Goal: Task Accomplishment & Management: Manage account settings

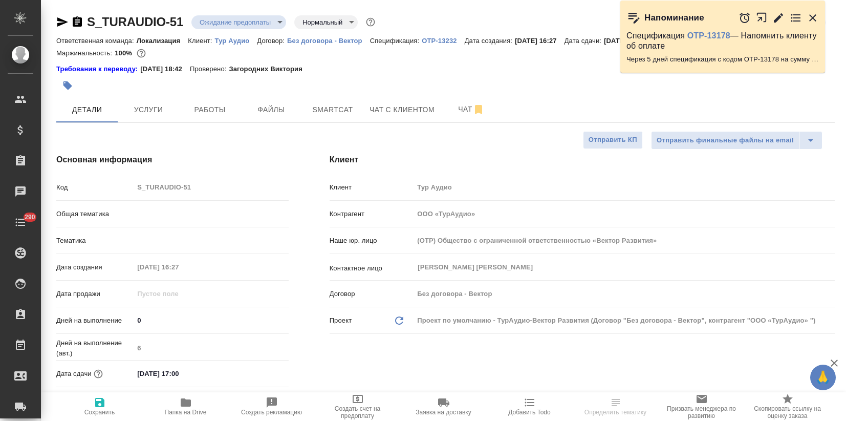
select select "RU"
type input "Локализация"
type input "[PERSON_NAME]"
select select "RU"
type textarea "x"
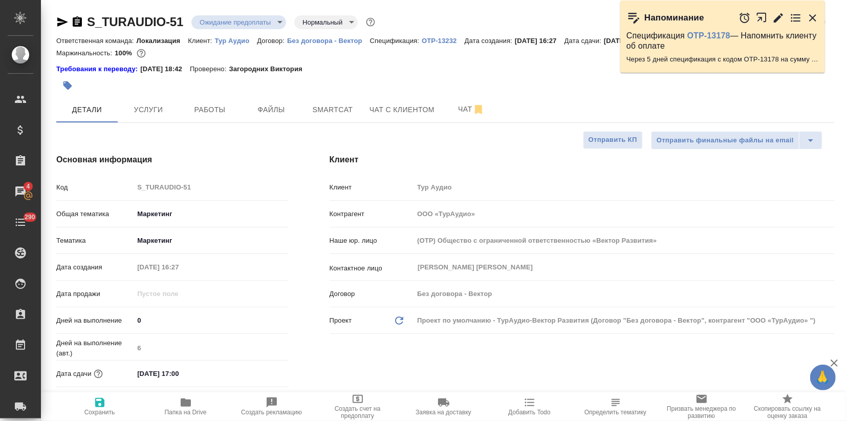
type textarea "x"
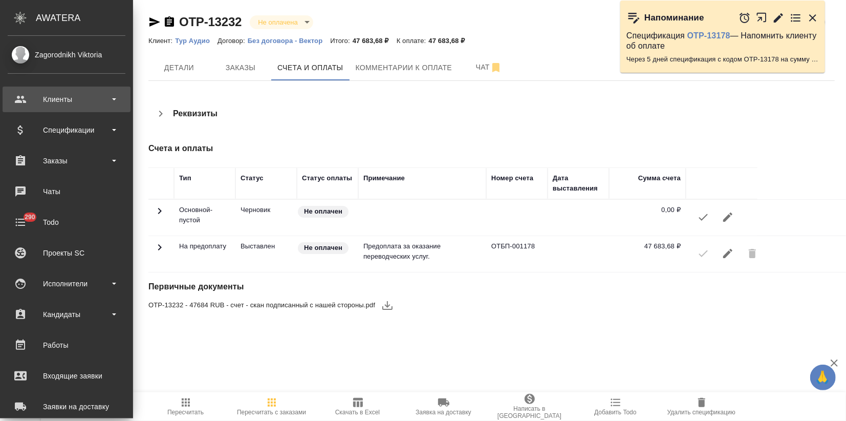
click at [29, 98] on div "Клиенты" at bounding box center [67, 99] width 118 height 15
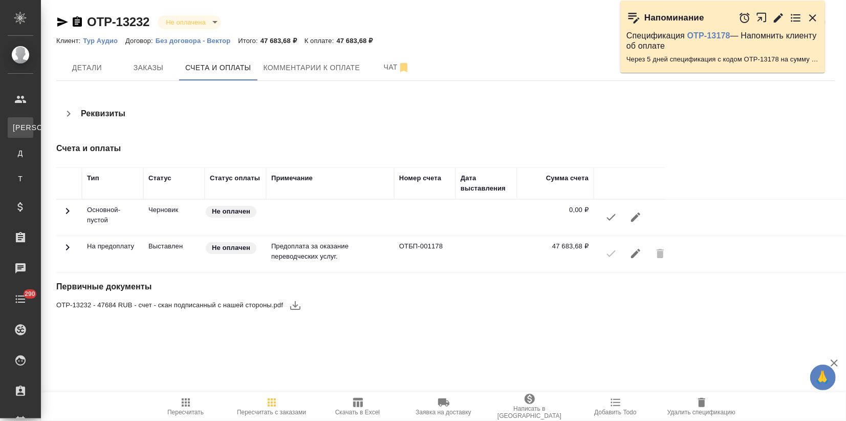
click at [15, 131] on div "Клиенты" at bounding box center [7, 127] width 15 height 10
select select "RU"
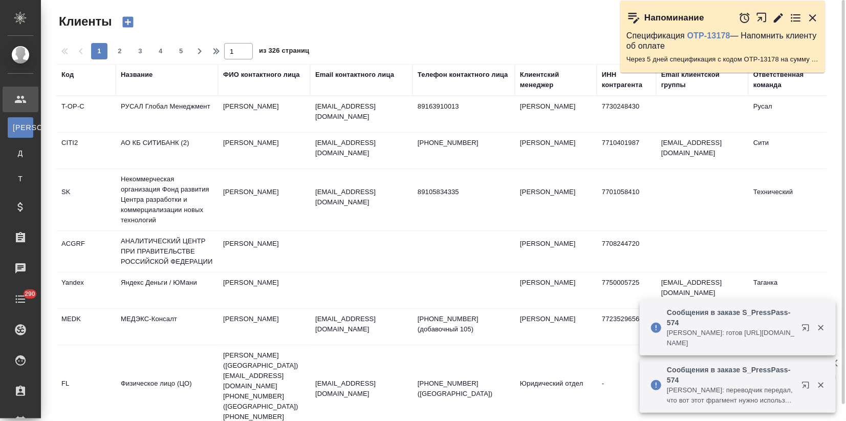
click at [129, 77] on div "Название" at bounding box center [137, 75] width 32 height 10
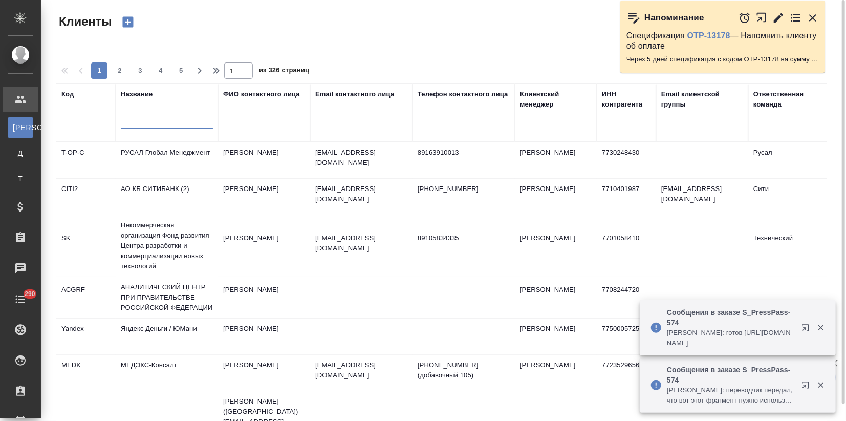
click at [131, 123] on input "text" at bounding box center [167, 122] width 92 height 13
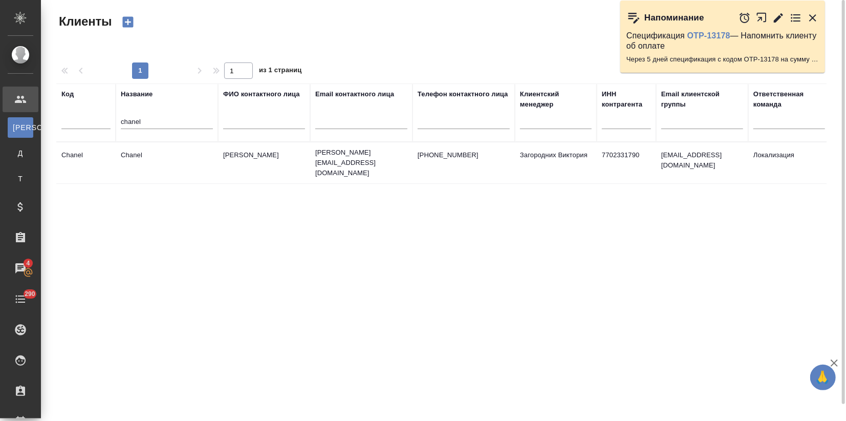
click at [181, 163] on td "Chanel" at bounding box center [167, 163] width 102 height 36
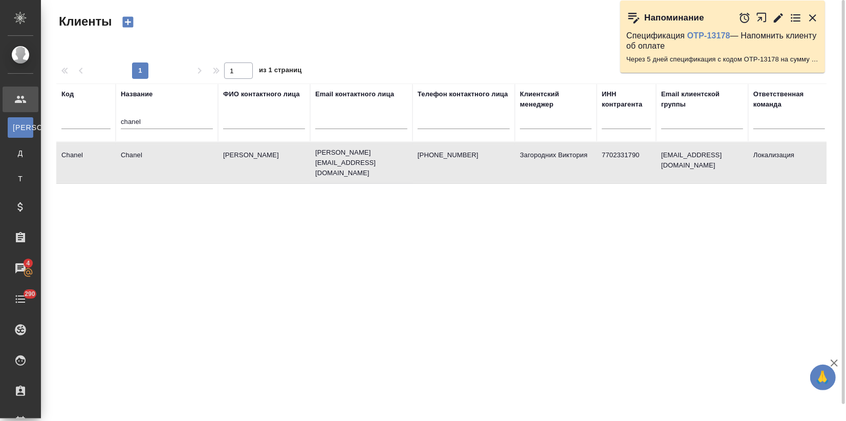
click at [183, 164] on td "Chanel" at bounding box center [167, 163] width 102 height 36
drag, startPoint x: 164, startPoint y: 123, endPoint x: 104, endPoint y: 129, distance: 60.2
click at [104, 129] on tr "Код Название chanel ФИО контактного лица Email контактного лица Телефон контакт…" at bounding box center [443, 112] width 774 height 58
type input "д"
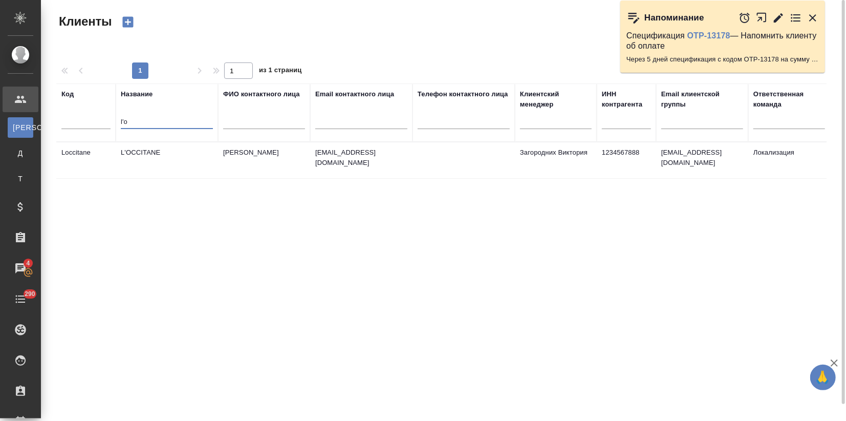
type input "l'o"
click at [178, 157] on td "L'OCCITANE" at bounding box center [167, 160] width 102 height 36
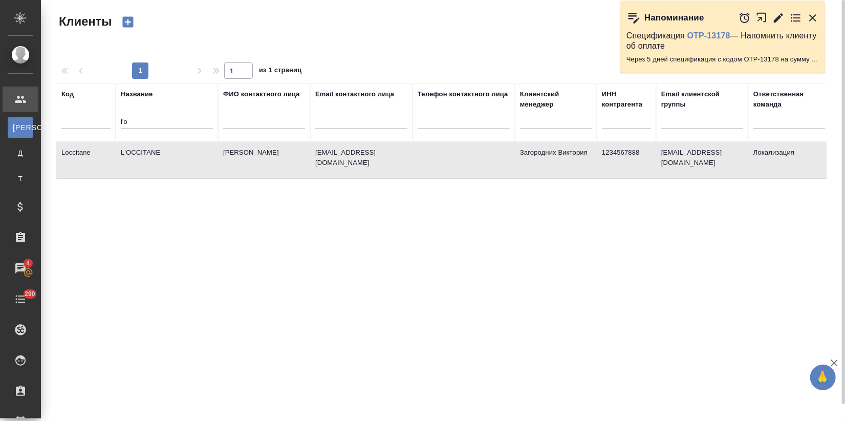
click at [178, 157] on td "L'OCCITANE" at bounding box center [167, 160] width 102 height 36
drag, startPoint x: 132, startPoint y: 118, endPoint x: 102, endPoint y: 121, distance: 29.8
click at [102, 121] on tr "Код Название l'o ФИО контактного лица Email контактного лица Телефон контактног…" at bounding box center [443, 112] width 774 height 58
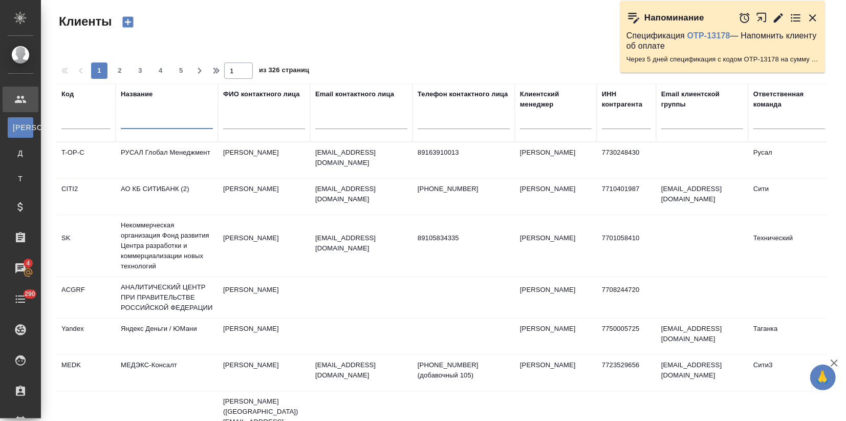
type input "а"
type input "м"
type input "vinci"
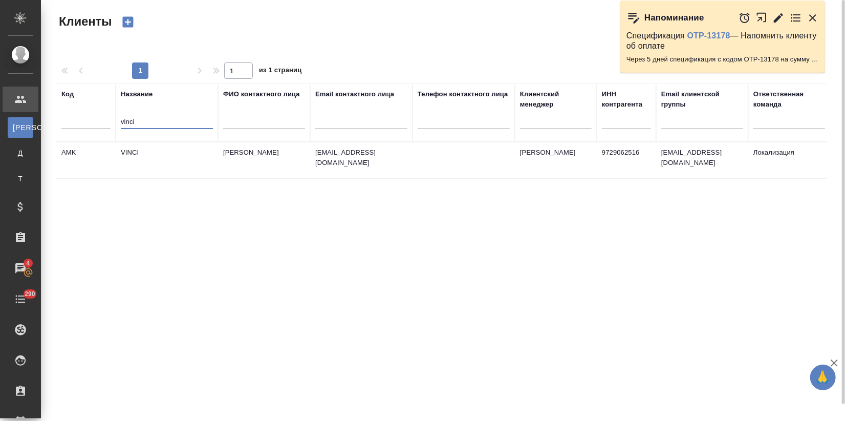
click at [201, 156] on td "VINCI" at bounding box center [167, 160] width 102 height 36
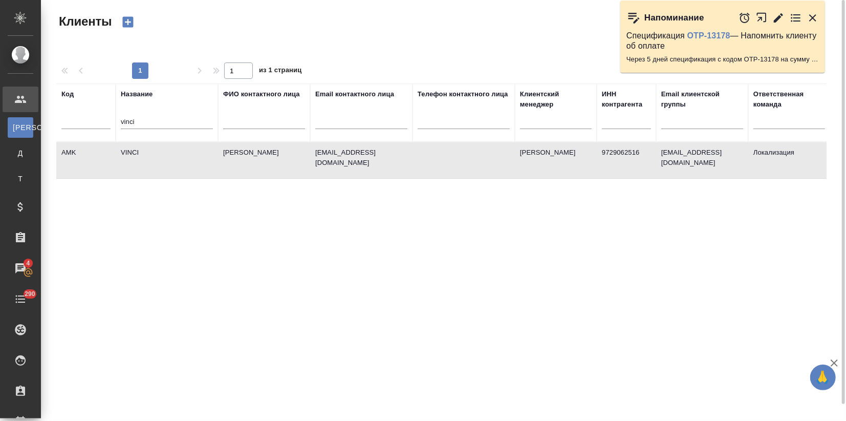
click at [201, 156] on td "VINCI" at bounding box center [167, 160] width 102 height 36
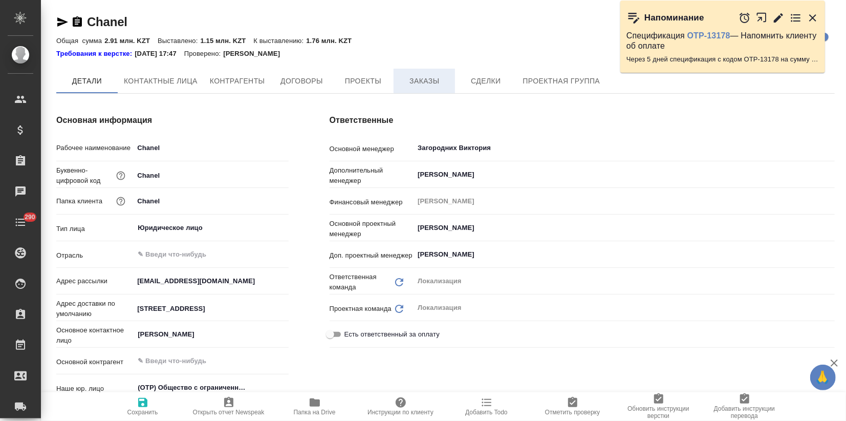
type textarea "x"
click at [421, 78] on span "Заказы" at bounding box center [424, 81] width 49 height 13
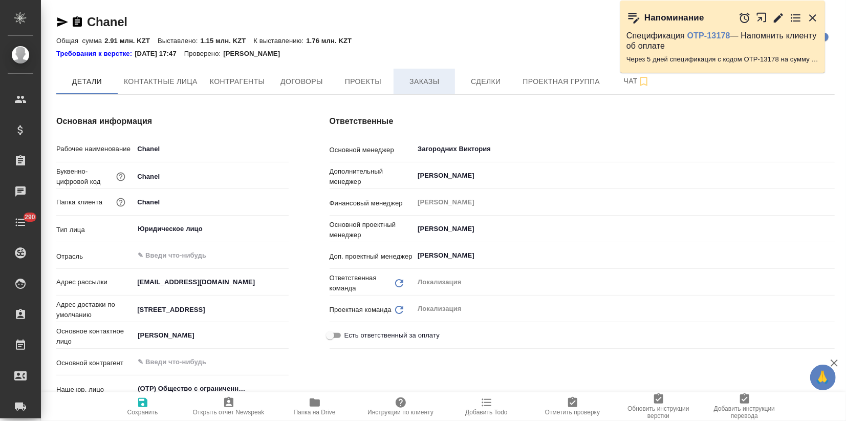
type textarea "x"
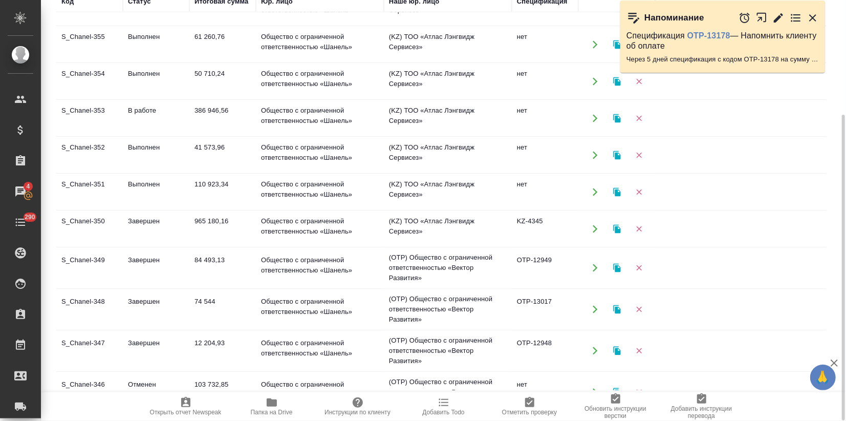
scroll to position [319, 0]
click at [168, 226] on td "Завершен" at bounding box center [156, 228] width 67 height 36
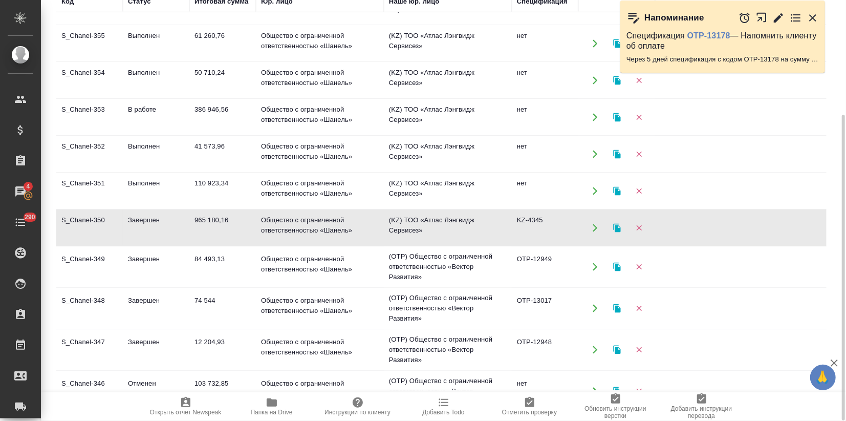
click at [168, 226] on td "Завершен" at bounding box center [156, 228] width 67 height 36
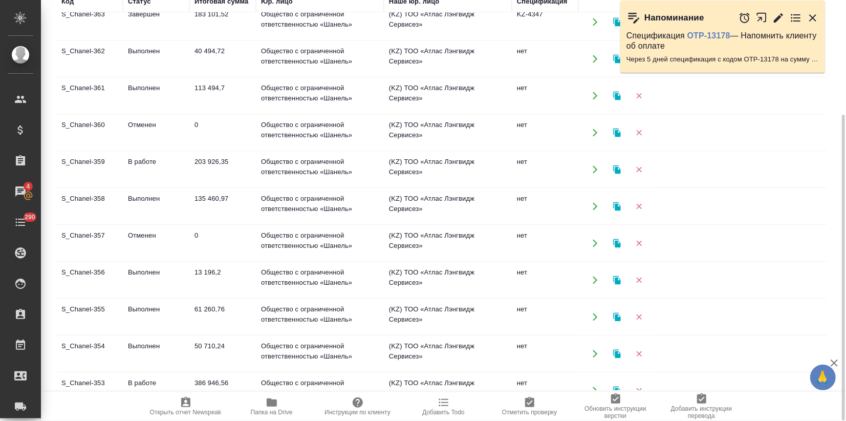
scroll to position [0, 0]
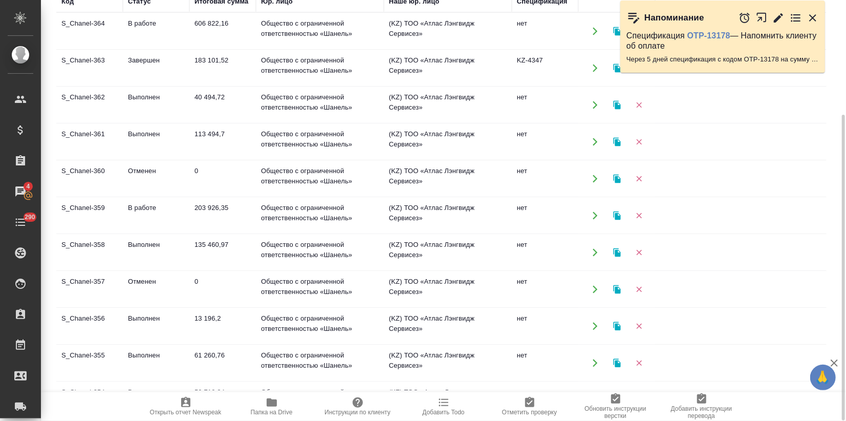
click at [127, 73] on td "Завершен" at bounding box center [156, 68] width 67 height 36
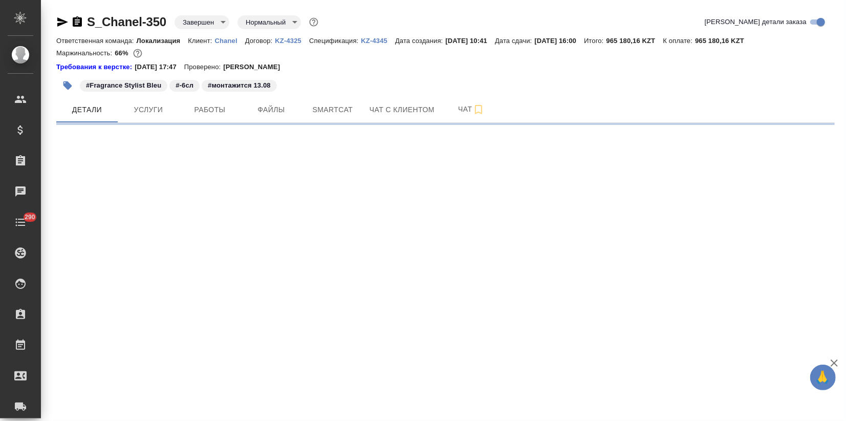
select select "RU"
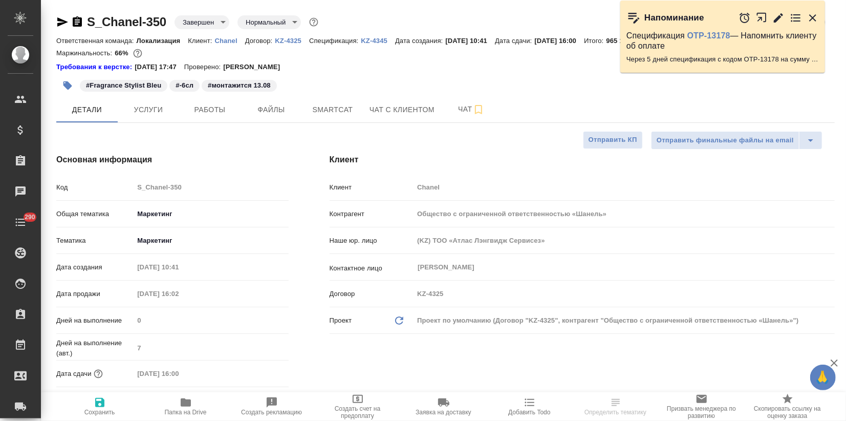
type textarea "x"
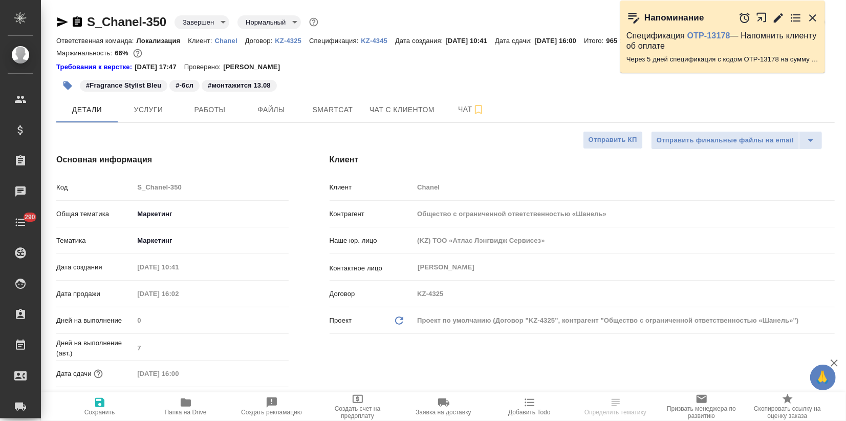
type textarea "x"
drag, startPoint x: 169, startPoint y: 20, endPoint x: 90, endPoint y: 18, distance: 78.8
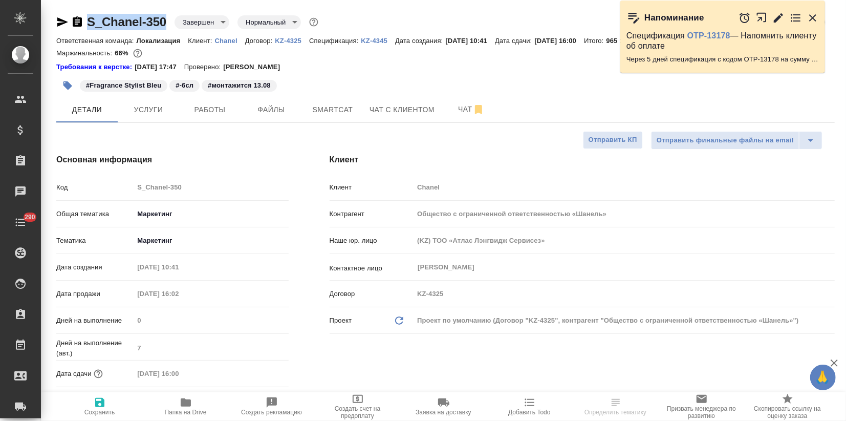
click at [90, 18] on div "S_Chanel-350 Завершен closed Нормальный normal" at bounding box center [188, 22] width 264 height 16
copy link "S_Chanel-350"
type textarea "x"
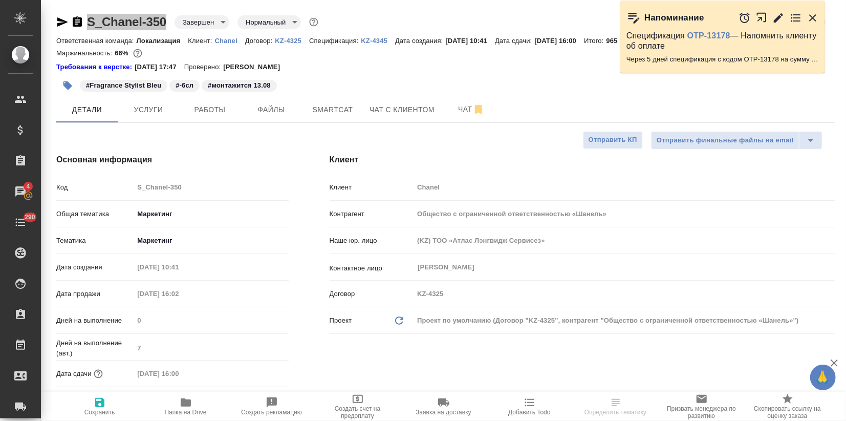
select select "RU"
type textarea "x"
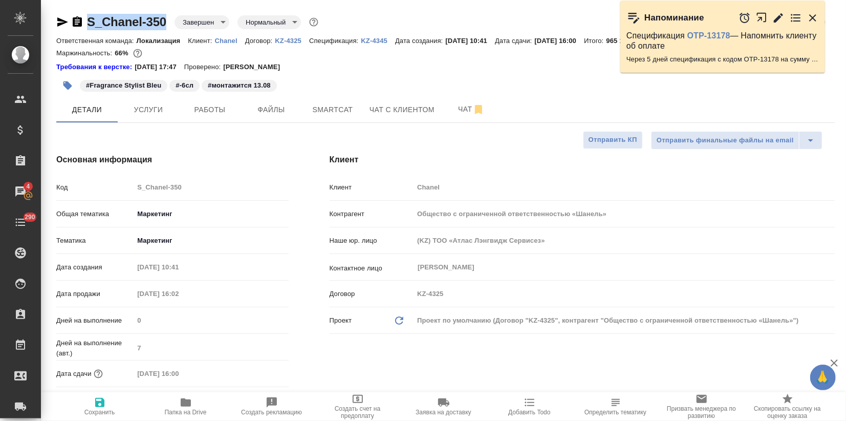
type textarea "x"
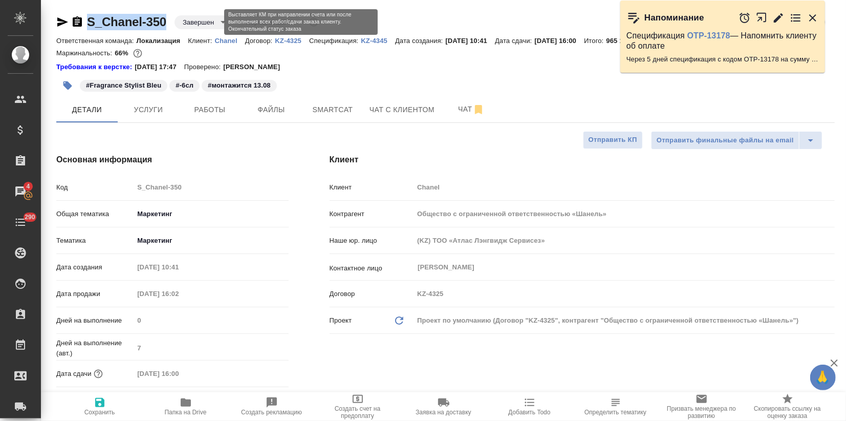
copy link "S_Chanel-350"
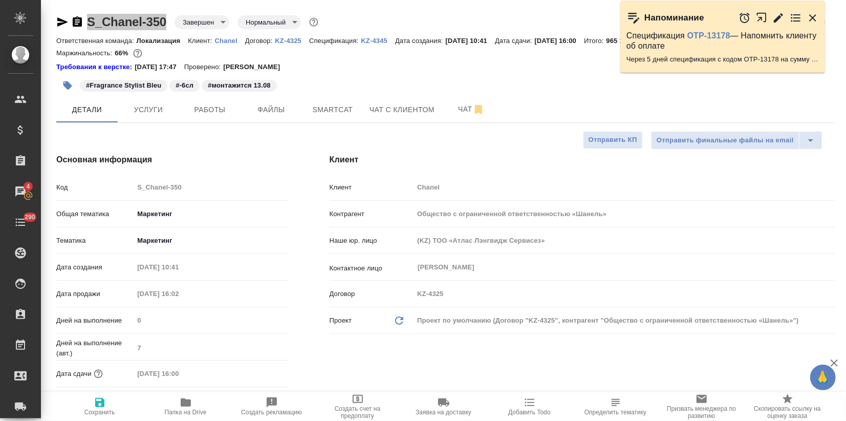
type textarea "x"
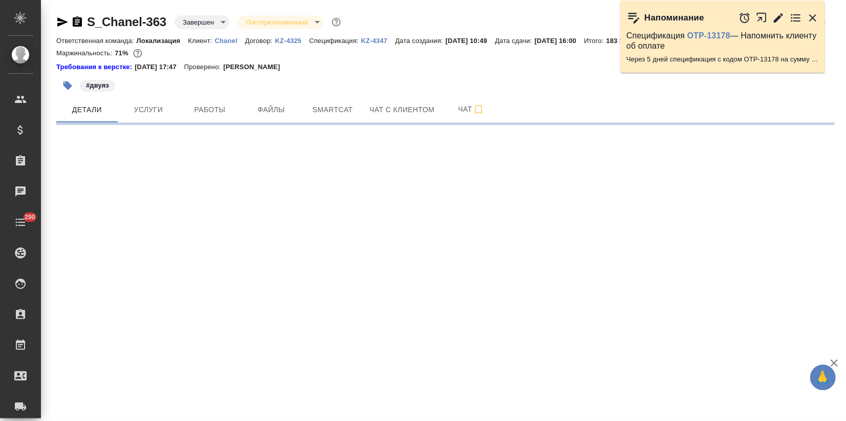
select select "RU"
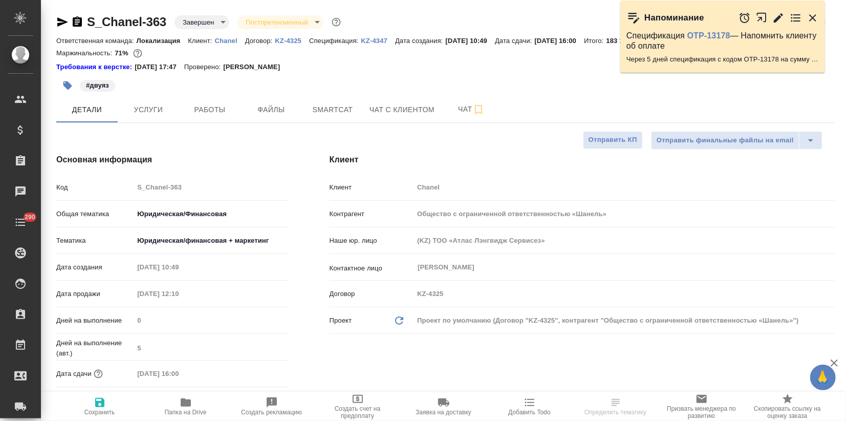
type textarea "x"
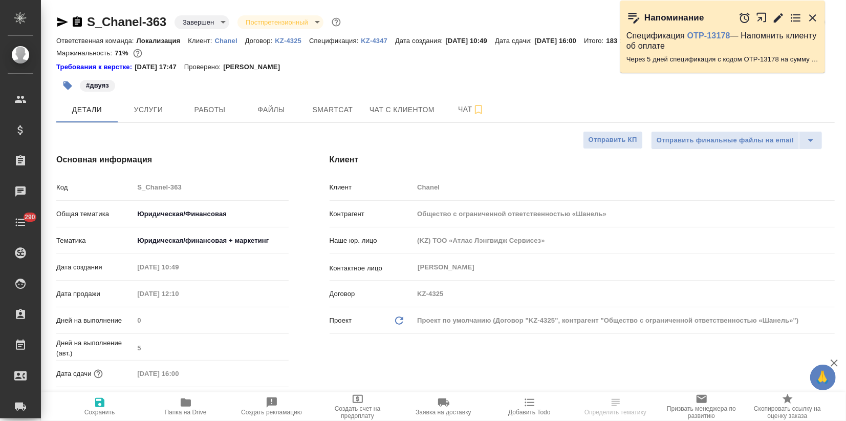
type textarea "x"
drag, startPoint x: 0, startPoint y: 0, endPoint x: 129, endPoint y: 85, distance: 155.1
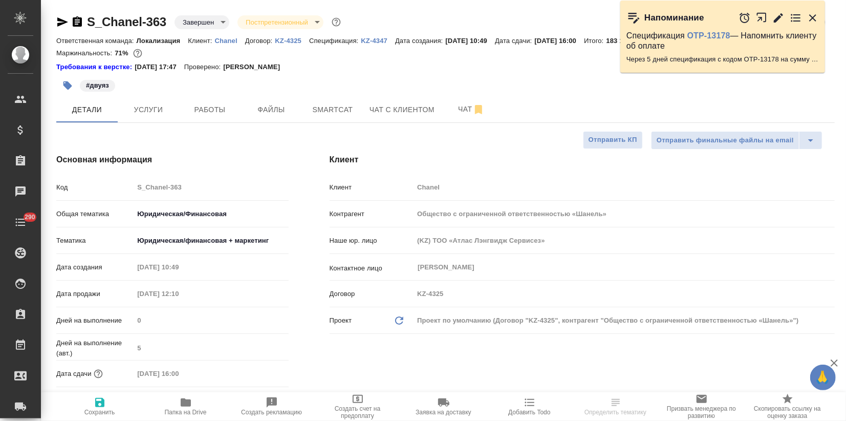
click at [129, 85] on div "#двуяз" at bounding box center [315, 85] width 519 height 23
type textarea "x"
select select "RU"
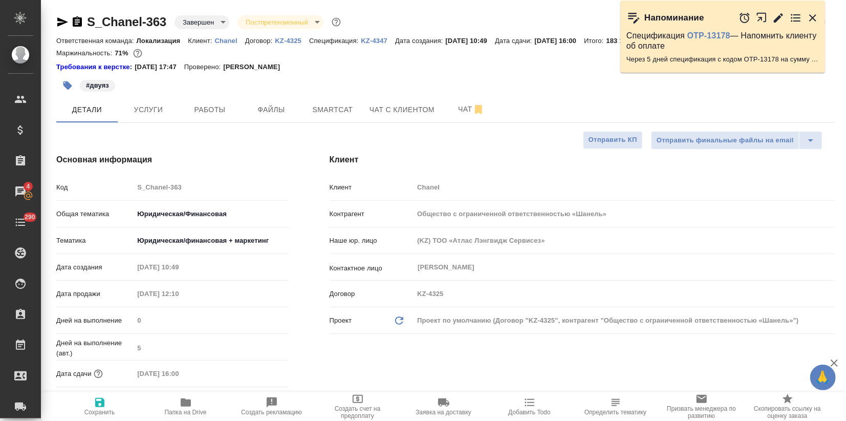
type textarea "x"
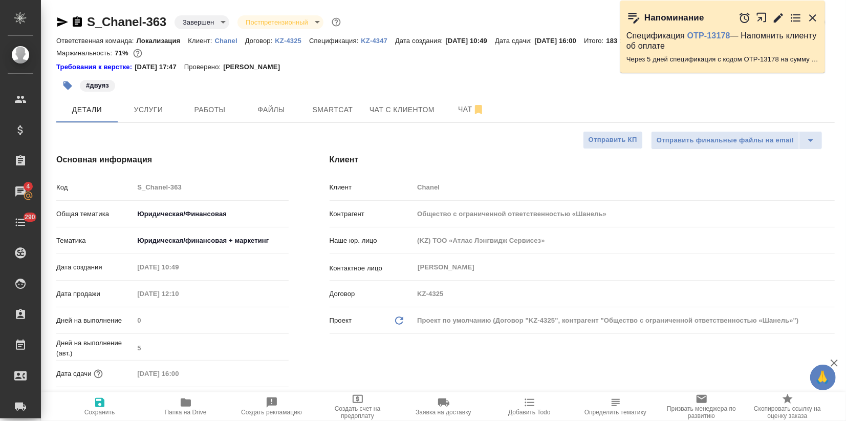
type textarea "x"
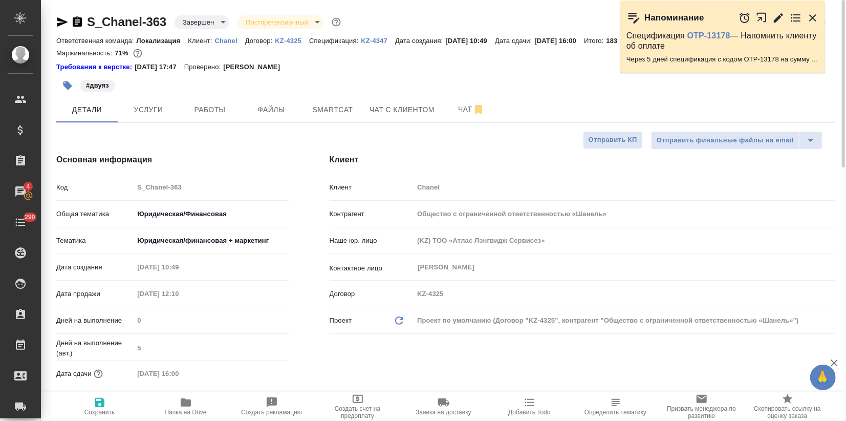
type textarea "x"
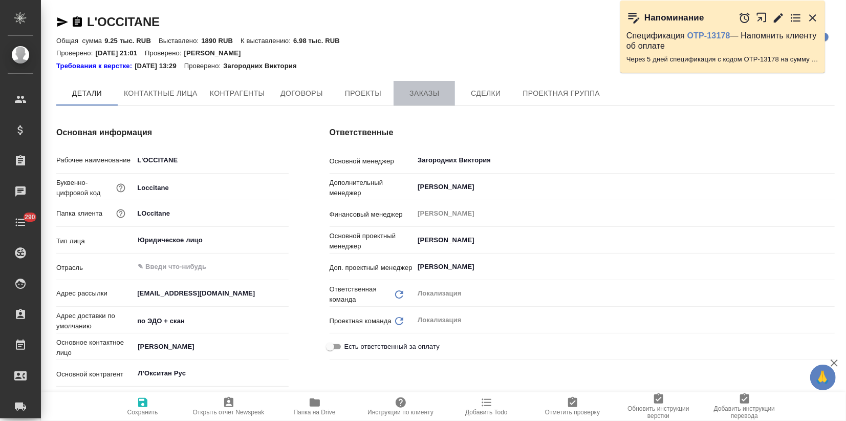
click at [417, 90] on span "Заказы" at bounding box center [424, 93] width 49 height 13
type textarea "x"
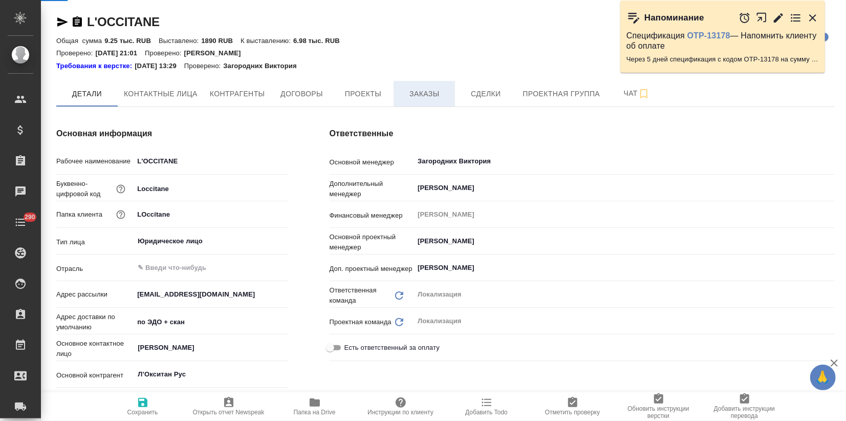
type textarea "x"
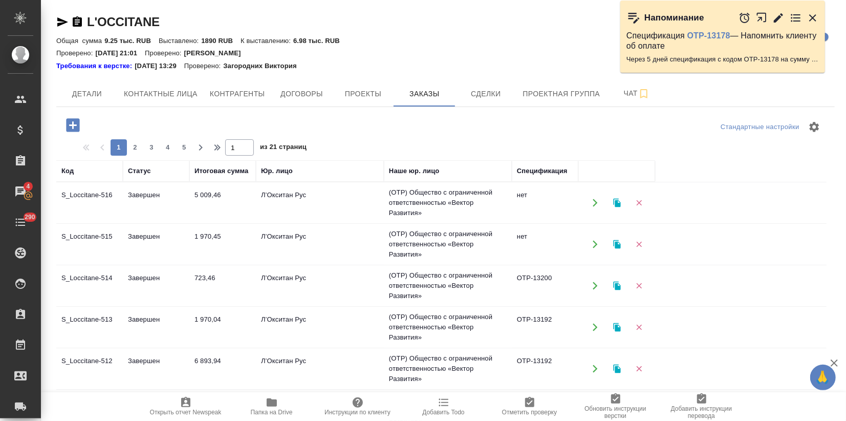
click at [130, 209] on td "Завершен" at bounding box center [156, 203] width 67 height 36
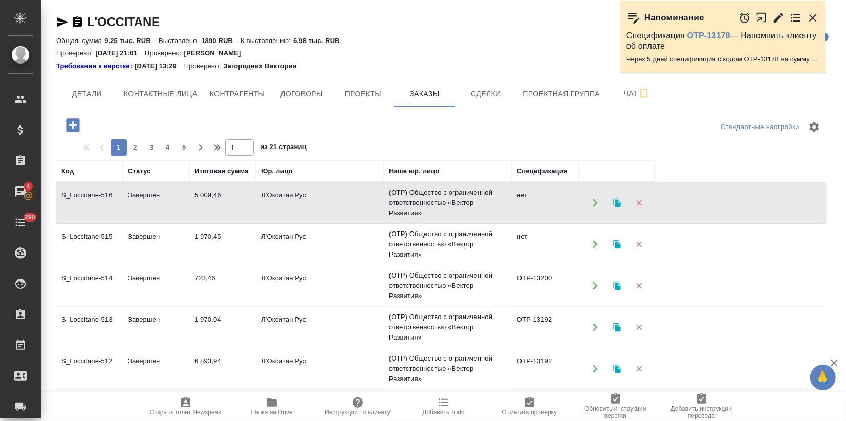
click at [151, 294] on td "Завершен" at bounding box center [156, 286] width 67 height 36
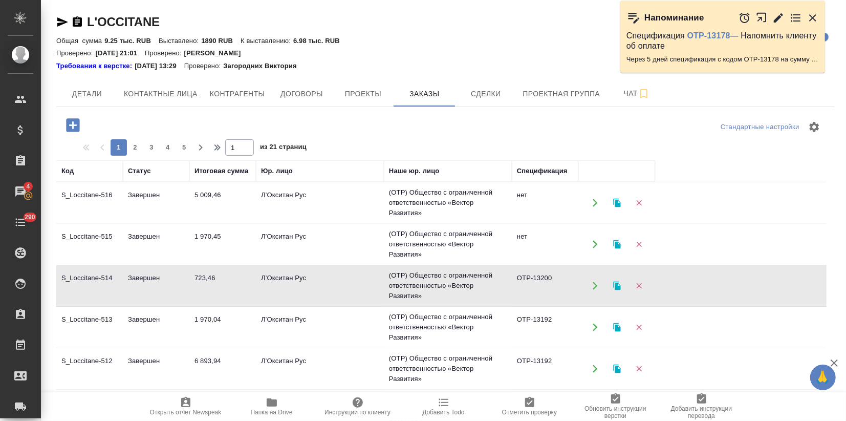
click at [151, 294] on td "Завершен" at bounding box center [156, 286] width 67 height 36
click at [616, 284] on icon "button" at bounding box center [616, 285] width 7 height 9
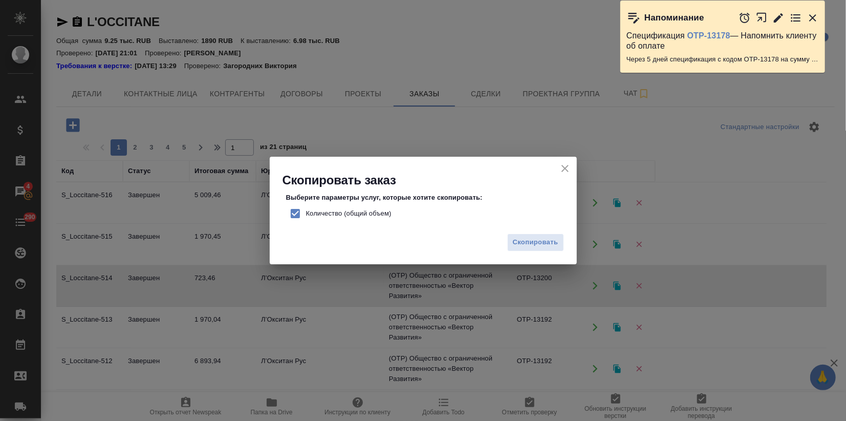
drag, startPoint x: 299, startPoint y: 206, endPoint x: 359, endPoint y: 228, distance: 64.3
click at [299, 206] on input "Количество (общий объем)" at bounding box center [295, 213] width 21 height 21
checkbox input "false"
click at [536, 244] on span "Скопировать" at bounding box center [536, 242] width 46 height 12
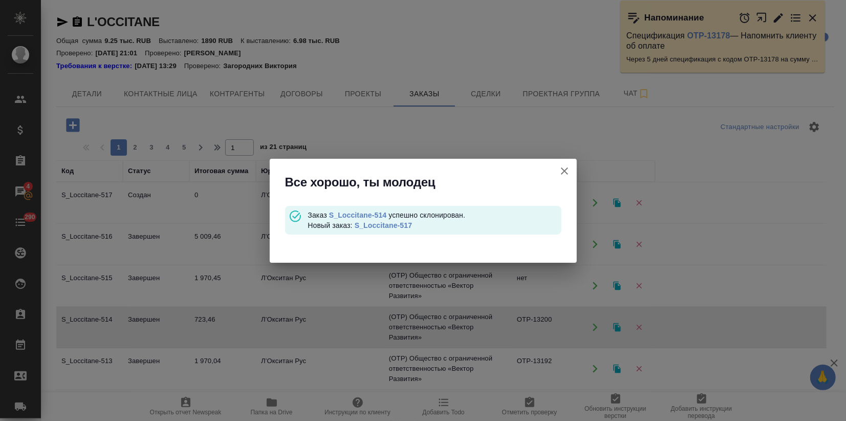
click at [385, 226] on link "S_Loccitane-517" at bounding box center [383, 225] width 57 height 8
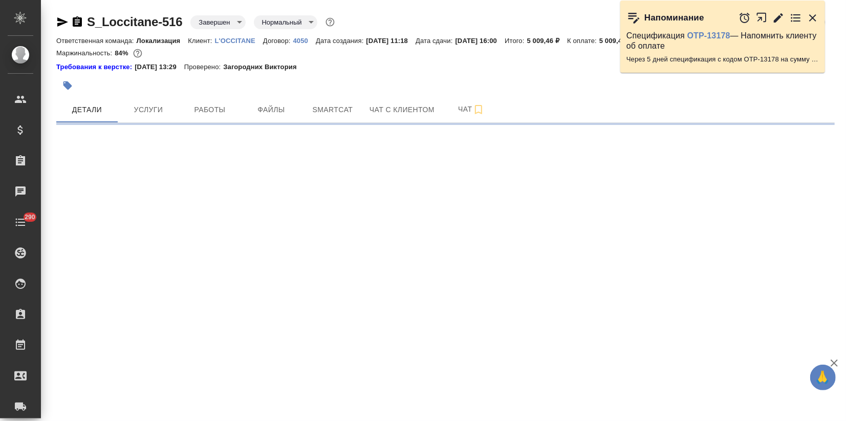
select select "RU"
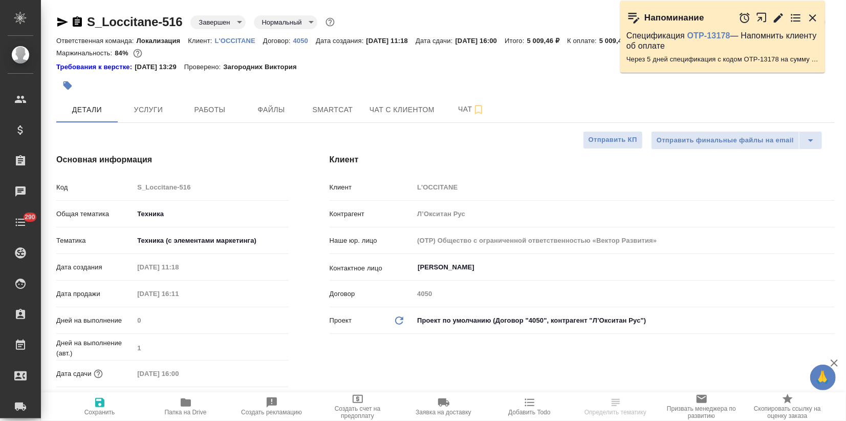
type textarea "x"
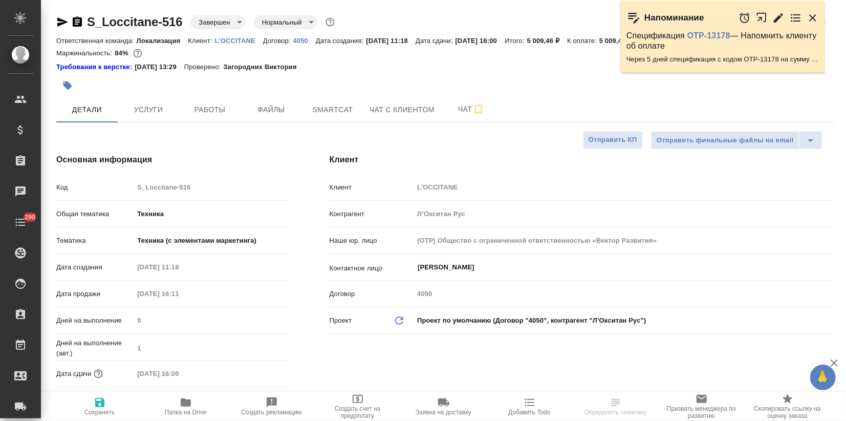
type textarea "x"
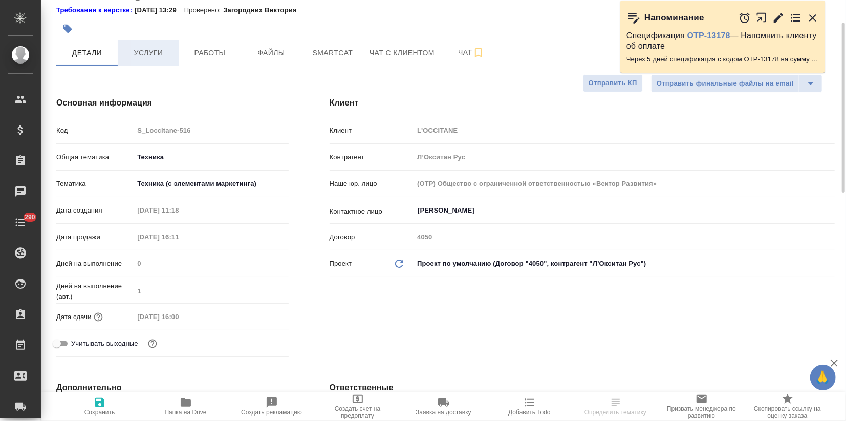
click at [138, 57] on span "Услуги" at bounding box center [148, 53] width 49 height 13
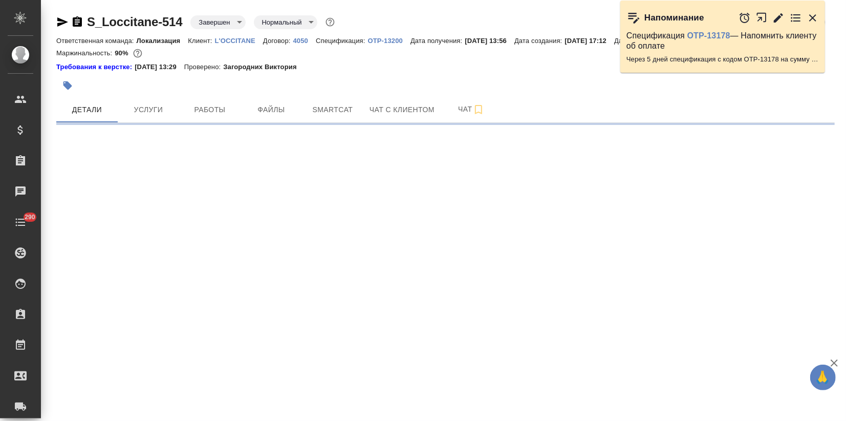
select select "RU"
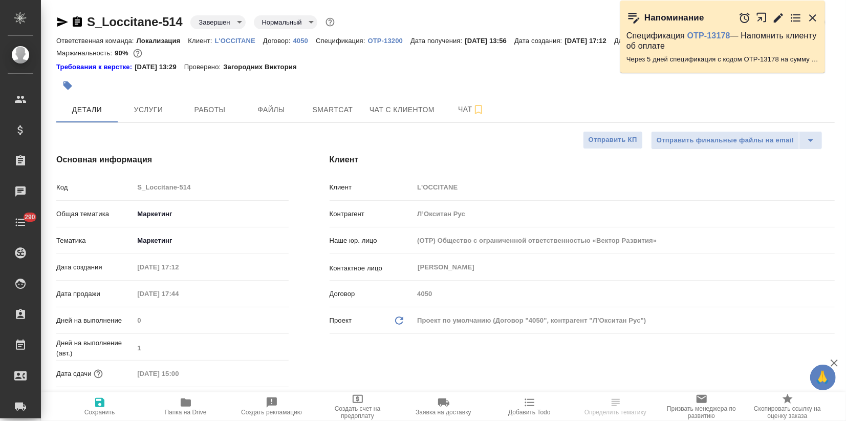
type textarea "x"
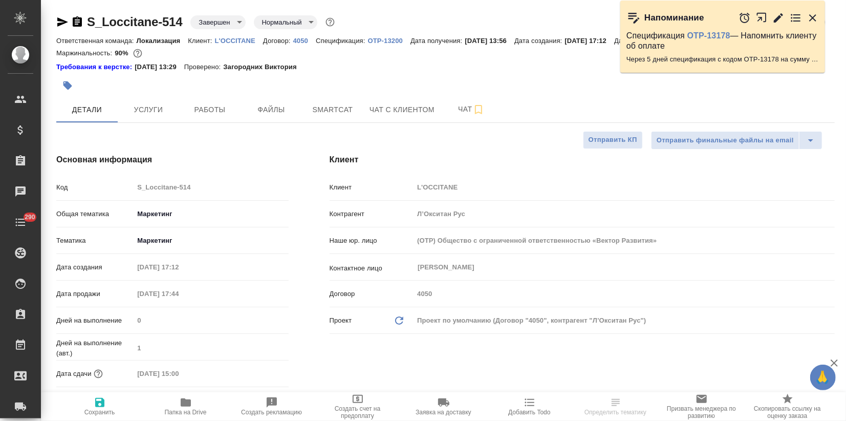
type textarea "x"
click at [147, 122] on button "Услуги" at bounding box center [148, 110] width 61 height 26
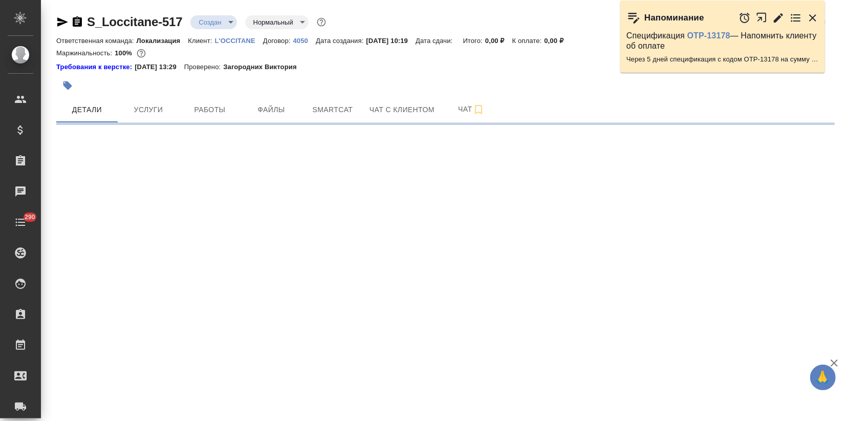
select select "RU"
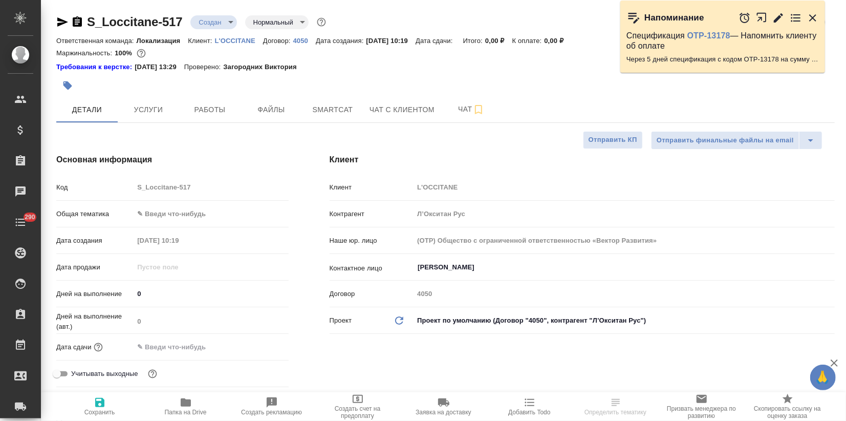
type textarea "x"
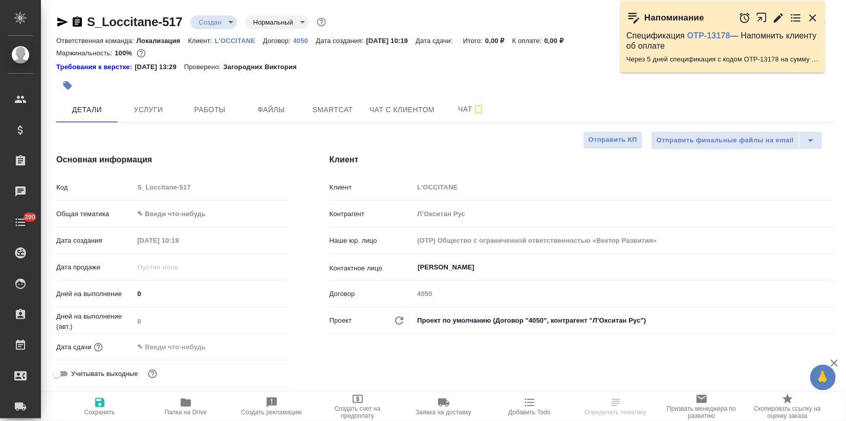
type textarea "x"
click at [173, 206] on body "🙏 .cls-1 fill:#fff; AWATERA Zagorodnikh Viktoria Клиенты Спецификации Заказы Ча…" at bounding box center [423, 210] width 846 height 421
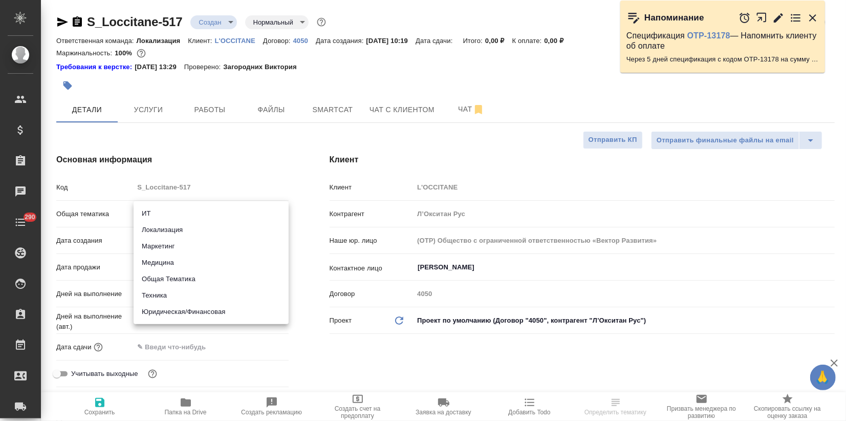
click at [266, 140] on div at bounding box center [423, 210] width 846 height 421
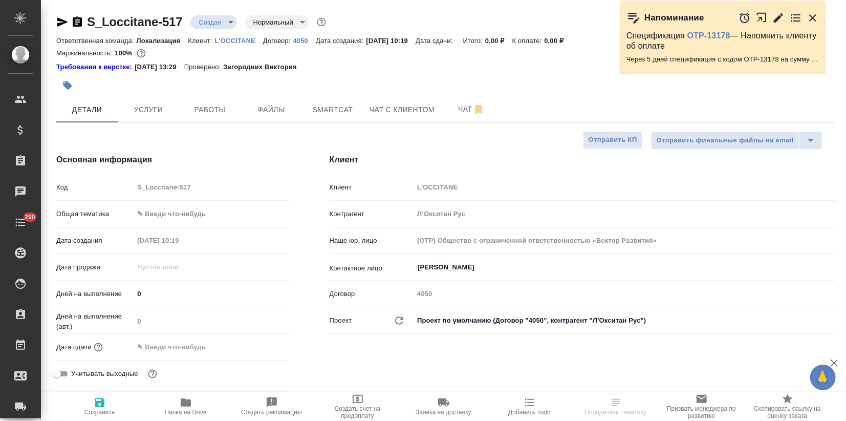
type textarea "x"
select select "RU"
type textarea "x"
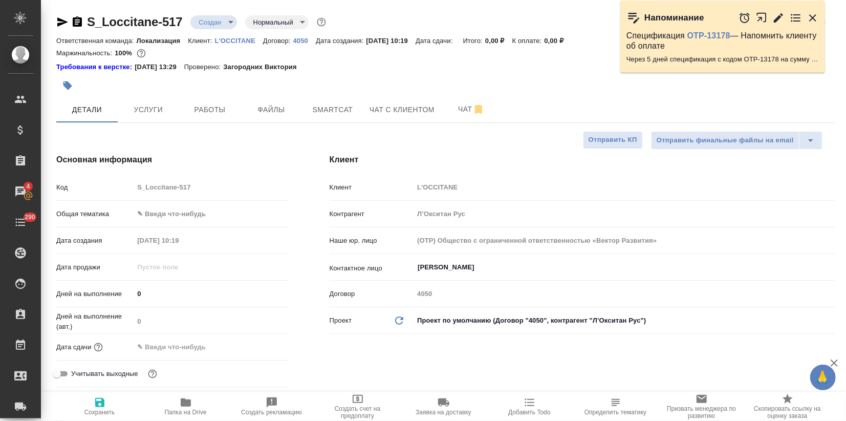
type textarea "x"
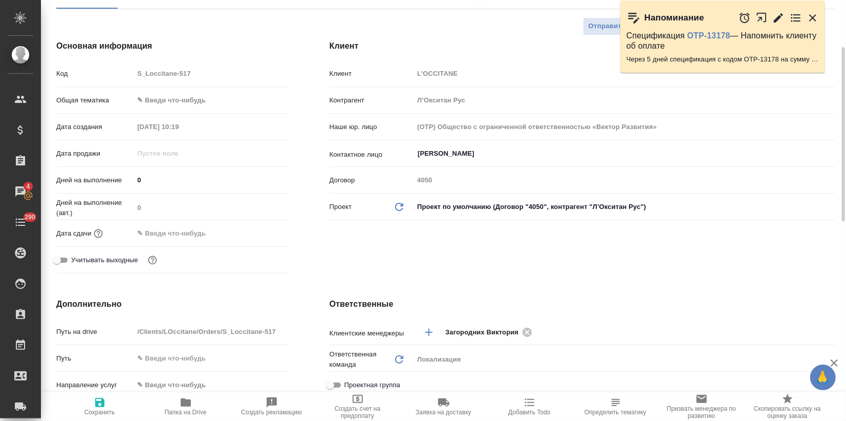
scroll to position [227, 0]
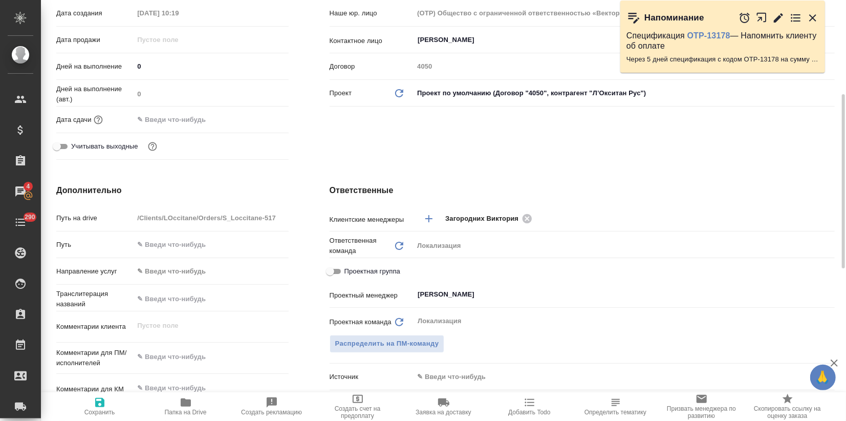
type textarea "x"
drag, startPoint x: 161, startPoint y: 358, endPoint x: 169, endPoint y: 370, distance: 14.6
click at [161, 360] on textarea at bounding box center [211, 356] width 155 height 17
paste textarea "Во вложении статья на вычитку (орфография и пунктуация)."
type textarea "Во вложении статья на вычитку (орфография и пунктуация)."
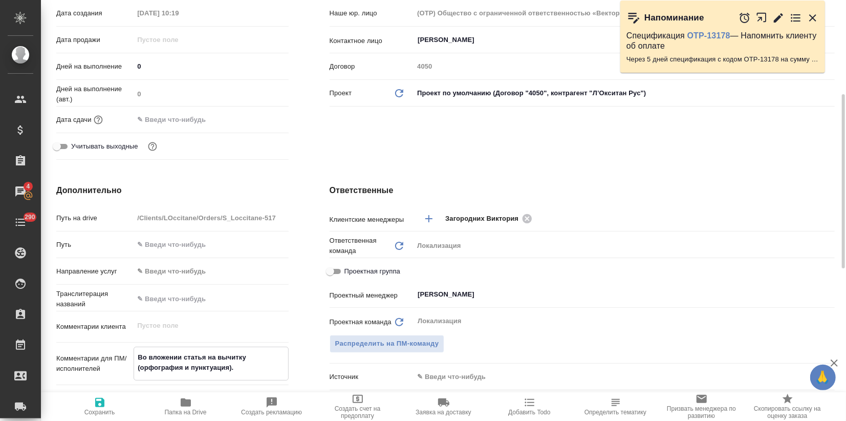
type textarea "x"
type textarea "Во вложении статья на вычитку (орфография и пунктуация)."
type textarea "x"
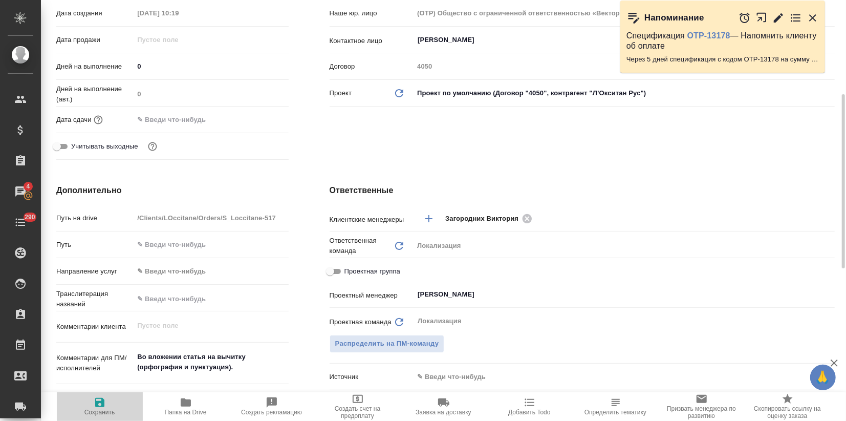
drag, startPoint x: 98, startPoint y: 406, endPoint x: 104, endPoint y: 406, distance: 6.1
click at [98, 406] on icon "button" at bounding box center [99, 402] width 9 height 9
type textarea "x"
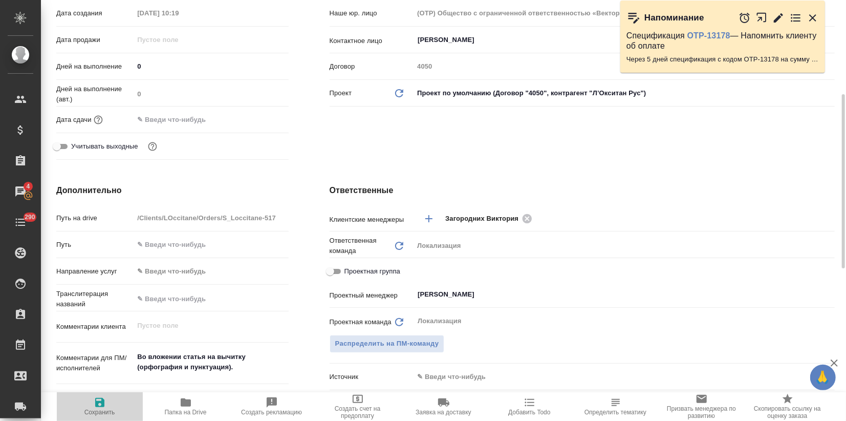
type textarea "x"
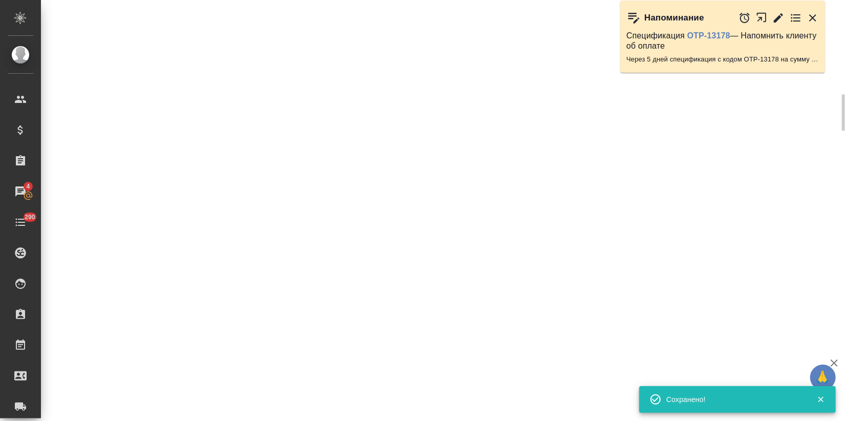
select select "RU"
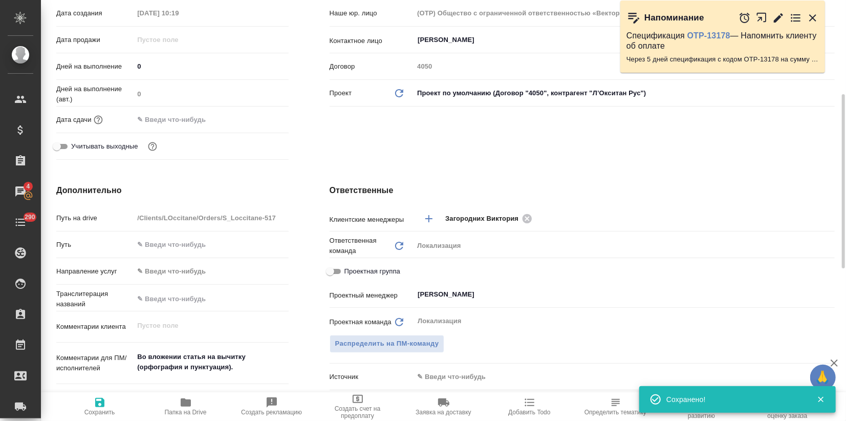
type textarea "x"
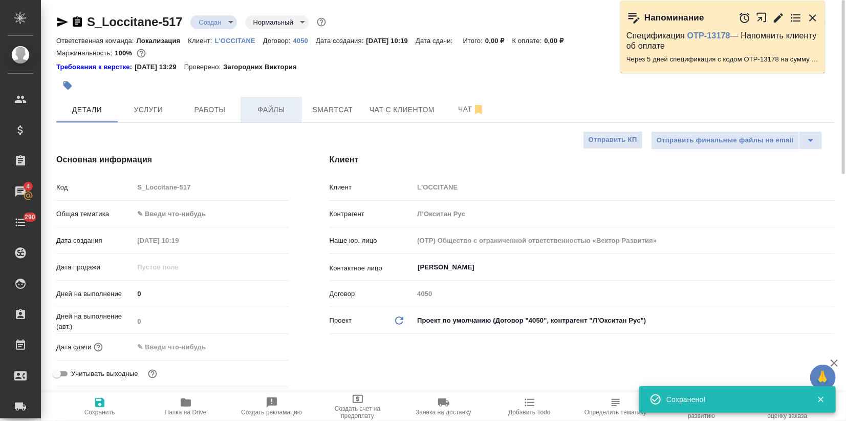
click at [283, 110] on span "Файлы" at bounding box center [271, 109] width 49 height 13
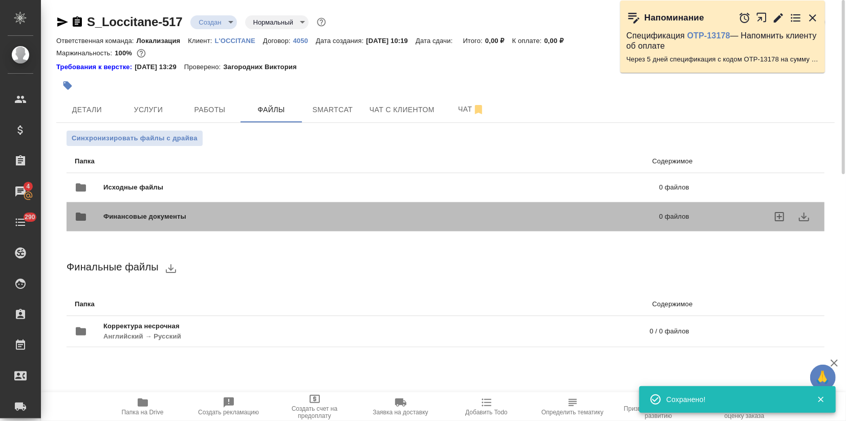
click at [112, 194] on div "Финансовые документы 0 файлов" at bounding box center [381, 216] width 635 height 45
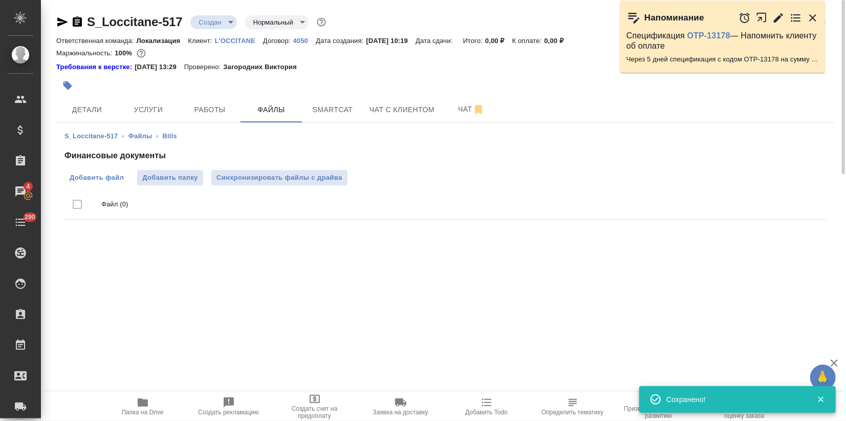
click at [94, 176] on span "Добавить файл" at bounding box center [97, 177] width 54 height 10
click at [0, 0] on input "Добавить файл" at bounding box center [0, 0] width 0 height 0
click at [239, 39] on p "L'OCCITANE" at bounding box center [239, 41] width 48 height 8
click at [141, 116] on button "Услуги" at bounding box center [148, 110] width 61 height 26
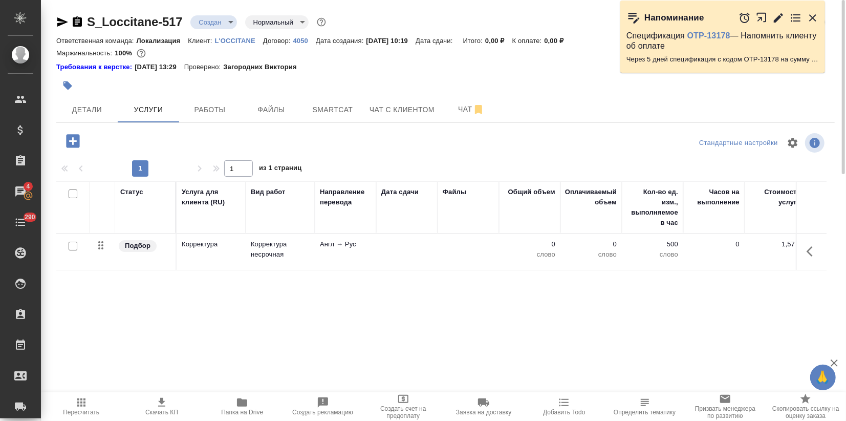
click at [237, 254] on td "Корректура" at bounding box center [211, 252] width 69 height 36
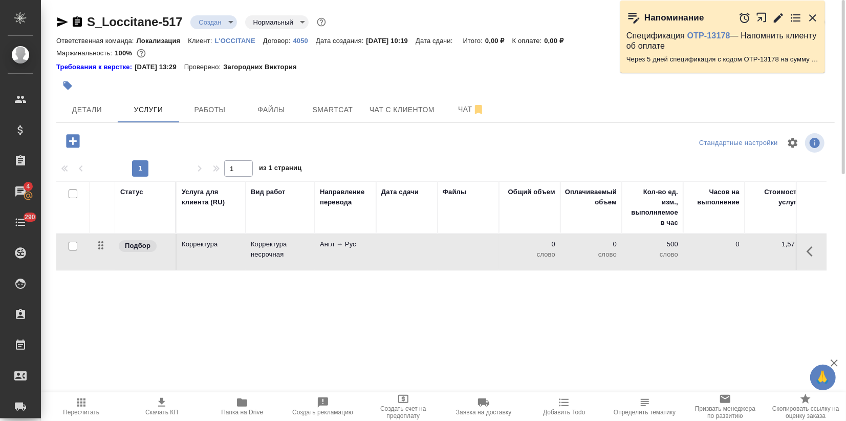
click at [237, 254] on td "Корректура" at bounding box center [211, 252] width 69 height 36
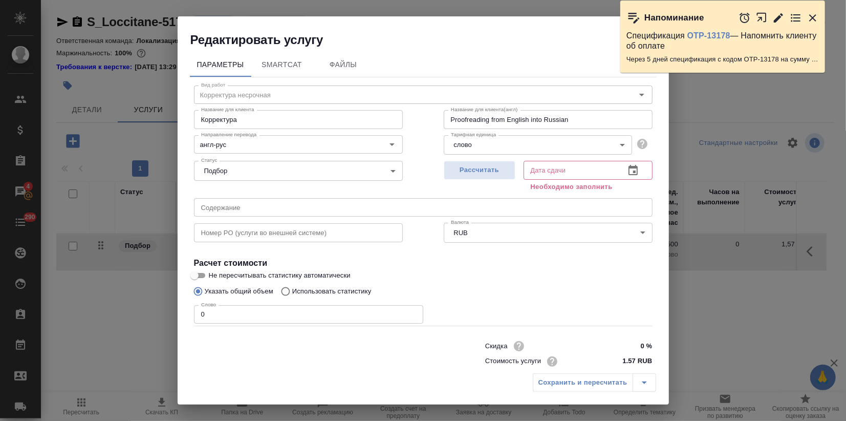
click at [811, 14] on icon "button" at bounding box center [812, 17] width 7 height 7
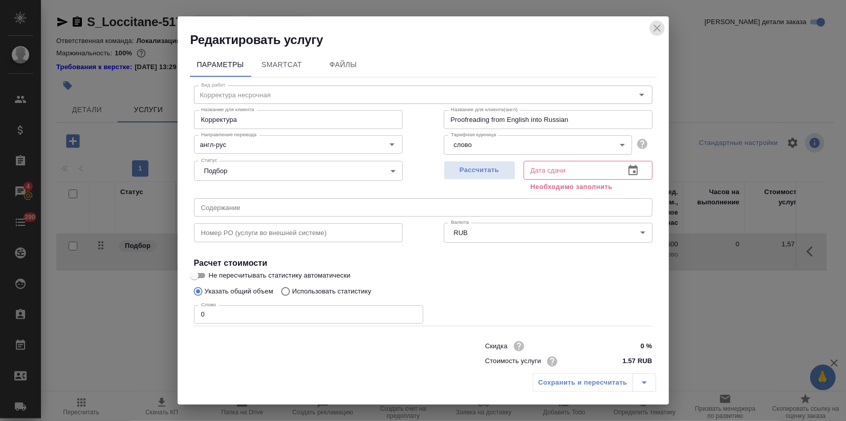
click at [657, 27] on icon "close" at bounding box center [657, 28] width 12 height 12
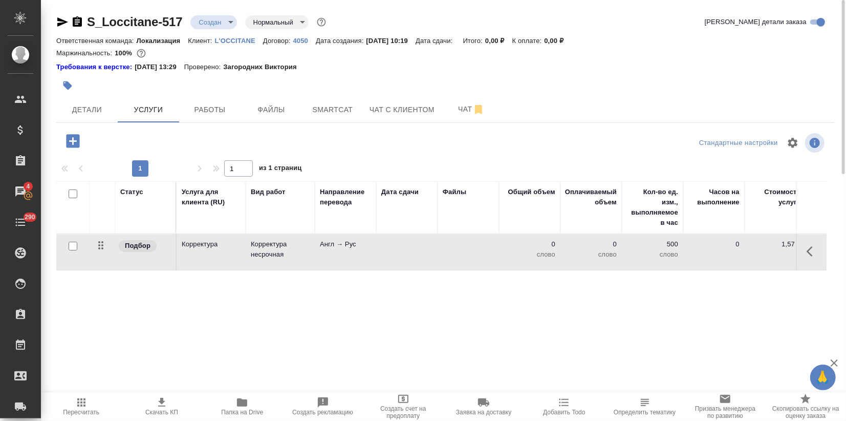
click at [152, 293] on div "Статус Услуга для клиента (RU) Вид работ Направление перевода Дата сдачи Файлы …" at bounding box center [441, 291] width 770 height 220
click at [73, 252] on div at bounding box center [72, 246] width 23 height 14
click at [71, 247] on input "checkbox" at bounding box center [73, 246] width 9 height 9
checkbox input "true"
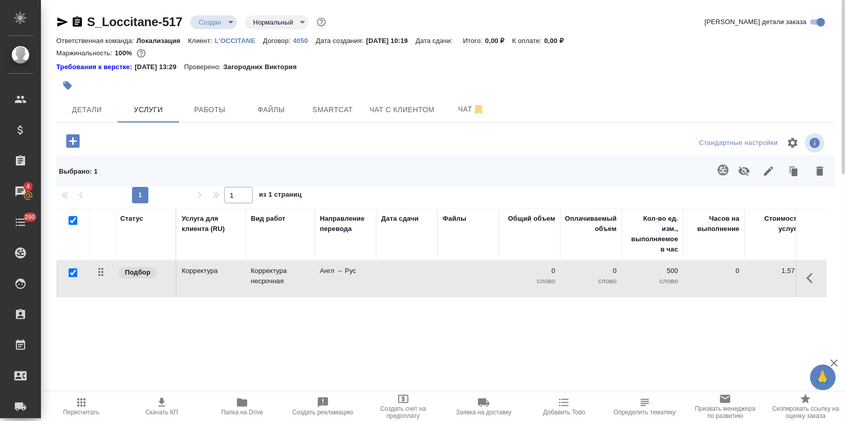
click at [727, 173] on icon "button" at bounding box center [722, 169] width 11 height 11
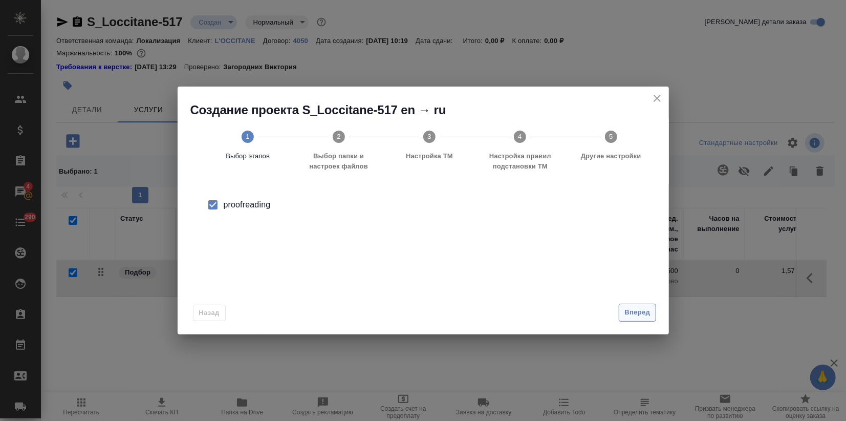
click at [639, 321] on div "Назад Вперед" at bounding box center [423, 310] width 491 height 48
click at [635, 316] on span "Вперед" at bounding box center [637, 313] width 26 height 12
click at [634, 314] on span "Вперед" at bounding box center [637, 313] width 26 height 12
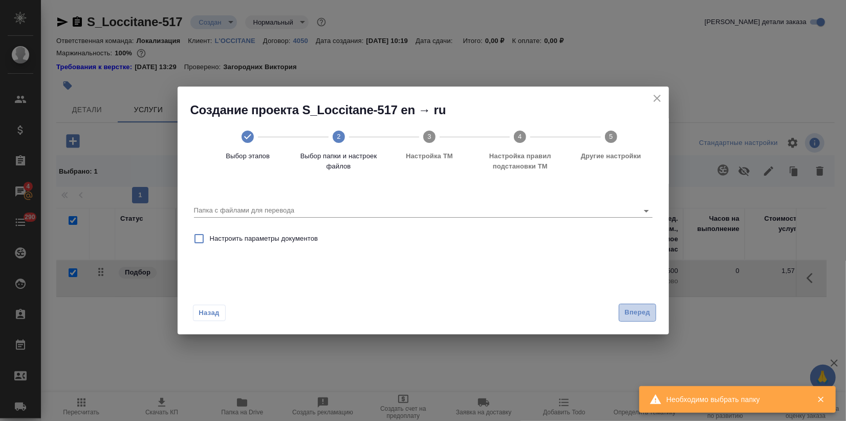
click at [634, 314] on span "Вперед" at bounding box center [637, 313] width 26 height 12
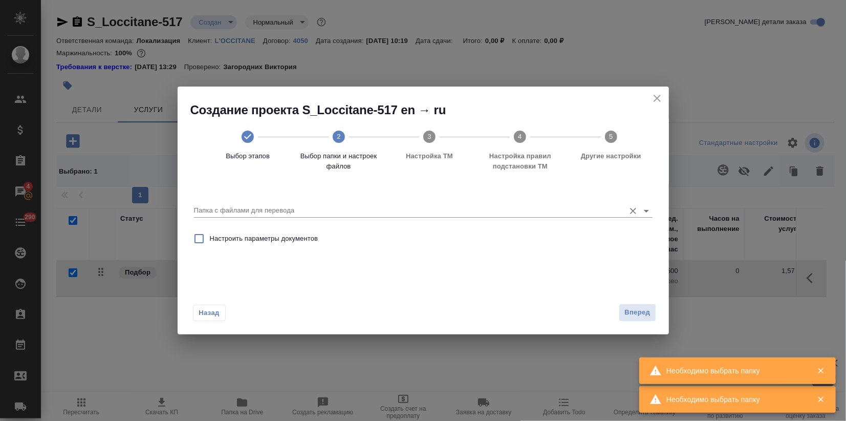
click at [303, 207] on input "Папка с файлами для перевода" at bounding box center [407, 210] width 426 height 12
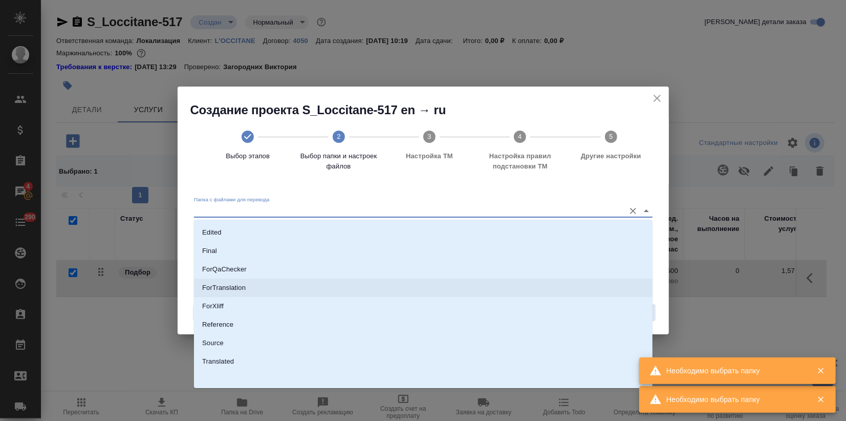
scroll to position [74, 0]
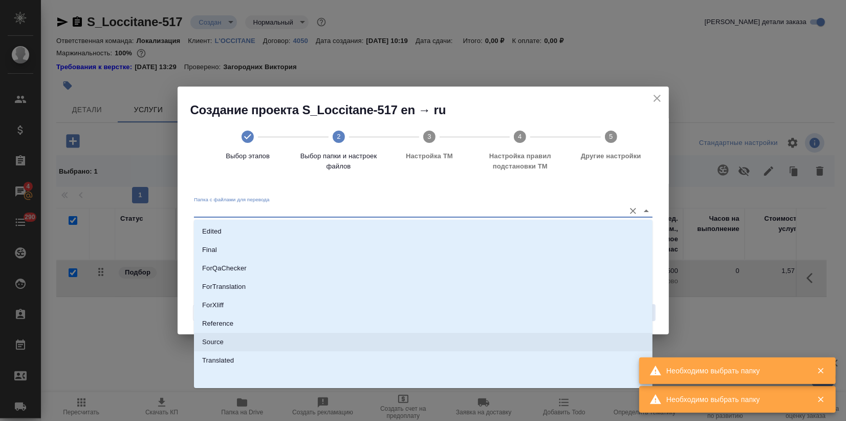
click at [216, 344] on p "Source" at bounding box center [212, 342] width 21 height 10
type input "Source"
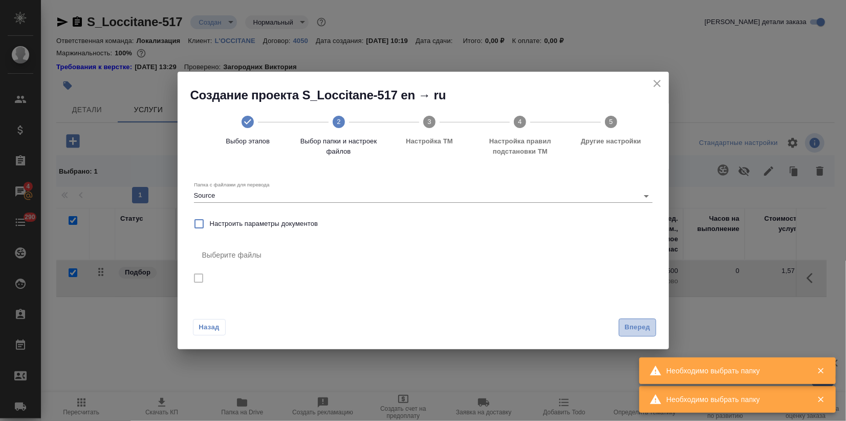
click at [643, 334] on button "Вперед" at bounding box center [637, 327] width 37 height 18
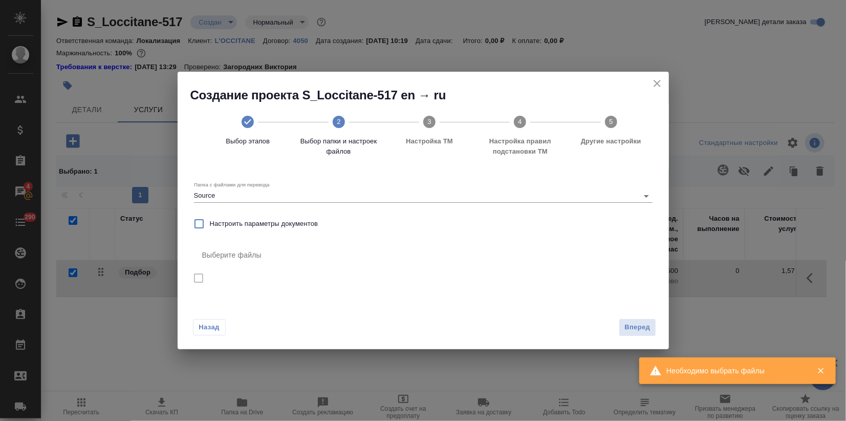
click at [659, 82] on icon "close" at bounding box center [657, 83] width 12 height 12
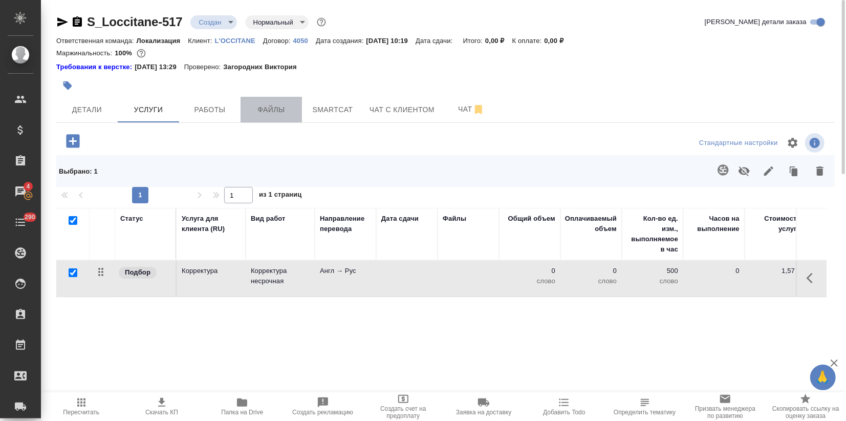
click at [249, 107] on span "Файлы" at bounding box center [271, 109] width 49 height 13
click at [262, 106] on span "Файлы" at bounding box center [271, 109] width 49 height 13
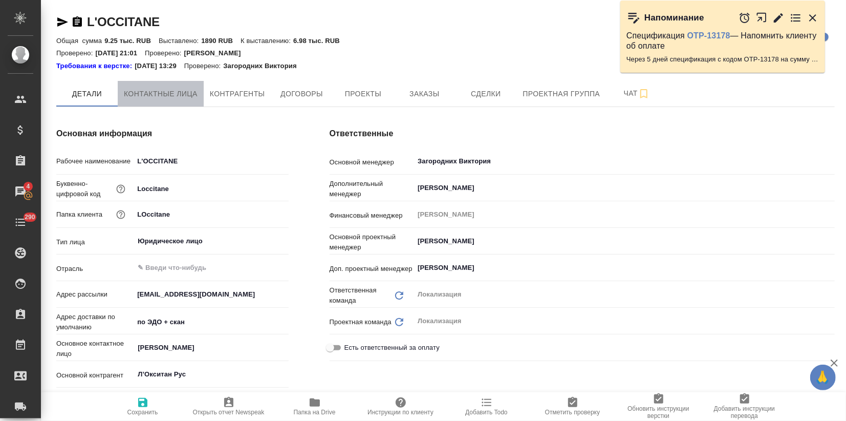
drag, startPoint x: 166, startPoint y: 93, endPoint x: 192, endPoint y: 95, distance: 26.7
click at [170, 93] on span "Контактные лица" at bounding box center [161, 94] width 74 height 13
select select "RU"
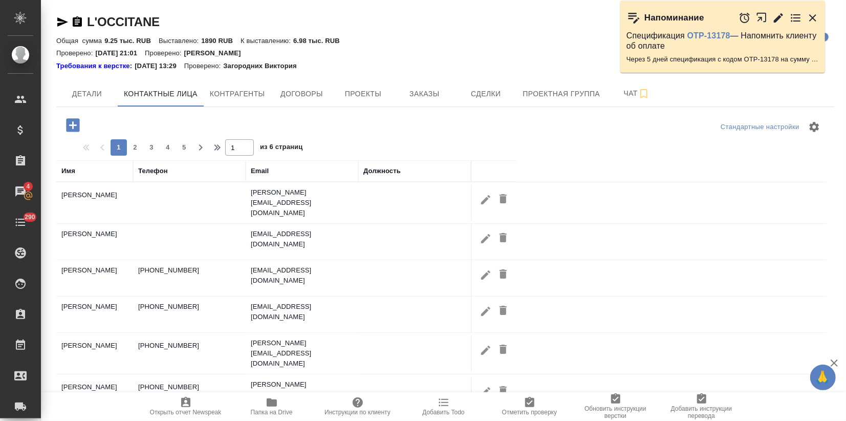
click at [72, 172] on div "Имя" at bounding box center [68, 171] width 14 height 10
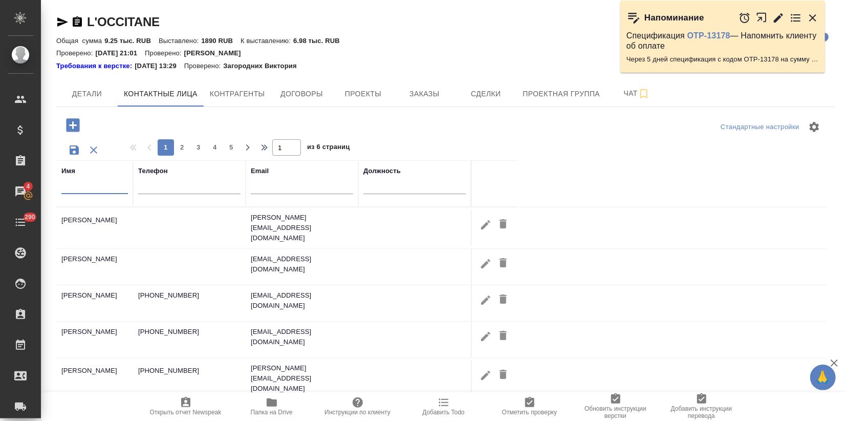
drag, startPoint x: 95, startPoint y: 181, endPoint x: 86, endPoint y: 186, distance: 10.4
click at [95, 181] on input "text" at bounding box center [94, 187] width 67 height 13
type input "Ника"
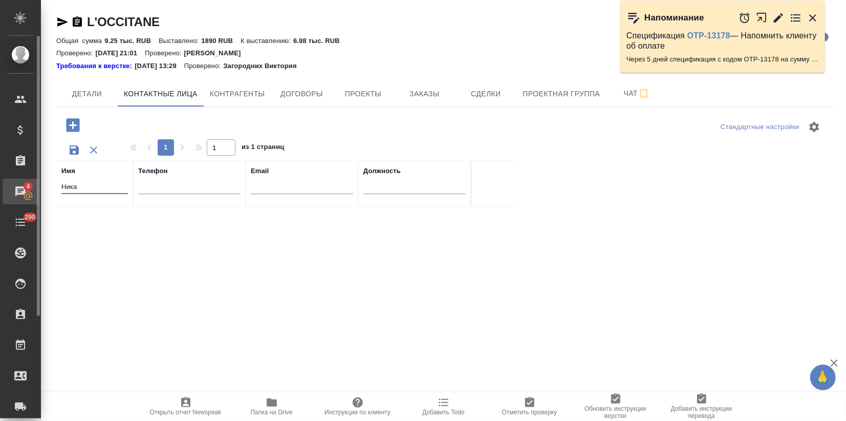
drag, startPoint x: 80, startPoint y: 189, endPoint x: 13, endPoint y: 189, distance: 67.0
click at [12, 189] on div ".cls-1 fill:#fff; AWATERA Zagorodnikh [PERSON_NAME] Спецификации Заказы 4 Чаты …" at bounding box center [423, 210] width 846 height 421
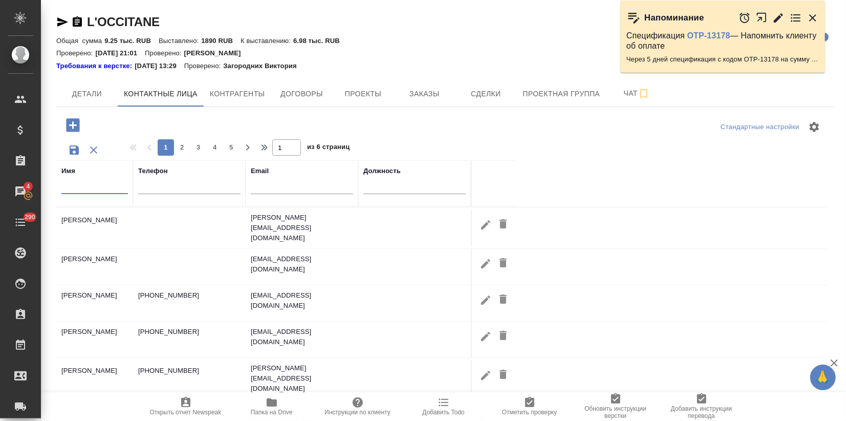
click at [69, 122] on icon "button" at bounding box center [72, 124] width 13 height 13
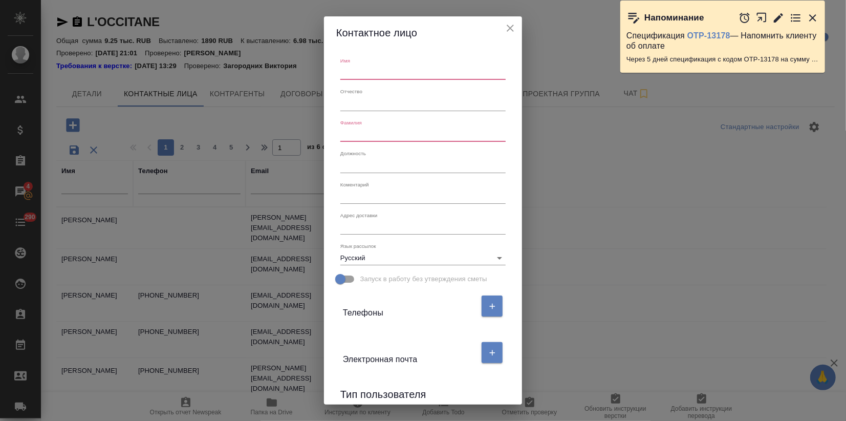
click at [360, 66] on input "text" at bounding box center [422, 73] width 165 height 14
type input "Ника"
click at [353, 134] on input "text" at bounding box center [422, 134] width 165 height 14
type input "[PERSON_NAME]"
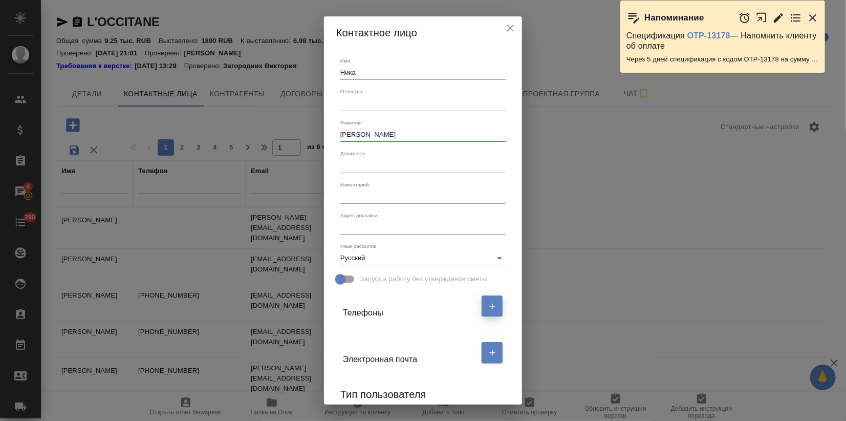
click at [489, 304] on icon "button" at bounding box center [492, 305] width 9 height 9
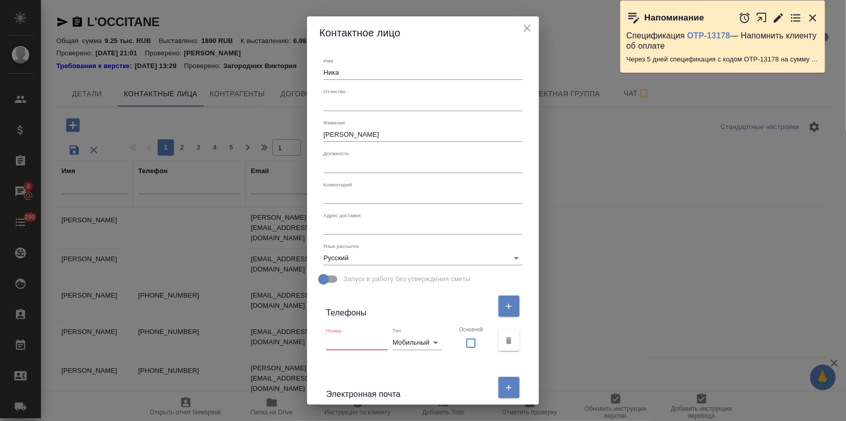
click at [360, 342] on input "text" at bounding box center [356, 342] width 61 height 14
paste input "[PHONE_NUMBER]"
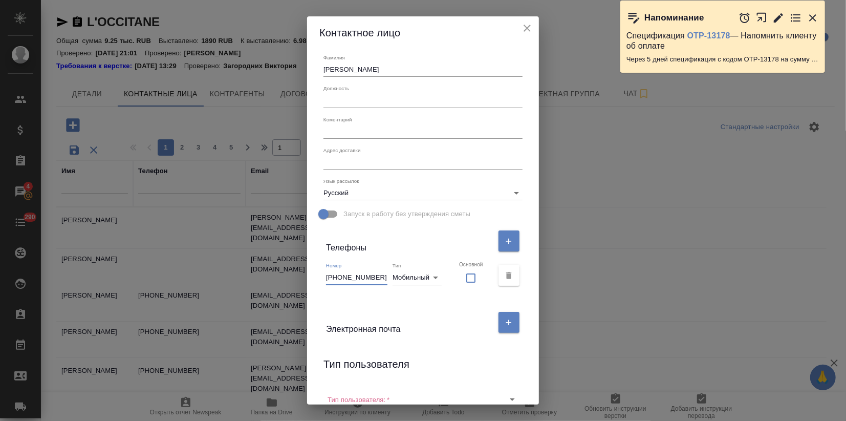
scroll to position [111, 0]
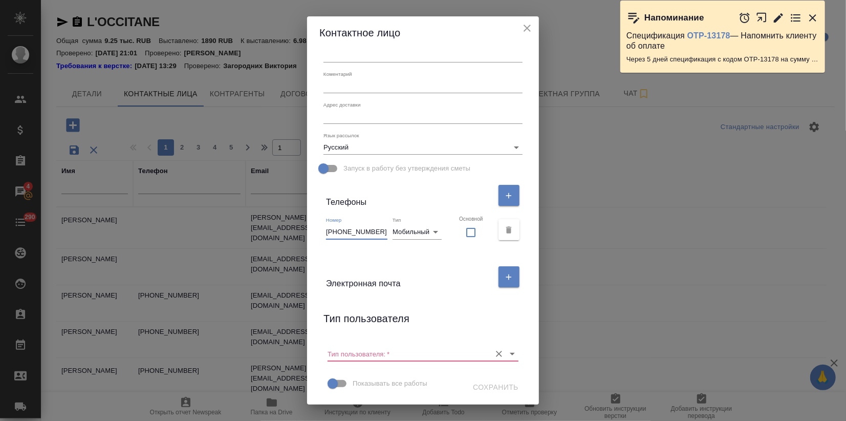
type input "[PHONE_NUMBER]"
click at [356, 354] on input "Тип пользователя:   *" at bounding box center [407, 353] width 158 height 14
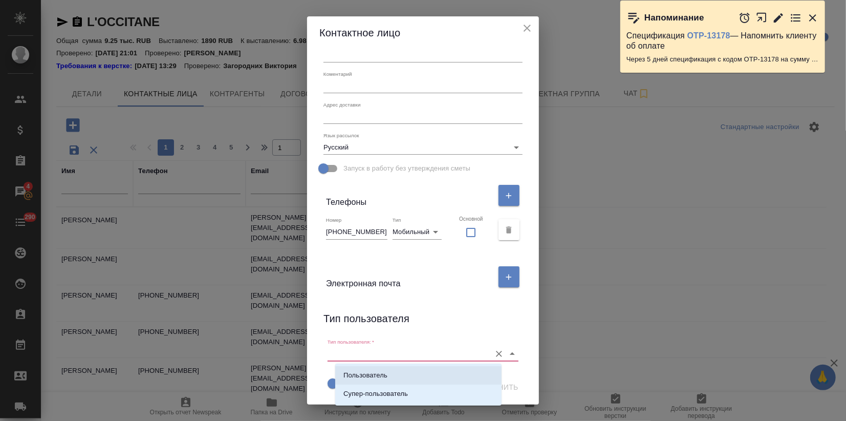
click at [359, 381] on li "Пользователь" at bounding box center [418, 375] width 166 height 18
type input "Пользователь"
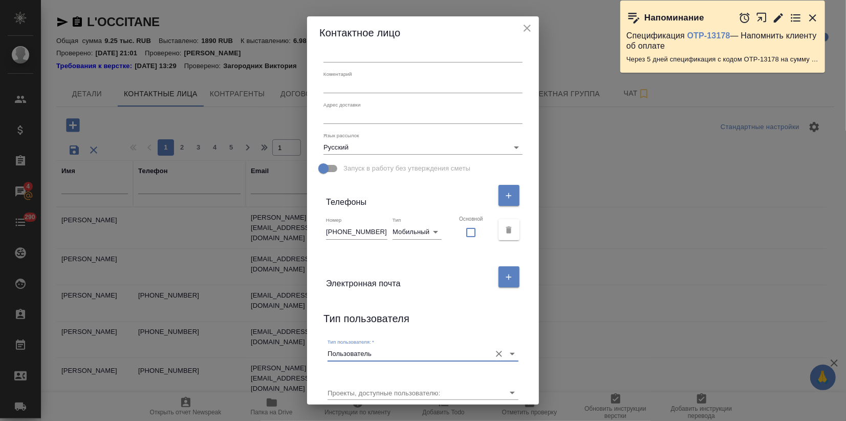
scroll to position [111, 0]
click at [498, 273] on button "button" at bounding box center [508, 276] width 21 height 21
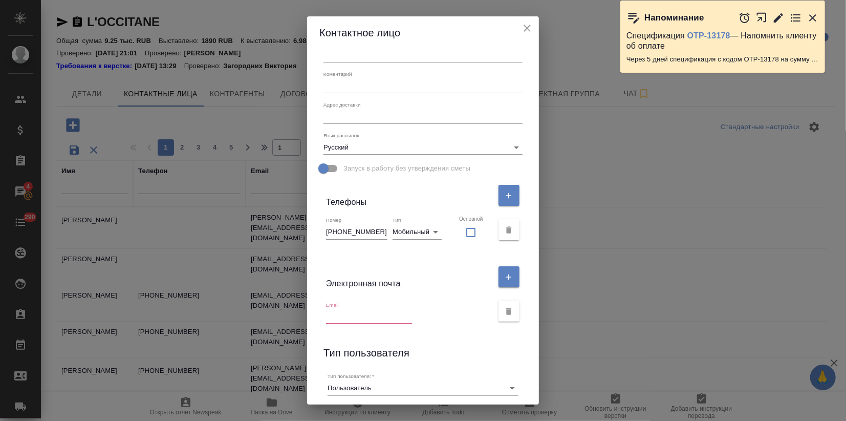
click at [350, 319] on input "text" at bounding box center [369, 317] width 86 height 14
paste input "nika.siraeva@sobeautiful.ru"
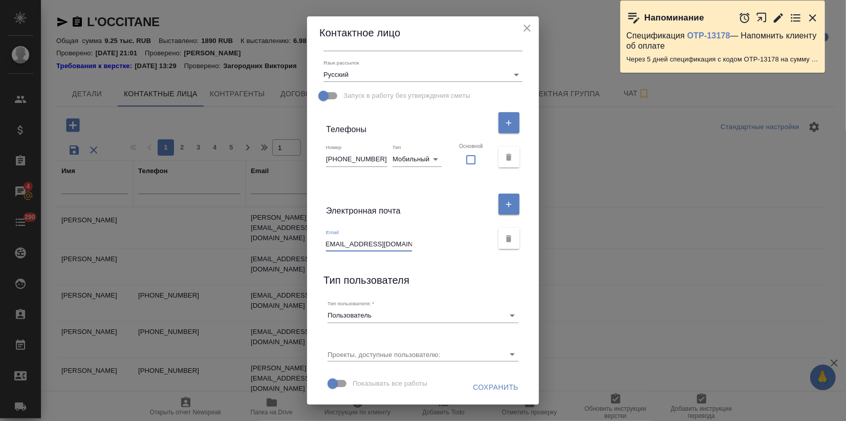
type input "nika.siraeva@sobeautiful.ru"
click at [473, 385] on span "Сохранить" at bounding box center [496, 387] width 46 height 13
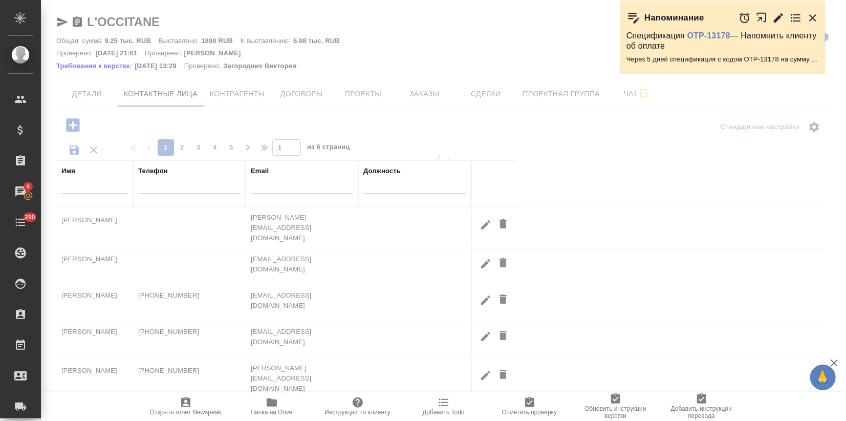
scroll to position [0, 0]
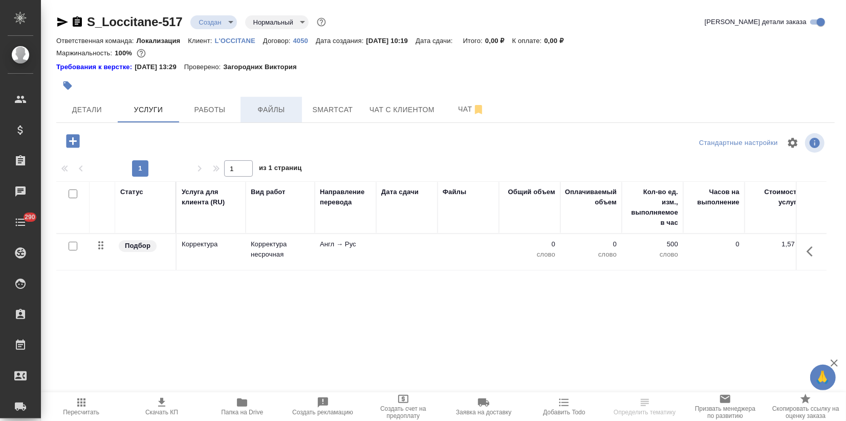
click at [292, 114] on span "Файлы" at bounding box center [271, 109] width 49 height 13
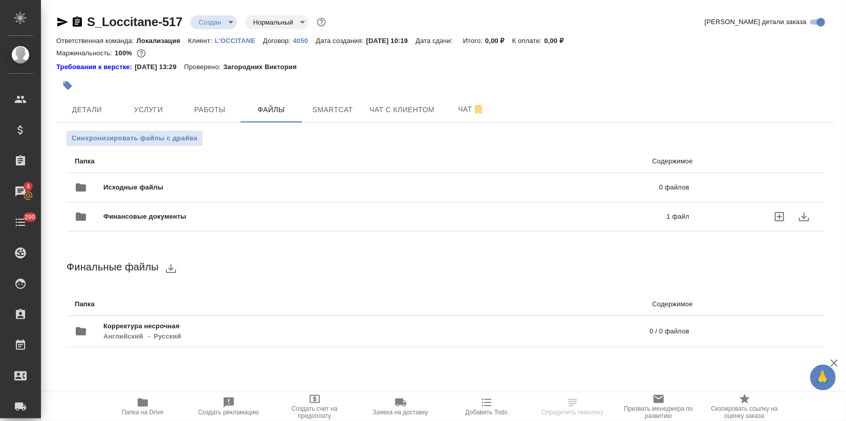
click at [158, 213] on span "Финансовые документы" at bounding box center [264, 216] width 323 height 10
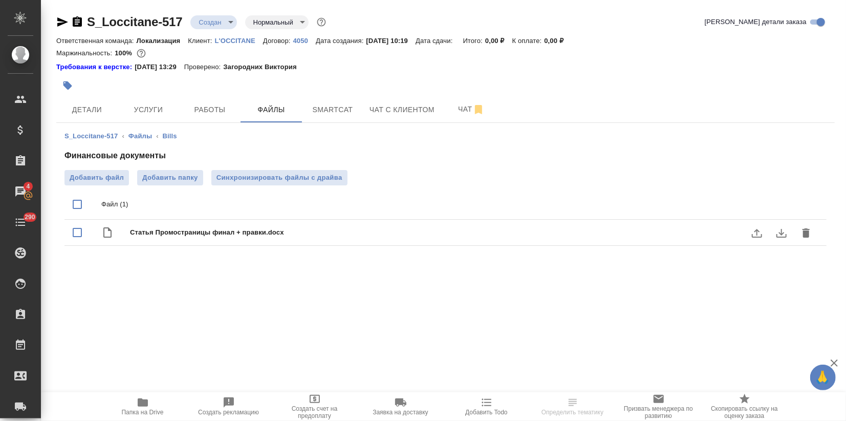
click at [73, 231] on input "checkbox" at bounding box center [77, 232] width 21 height 21
checkbox input "true"
click at [807, 229] on icon "delete" at bounding box center [806, 233] width 12 height 12
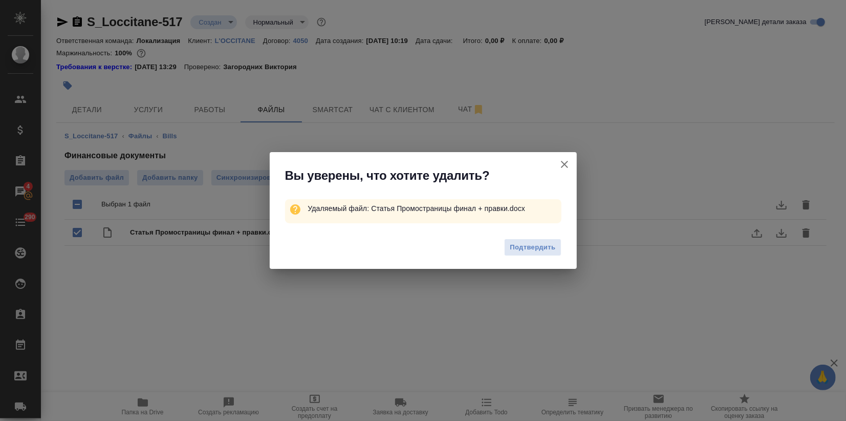
drag, startPoint x: 546, startPoint y: 250, endPoint x: 389, endPoint y: 238, distance: 157.1
click at [542, 250] on span "Подтвердить" at bounding box center [533, 248] width 46 height 12
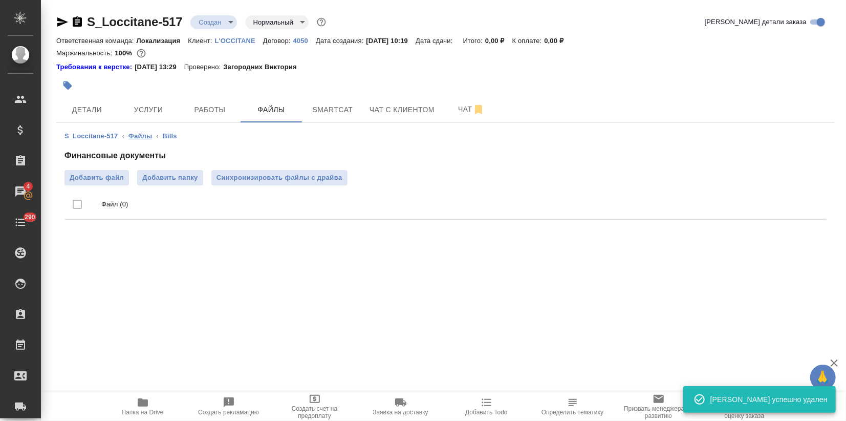
click at [135, 135] on link "Файлы" at bounding box center [140, 136] width 24 height 8
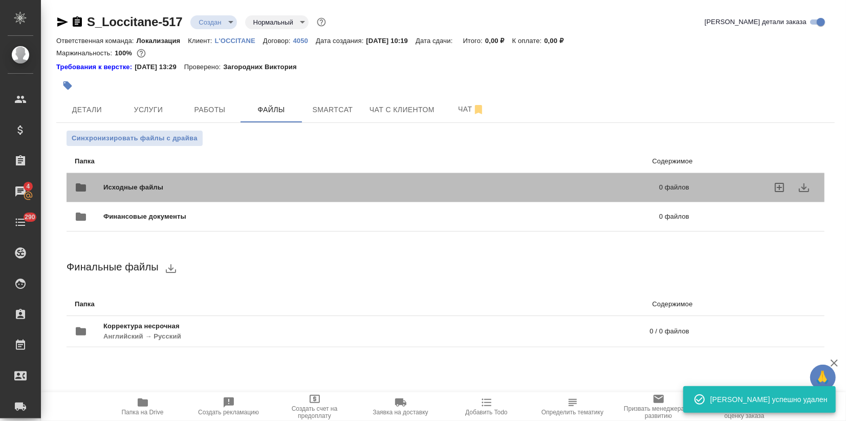
click at [125, 187] on span "Исходные файлы" at bounding box center [257, 187] width 308 height 10
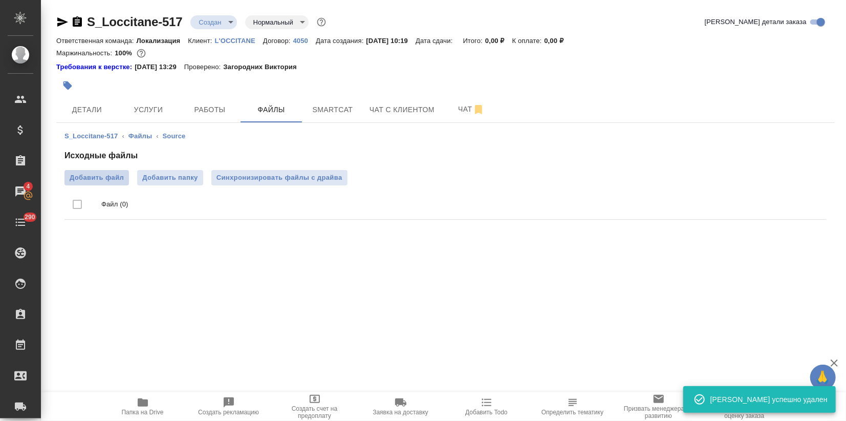
click at [104, 176] on span "Добавить файл" at bounding box center [97, 177] width 54 height 10
click at [0, 0] on input "Добавить файл" at bounding box center [0, 0] width 0 height 0
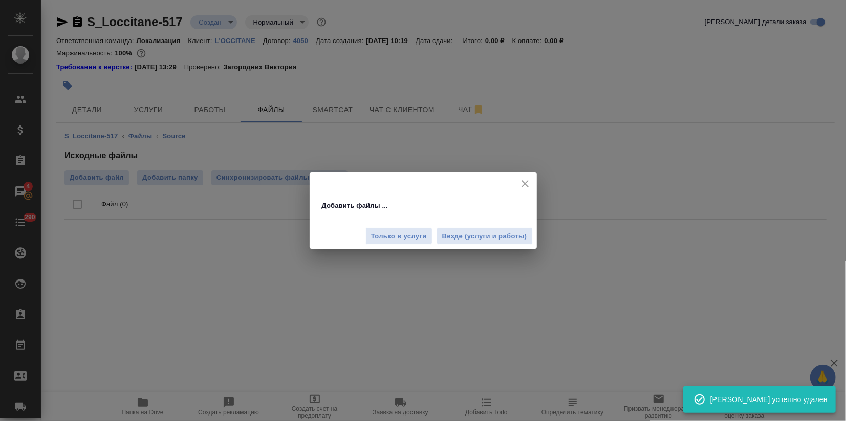
click at [465, 237] on span "Везде (услуги и работы)" at bounding box center [484, 236] width 85 height 12
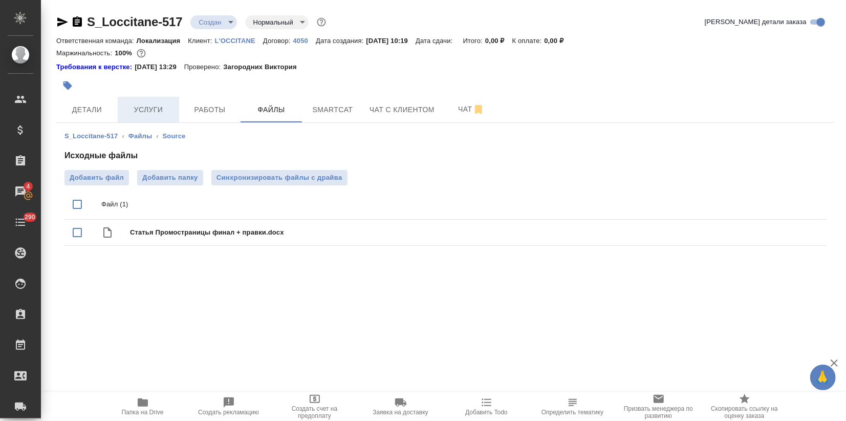
click at [159, 113] on span "Услуги" at bounding box center [148, 109] width 49 height 13
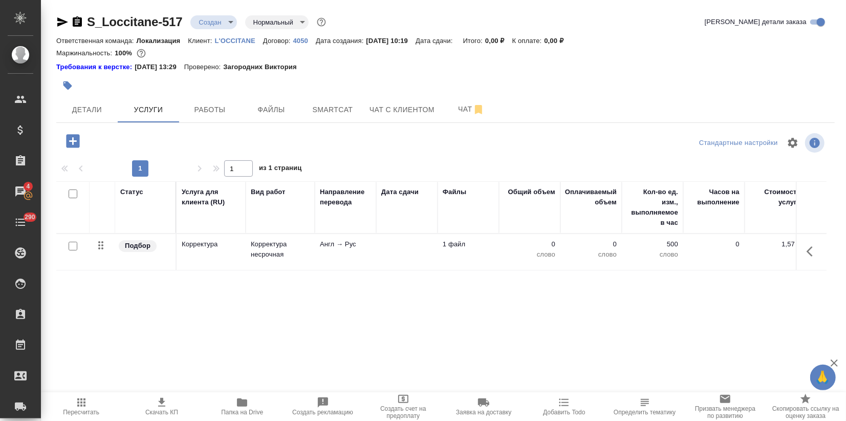
click at [72, 246] on input "checkbox" at bounding box center [73, 246] width 9 height 9
checkbox input "true"
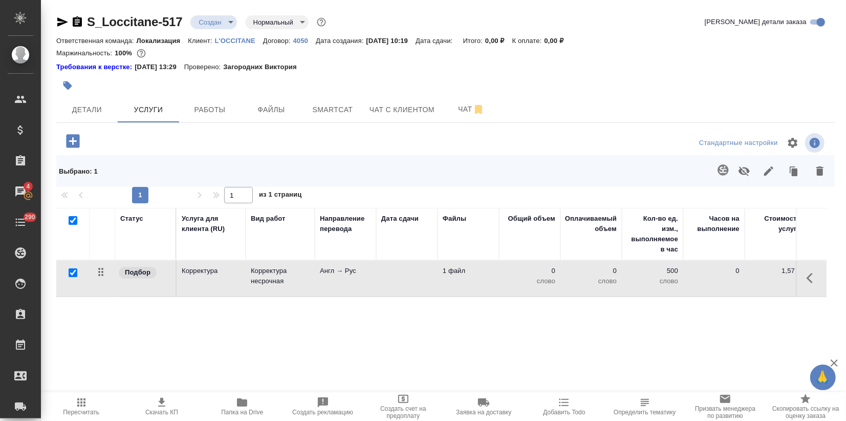
click at [719, 166] on icon "button" at bounding box center [723, 170] width 12 height 12
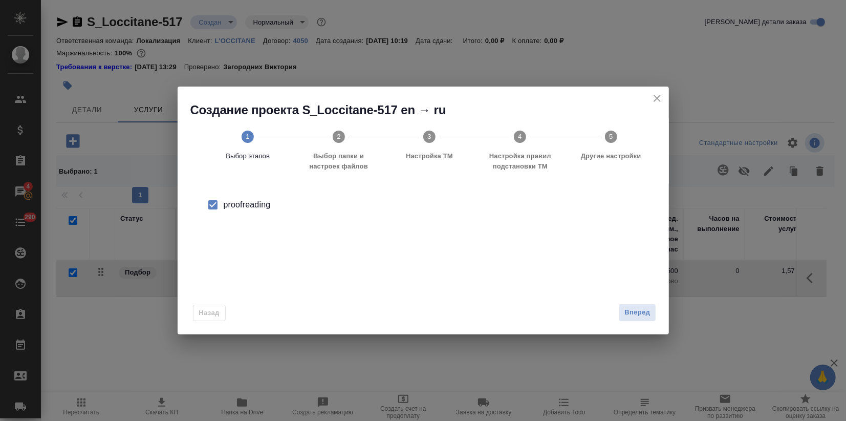
click at [646, 316] on span "Вперед" at bounding box center [637, 313] width 26 height 12
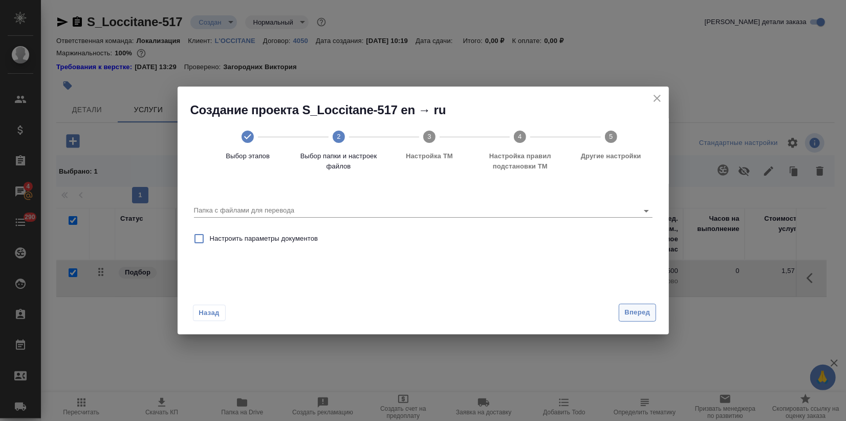
click at [638, 316] on span "Вперед" at bounding box center [637, 313] width 26 height 12
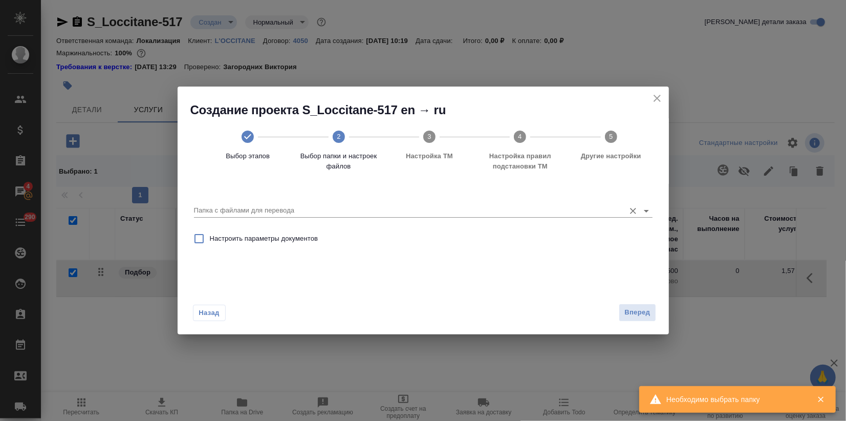
click at [507, 209] on input "Папка с файлами для перевода" at bounding box center [407, 210] width 426 height 12
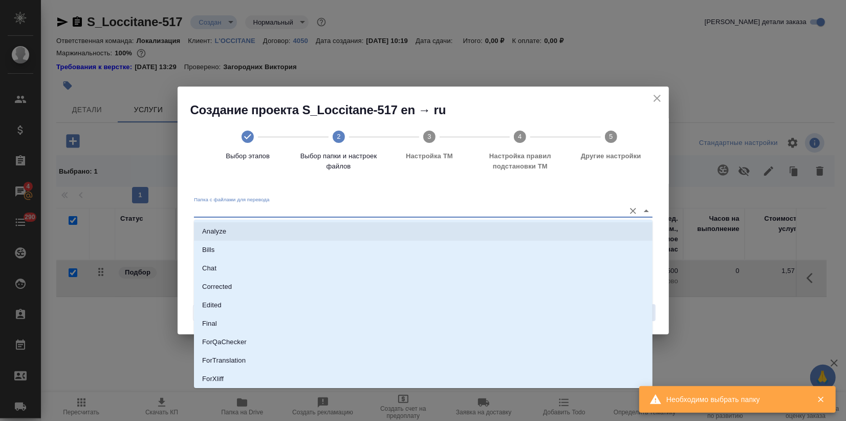
scroll to position [74, 0]
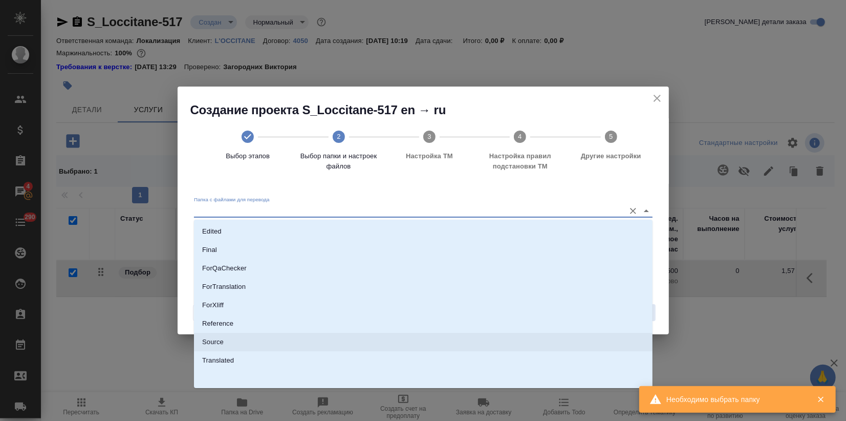
click at [248, 344] on li "Source" at bounding box center [423, 342] width 459 height 18
type input "Source"
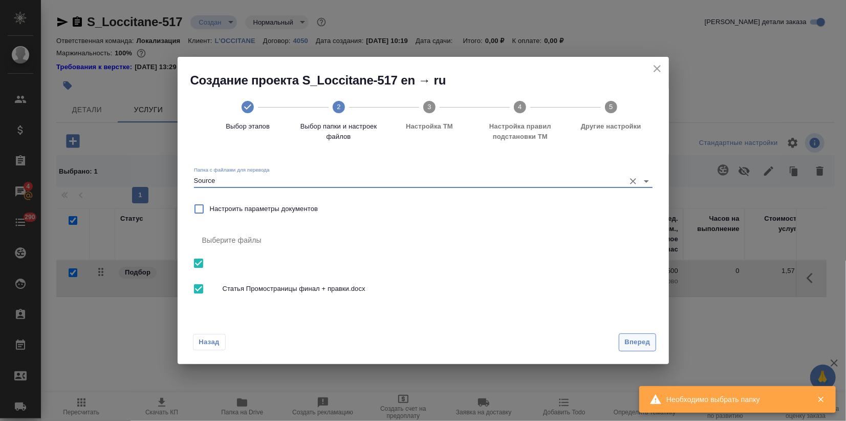
click at [645, 344] on span "Вперед" at bounding box center [637, 342] width 26 height 12
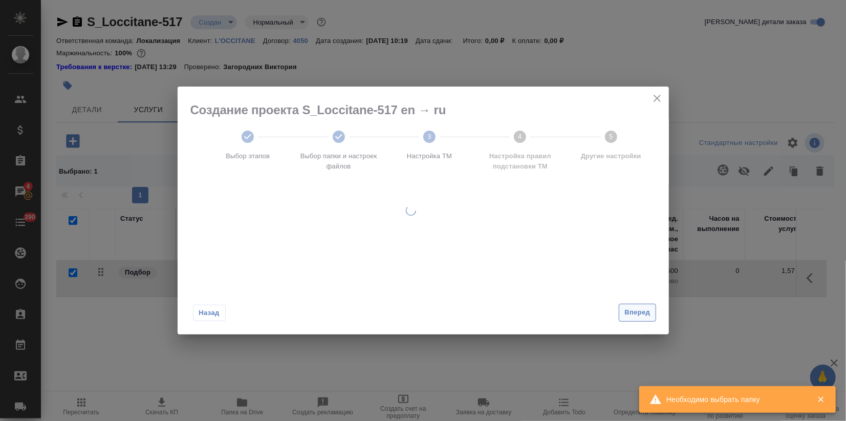
click at [625, 314] on span "Вперед" at bounding box center [637, 313] width 26 height 12
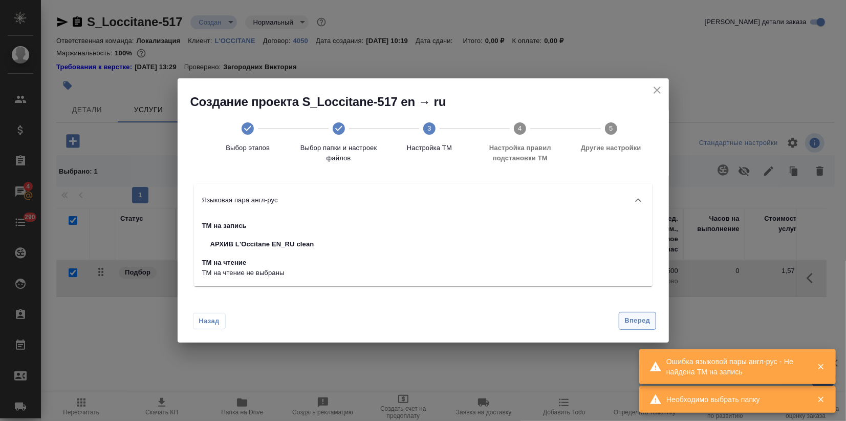
click at [626, 320] on span "Вперед" at bounding box center [637, 321] width 26 height 12
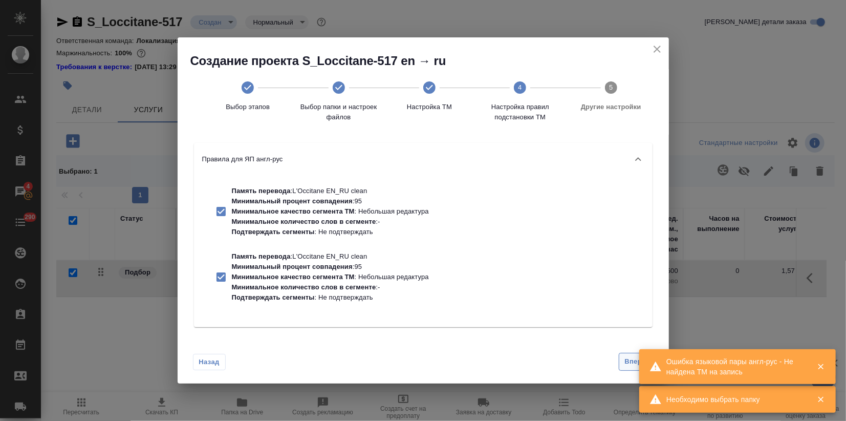
click at [623, 360] on button "Вперед" at bounding box center [637, 362] width 37 height 18
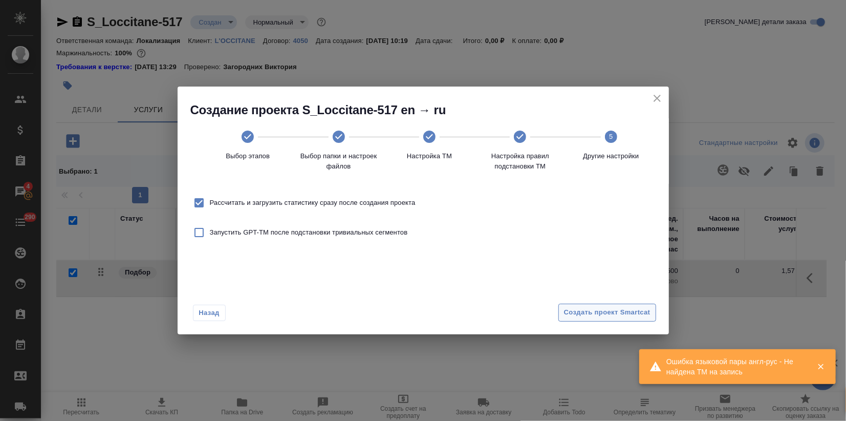
click at [620, 311] on span "Создать проект Smartcat" at bounding box center [607, 313] width 86 height 12
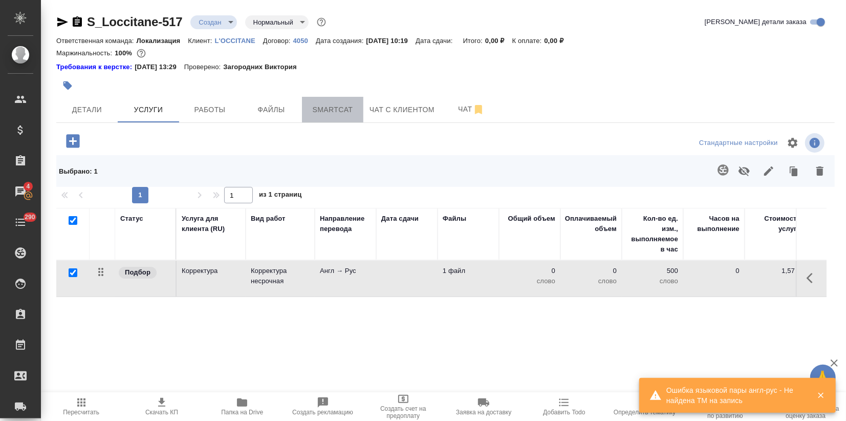
click at [318, 106] on span "Smartcat" at bounding box center [332, 109] width 49 height 13
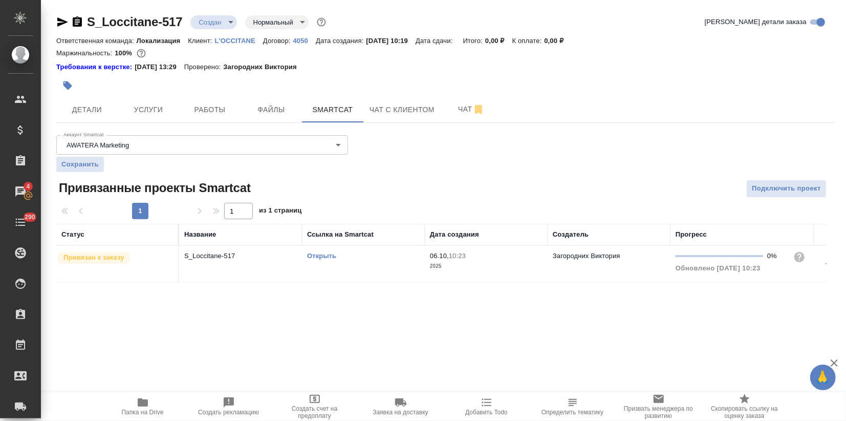
click at [316, 253] on link "Открыть" at bounding box center [321, 256] width 29 height 8
click at [139, 120] on button "Услуги" at bounding box center [148, 110] width 61 height 26
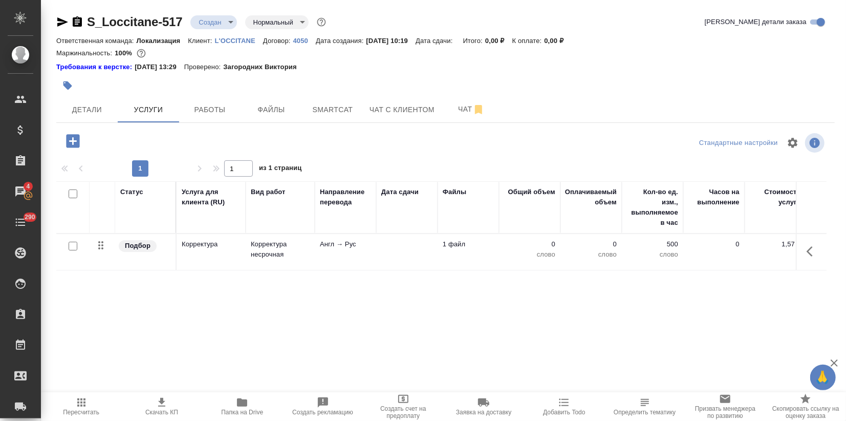
click at [184, 257] on td "Корректура" at bounding box center [211, 252] width 69 height 36
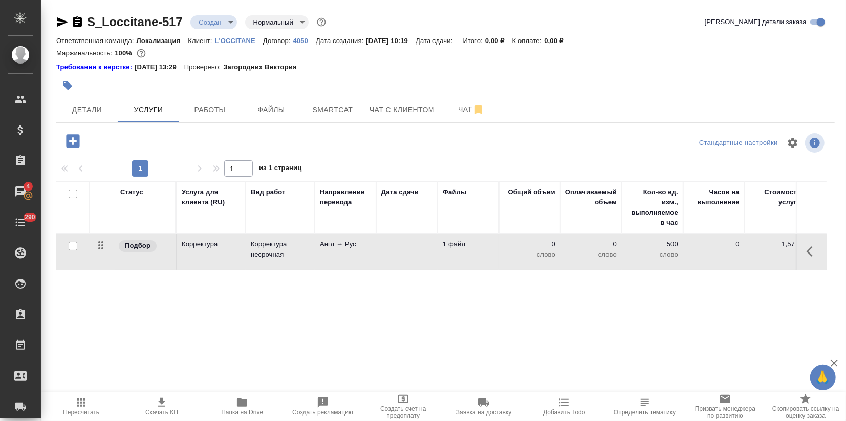
click at [184, 257] on td "Корректура" at bounding box center [211, 252] width 69 height 36
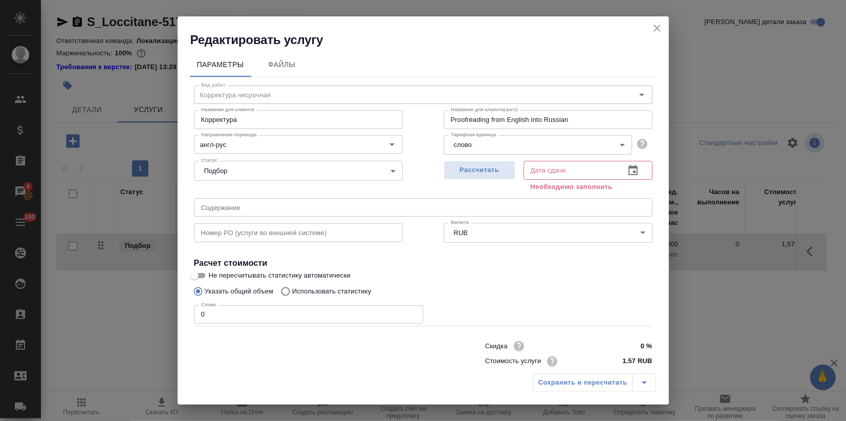
drag, startPoint x: 213, startPoint y: 314, endPoint x: 119, endPoint y: 291, distance: 97.1
click at [131, 296] on div "Редактировать услугу Параметры Файлы Вид работ Корректура несрочная Вид работ Н…" at bounding box center [423, 210] width 846 height 421
type input "654"
click at [204, 274] on input "Не пересчитывать статистику автоматически" at bounding box center [194, 275] width 37 height 12
checkbox input "true"
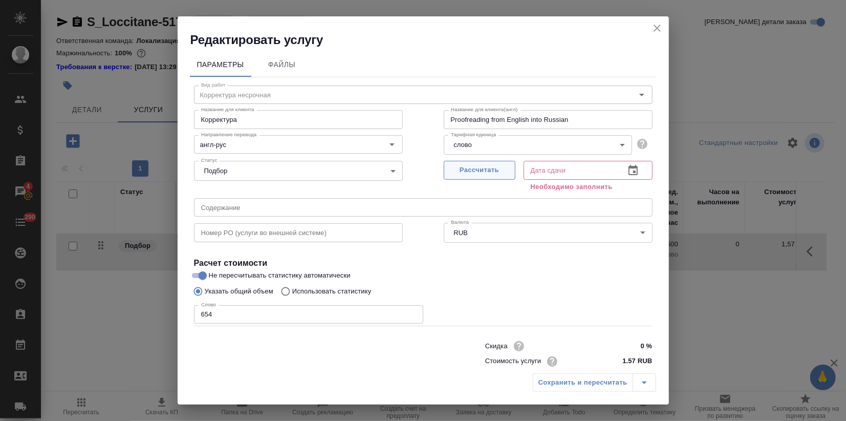
click at [463, 176] on span "Рассчитать" at bounding box center [479, 170] width 60 height 12
type input "06.10.2025 11:42"
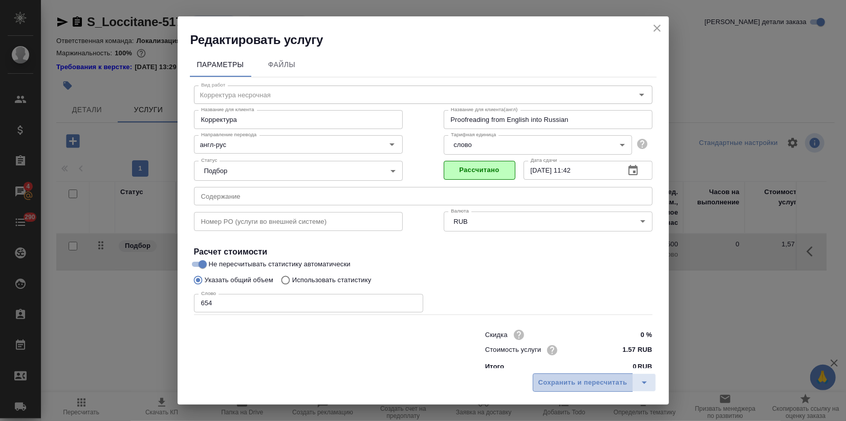
click at [592, 384] on span "Сохранить и пересчитать" at bounding box center [582, 383] width 89 height 12
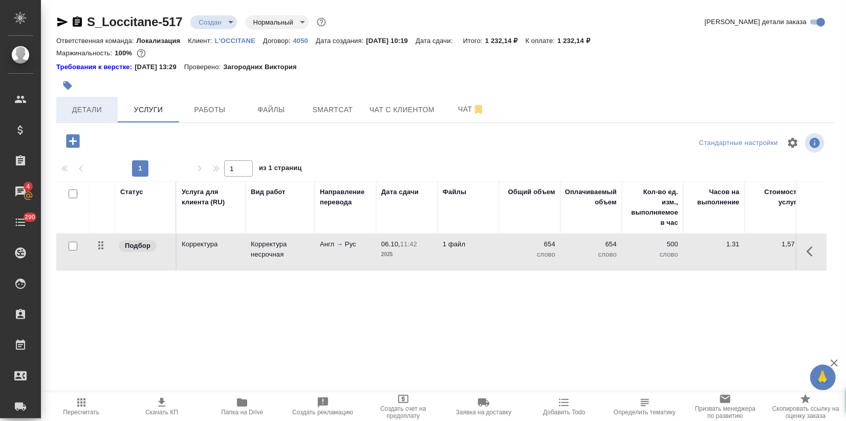
click at [83, 108] on span "Детали" at bounding box center [86, 109] width 49 height 13
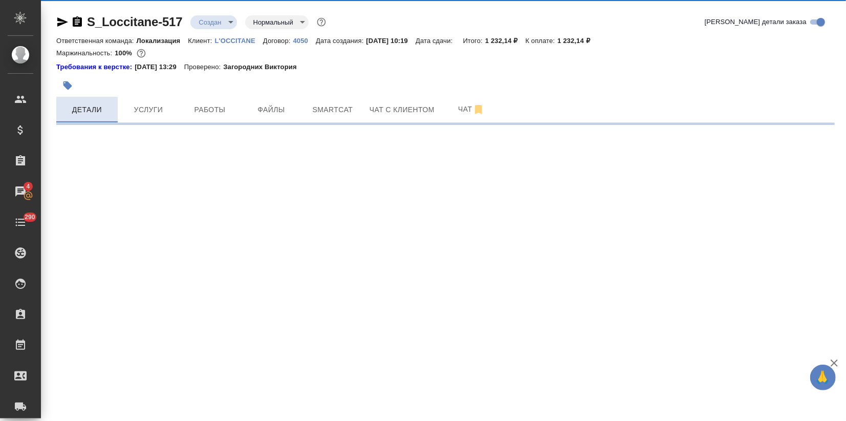
select select "RU"
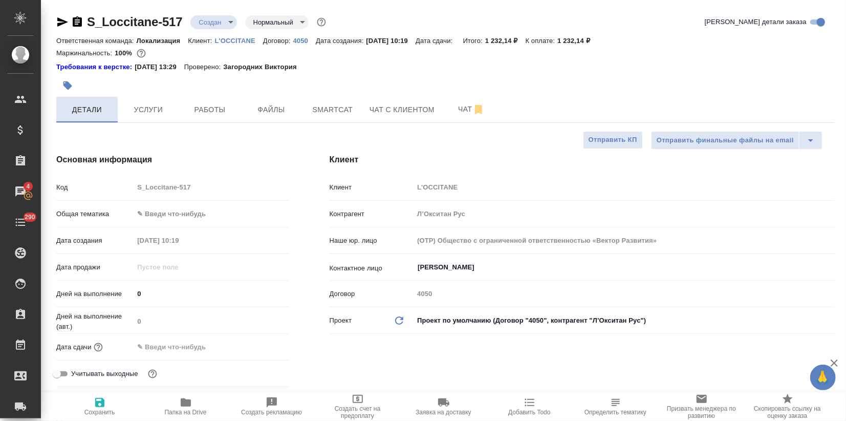
type textarea "x"
click at [180, 209] on body "🙏 .cls-1 fill:#fff; AWATERA Zagorodnikh Viktoria Клиенты Спецификации Заказы 4 …" at bounding box center [423, 210] width 846 height 421
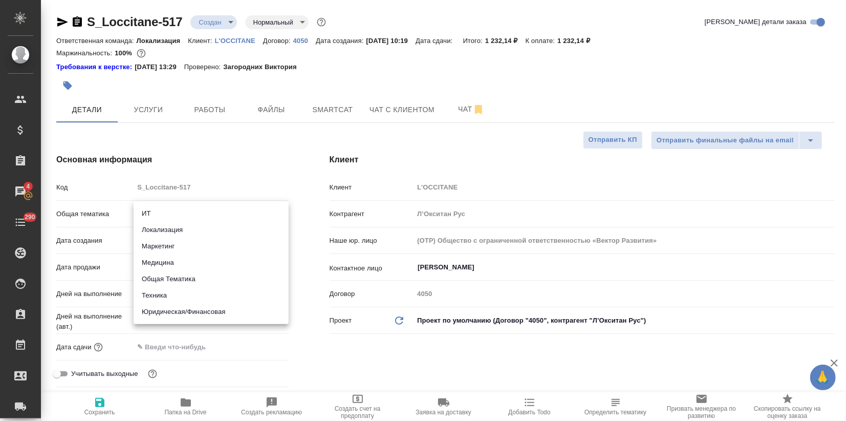
click at [161, 246] on li "Маркетинг" at bounding box center [211, 246] width 155 height 16
type input "marketing"
type textarea "x"
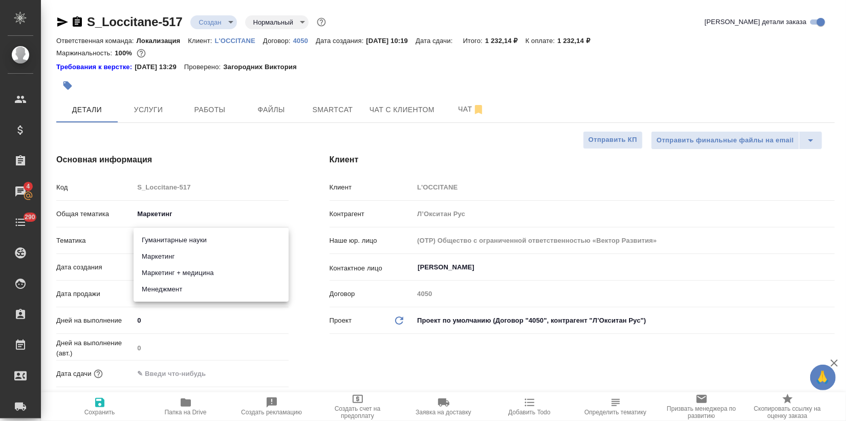
click at [161, 246] on body "🙏 .cls-1 fill:#fff; AWATERA Zagorodnikh Viktoria Клиенты Спецификации Заказы 4 …" at bounding box center [423, 210] width 846 height 421
click at [160, 259] on li "Маркетинг" at bounding box center [211, 256] width 155 height 16
type textarea "x"
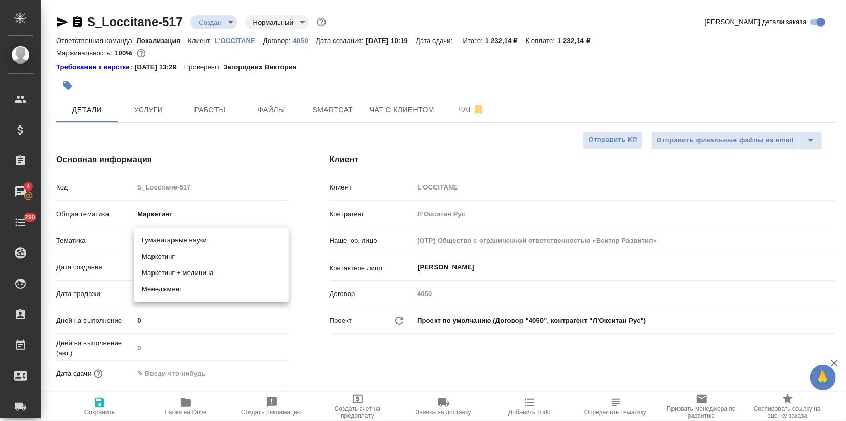
type input "5a8b8b956a9677013d343d63"
click at [98, 414] on span "Сохранить" at bounding box center [99, 411] width 31 height 7
type textarea "x"
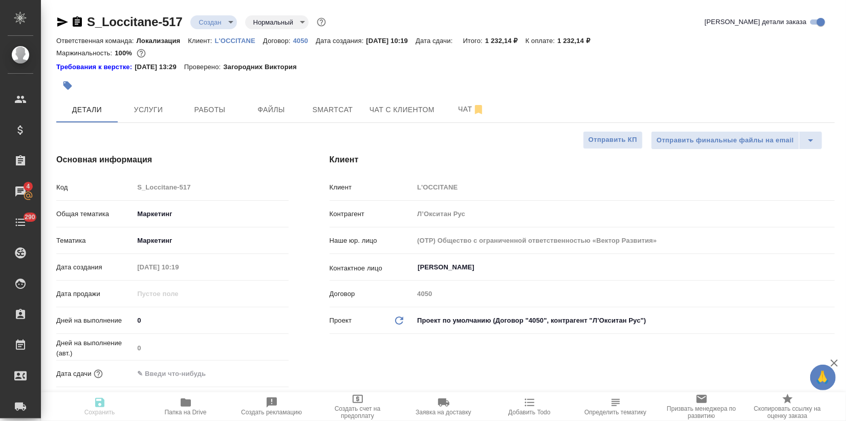
type textarea "x"
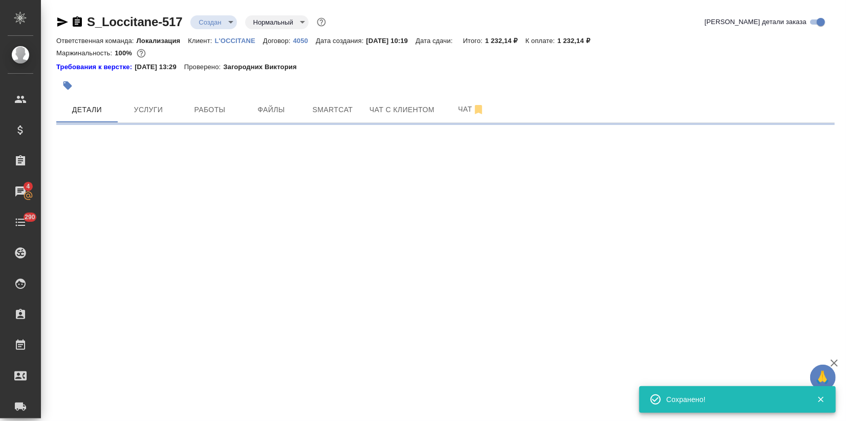
select select "RU"
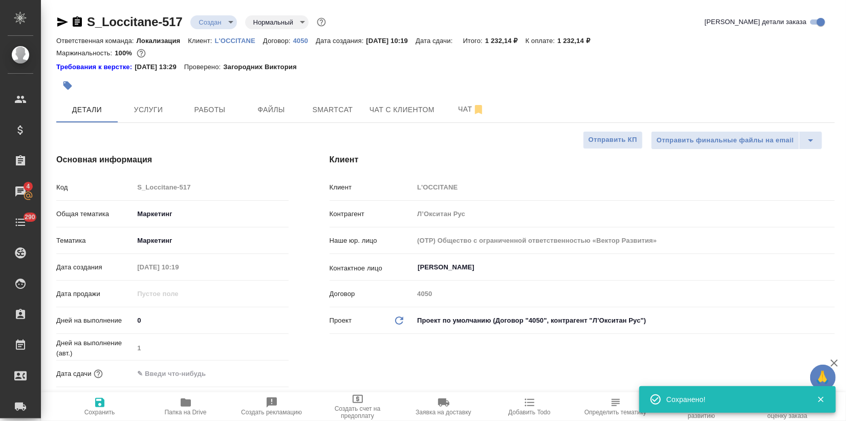
type textarea "x"
drag, startPoint x: 159, startPoint y: 385, endPoint x: 164, endPoint y: 380, distance: 7.3
click at [159, 384] on div "Дата сдачи" at bounding box center [172, 377] width 232 height 27
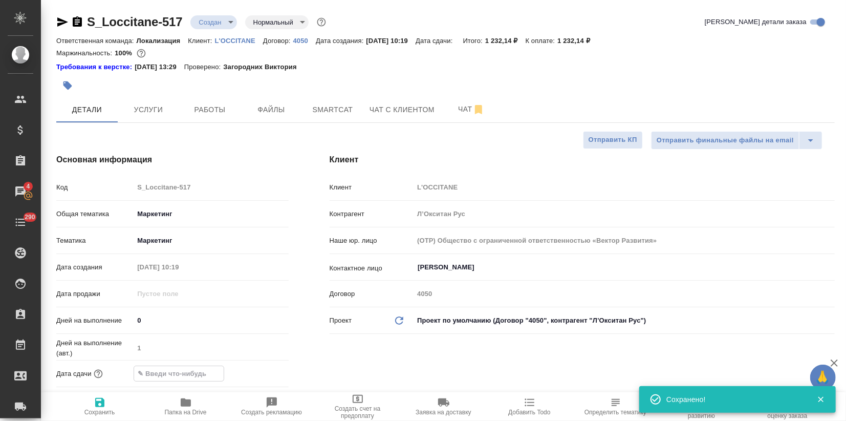
click at [164, 377] on input "text" at bounding box center [179, 373] width 90 height 15
click at [255, 375] on icon "button" at bounding box center [259, 372] width 12 height 12
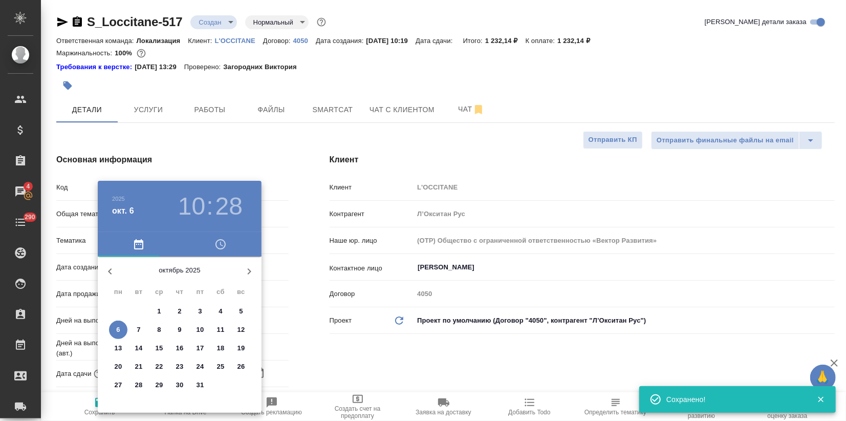
click at [144, 330] on span "7" at bounding box center [138, 329] width 18 height 10
type input "07.10.2025 10:28"
type textarea "x"
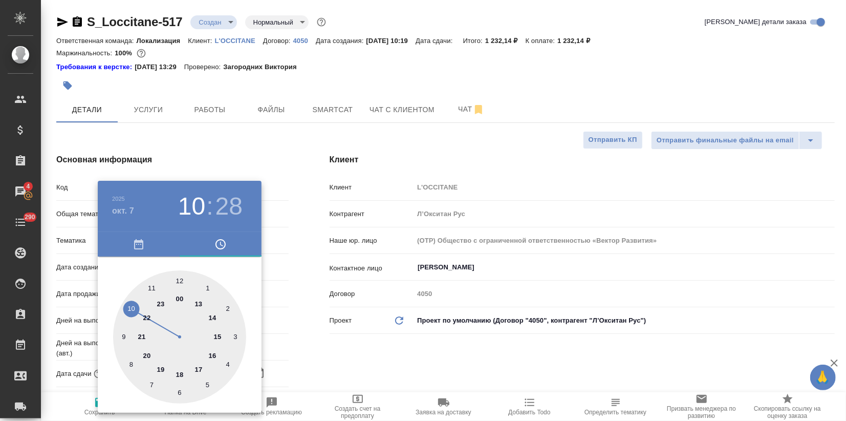
click at [212, 355] on div at bounding box center [179, 336] width 133 height 133
type input "07.10.2025 16:28"
type textarea "x"
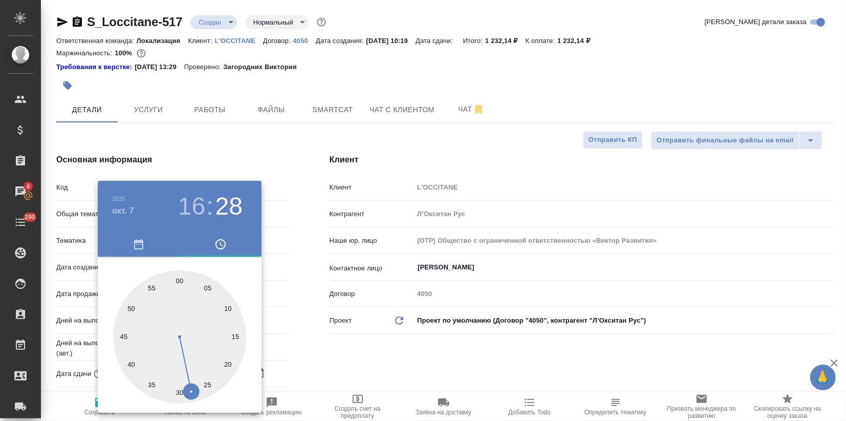
click at [181, 279] on div at bounding box center [179, 336] width 133 height 133
type input "07.10.2025 16:00"
type textarea "x"
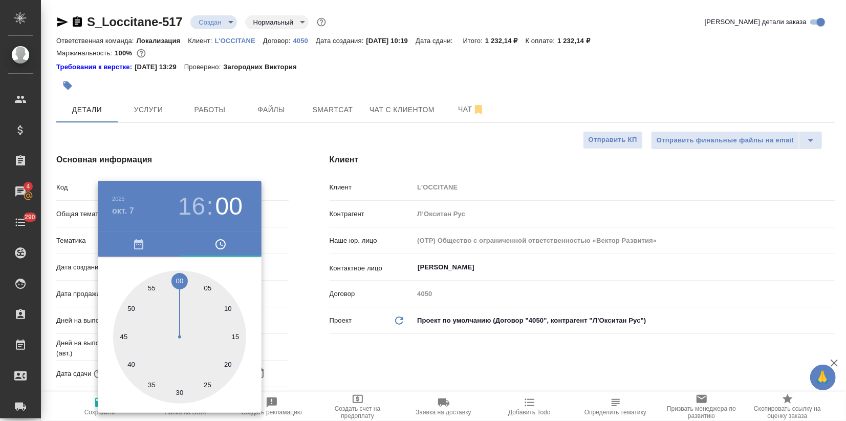
drag, startPoint x: 367, startPoint y: 364, endPoint x: 359, endPoint y: 364, distance: 8.2
click at [367, 364] on div at bounding box center [423, 210] width 846 height 421
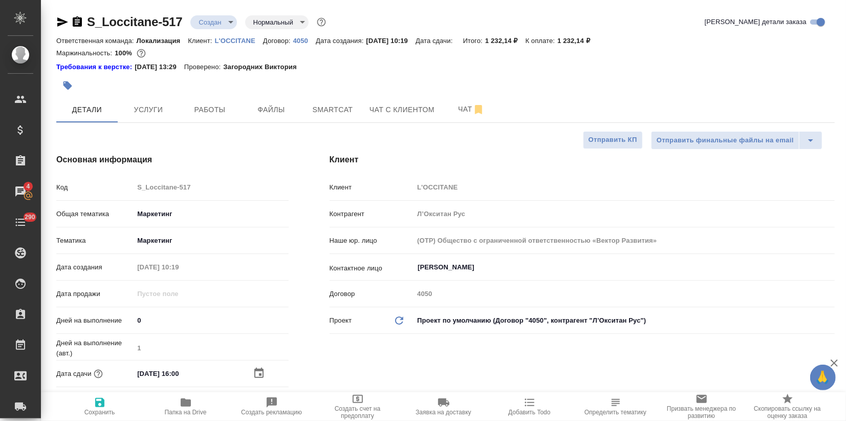
click at [103, 404] on icon "button" at bounding box center [99, 402] width 9 height 9
type textarea "x"
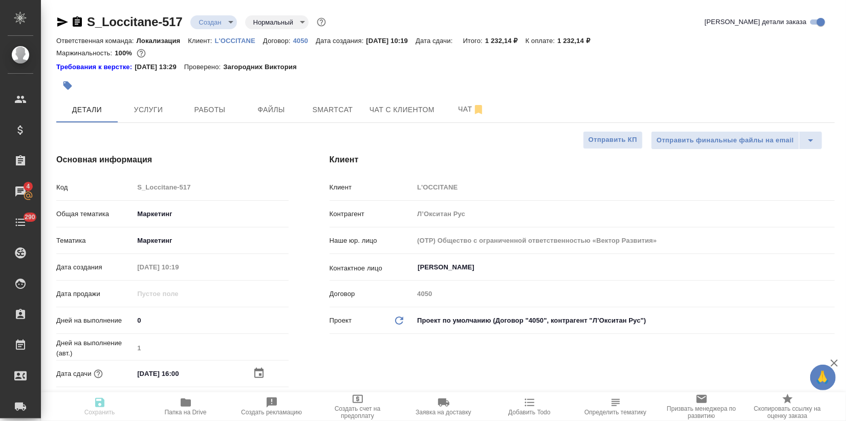
type textarea "x"
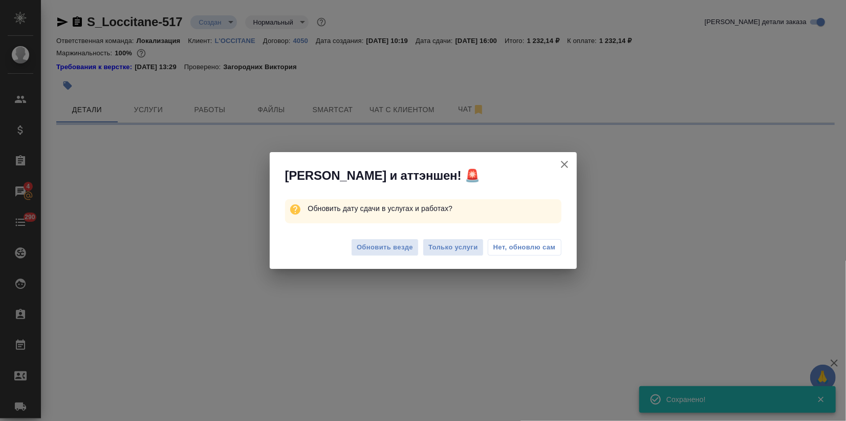
select select "RU"
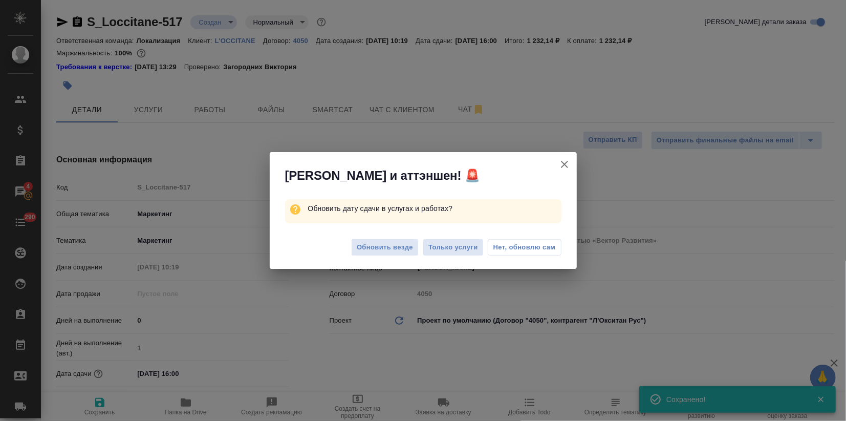
type textarea "x"
click at [376, 248] on span "Обновить везде" at bounding box center [385, 248] width 56 height 12
type textarea "x"
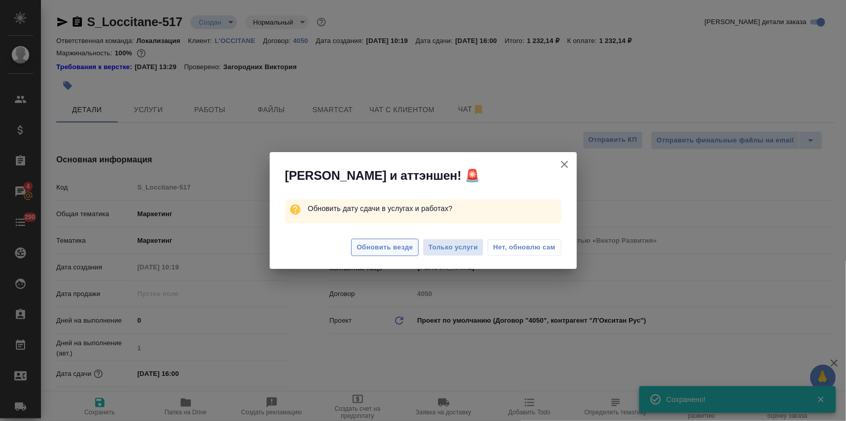
type textarea "x"
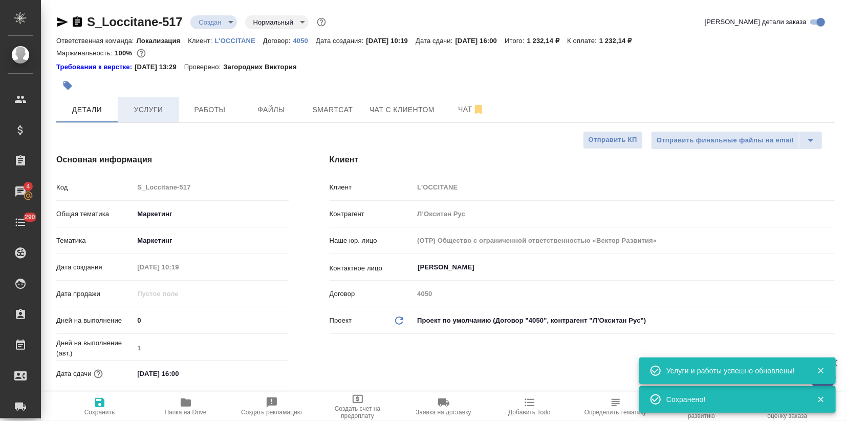
click at [150, 115] on span "Услуги" at bounding box center [148, 109] width 49 height 13
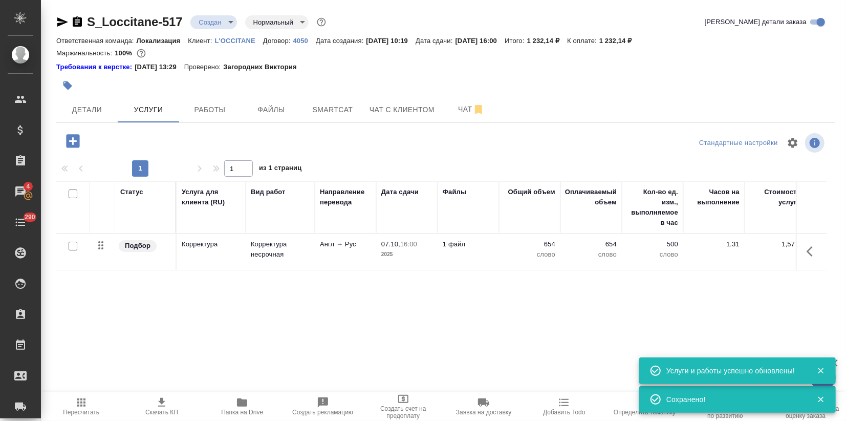
click at [171, 399] on span "Скачать КП" at bounding box center [161, 405] width 68 height 19
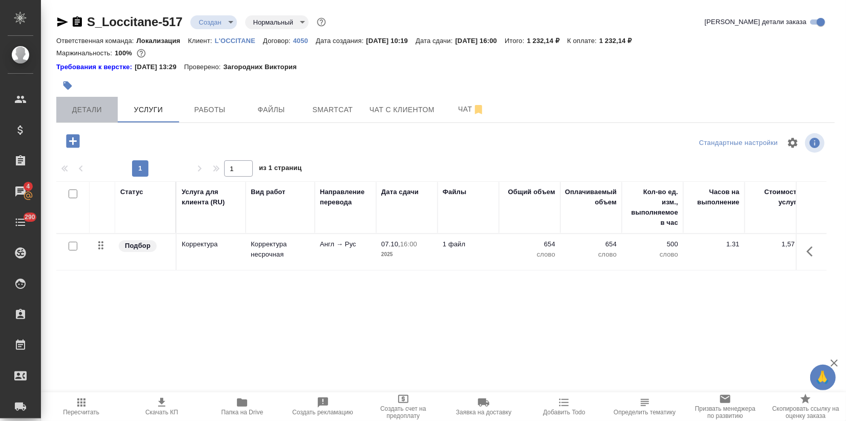
click at [74, 116] on button "Детали" at bounding box center [86, 110] width 61 height 26
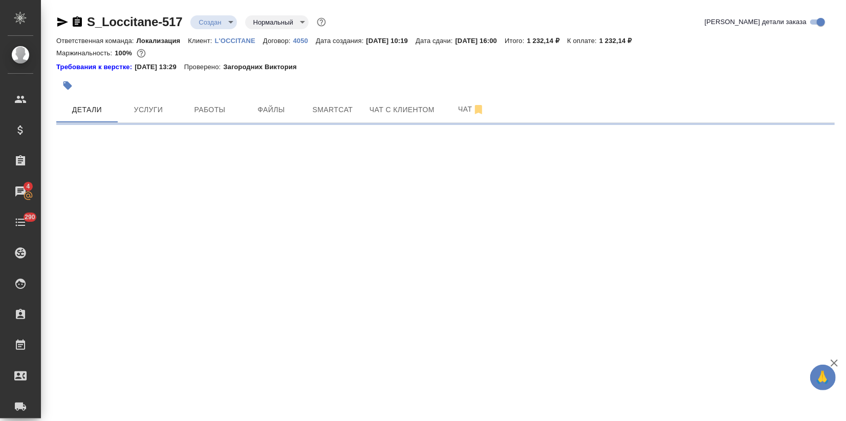
select select "RU"
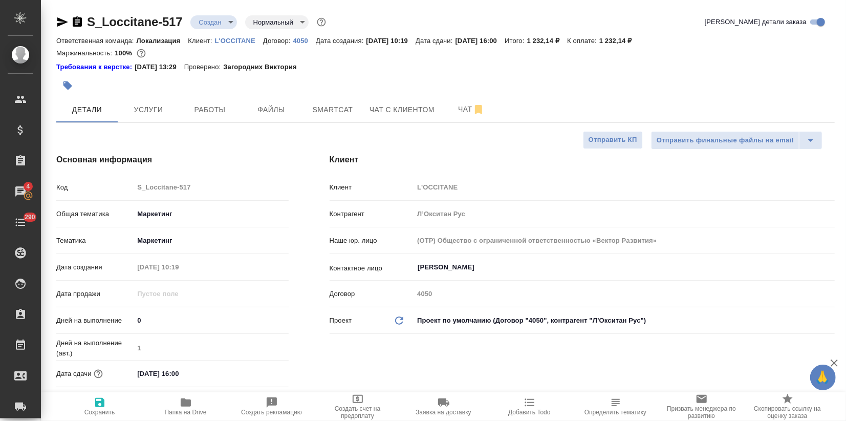
type textarea "x"
click at [441, 266] on input "Яценюк Елена" at bounding box center [607, 267] width 381 height 12
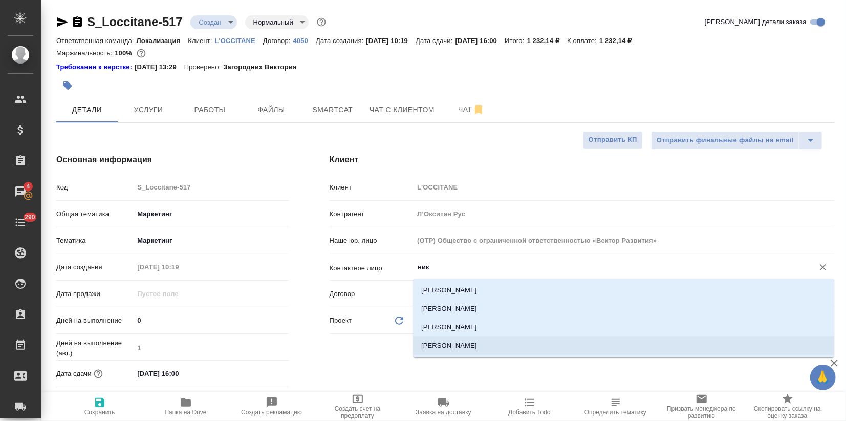
click at [444, 346] on li "Сираева Ника" at bounding box center [623, 345] width 421 height 18
type input "Сираева Ника"
type textarea "x"
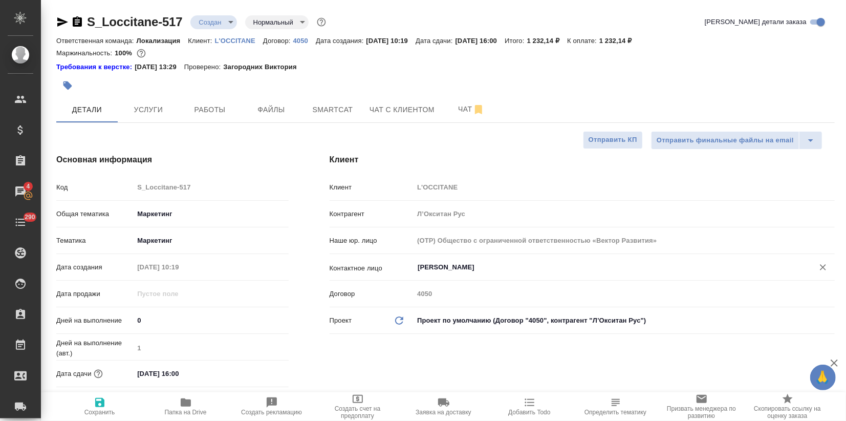
type input "Сираева Ника"
click at [94, 398] on icon "button" at bounding box center [100, 402] width 12 height 12
type textarea "x"
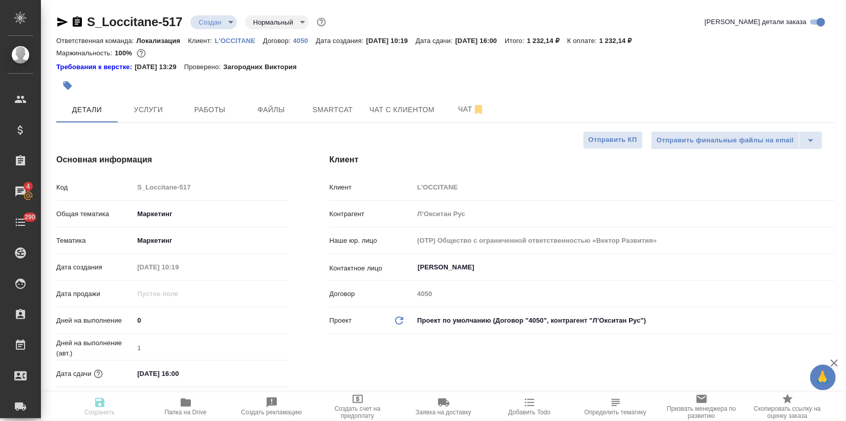
type textarea "x"
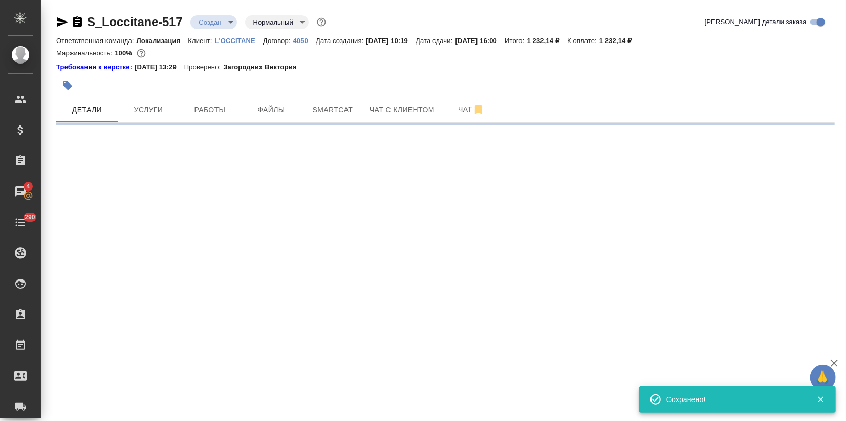
type input "holyTrinity"
select select "RU"
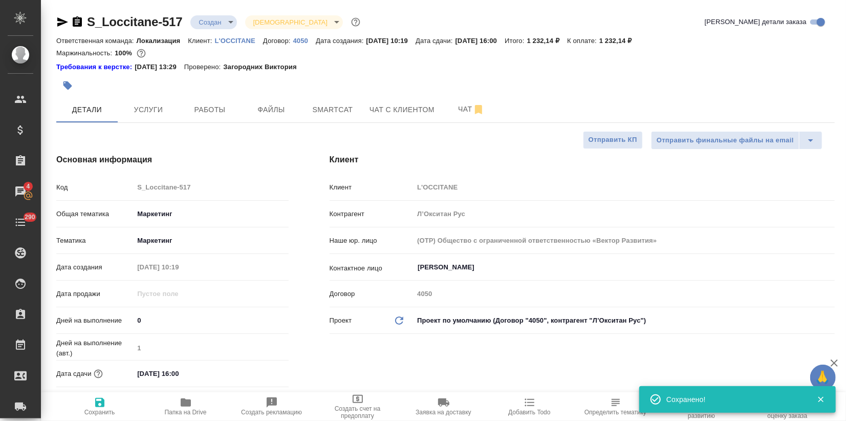
type textarea "x"
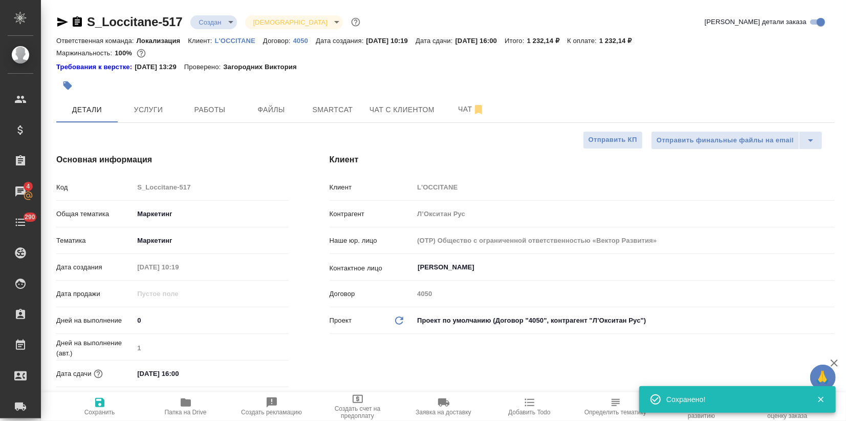
type textarea "x"
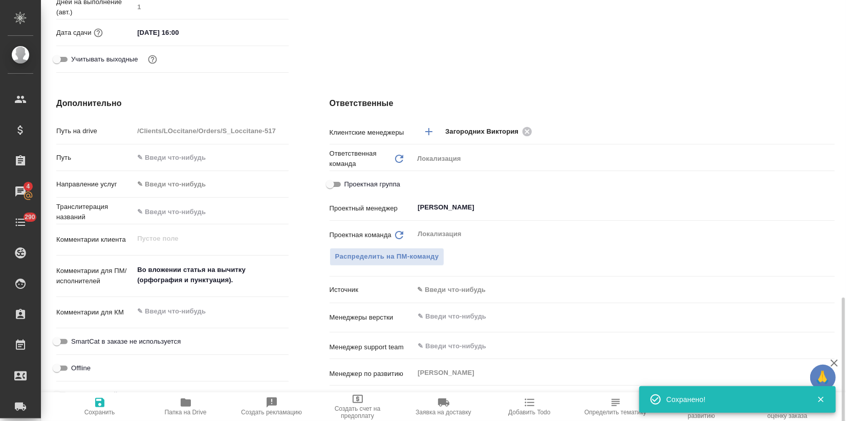
scroll to position [620, 0]
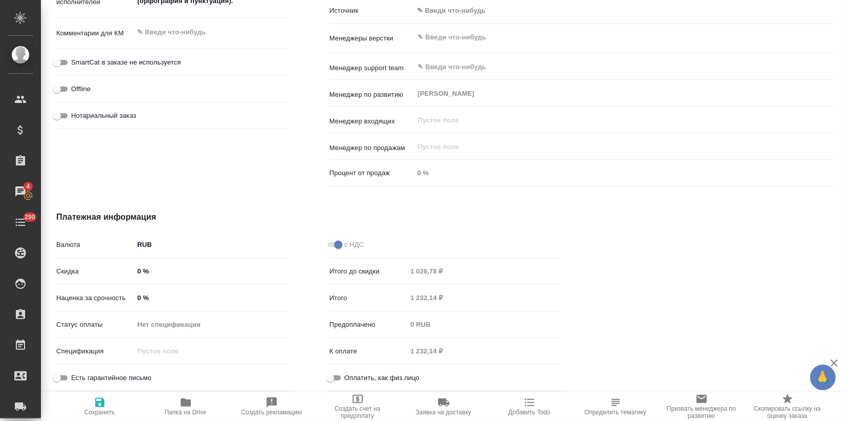
click at [135, 294] on input "0 %" at bounding box center [211, 297] width 155 height 15
type input "500 %"
type textarea "x"
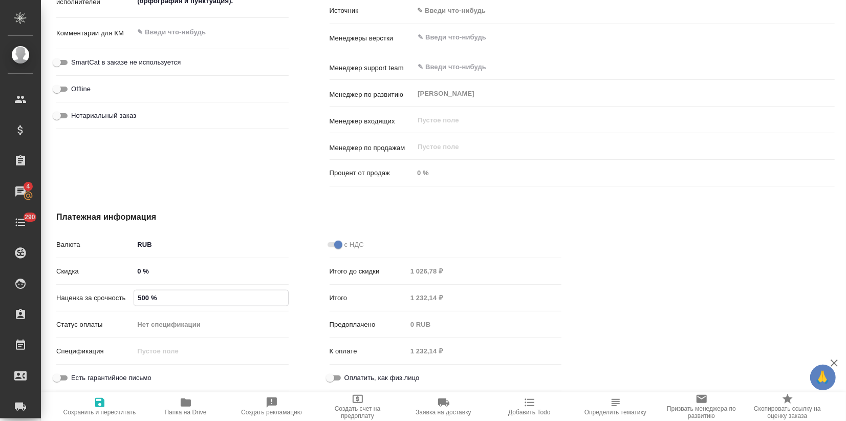
type textarea "x"
type input "50 %"
click at [96, 403] on icon "button" at bounding box center [99, 402] width 9 height 9
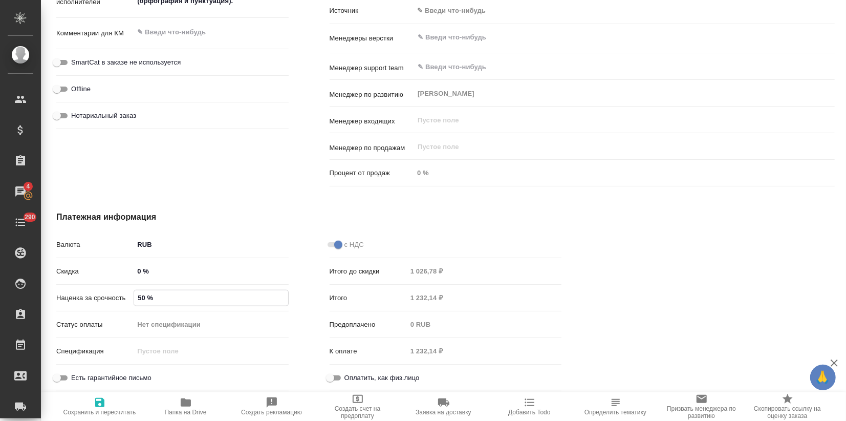
type textarea "x"
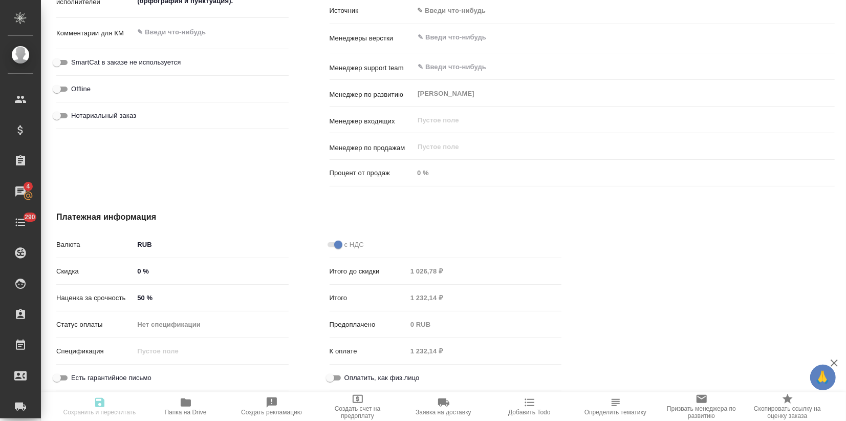
type textarea "x"
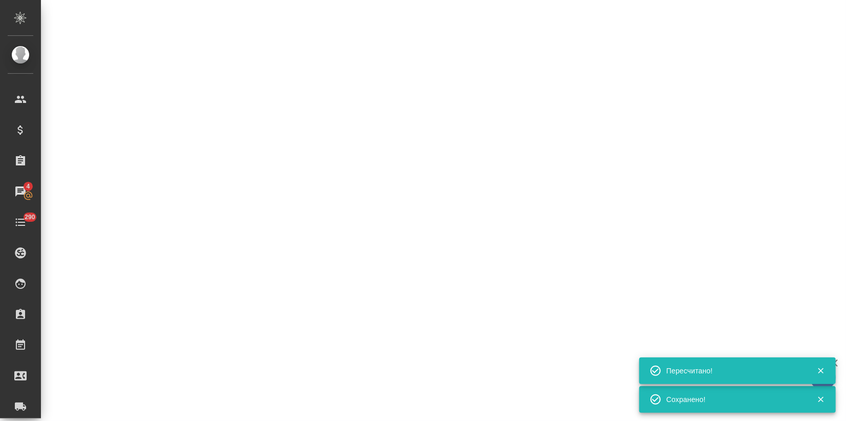
select select "RU"
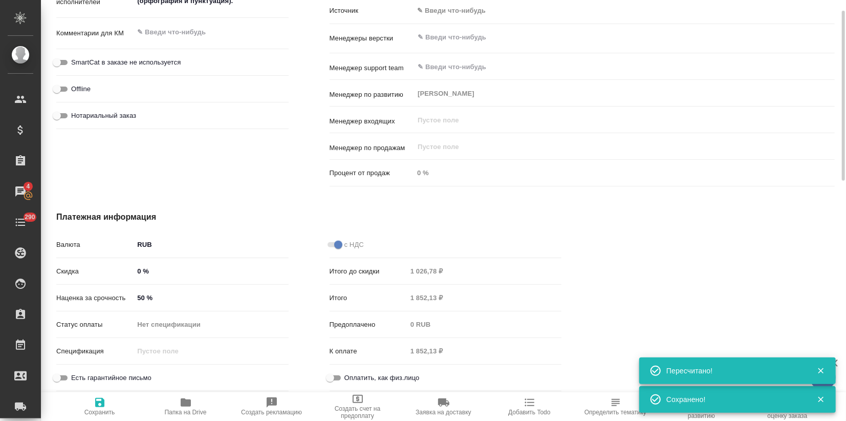
scroll to position [278, 0]
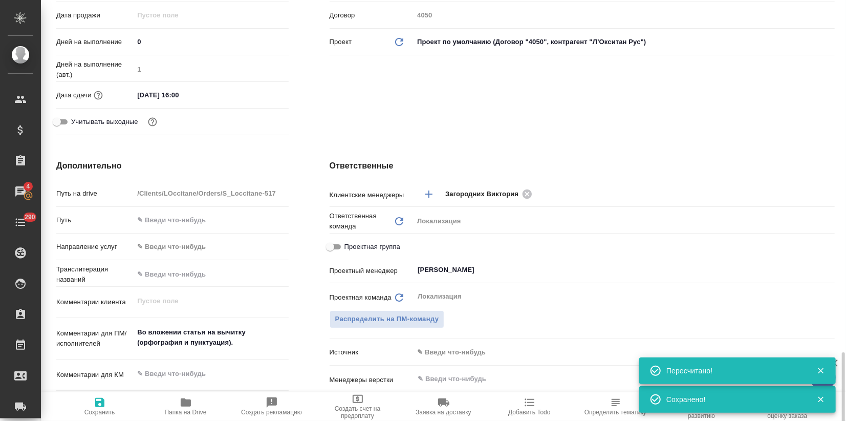
type textarea "x"
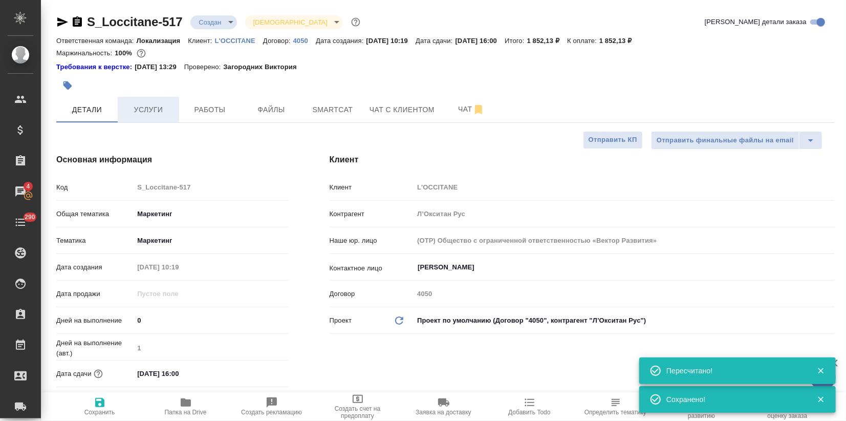
click at [141, 102] on button "Услуги" at bounding box center [148, 110] width 61 height 26
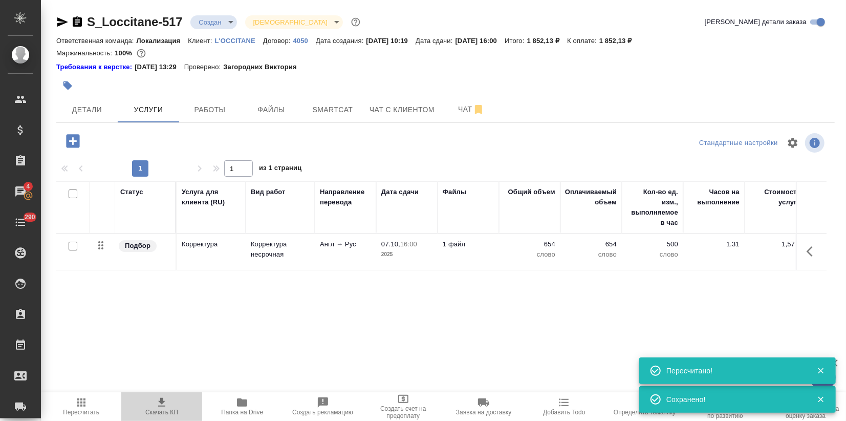
click at [156, 406] on icon "button" at bounding box center [162, 402] width 12 height 12
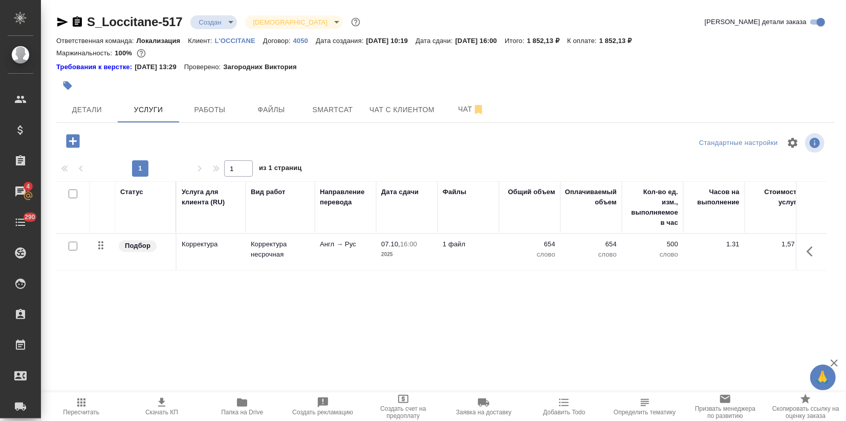
click at [143, 313] on div "Статус Услуга для клиента (RU) Вид работ Направление перевода Дата сдачи Файлы …" at bounding box center [441, 291] width 770 height 220
click at [85, 106] on span "Детали" at bounding box center [86, 109] width 49 height 13
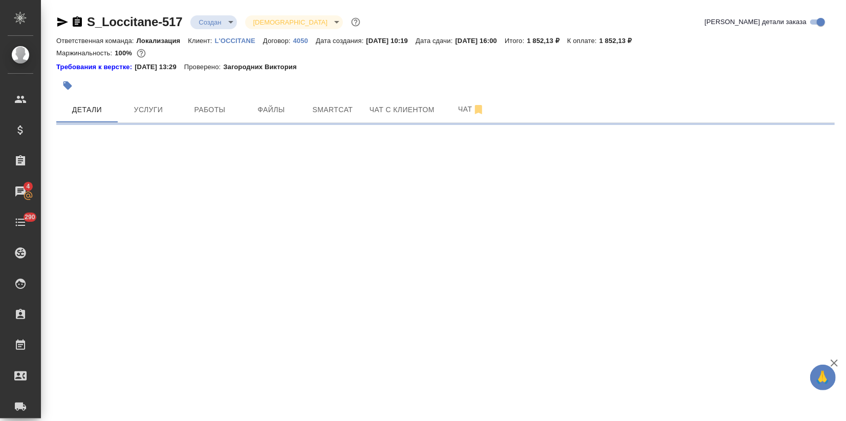
select select "RU"
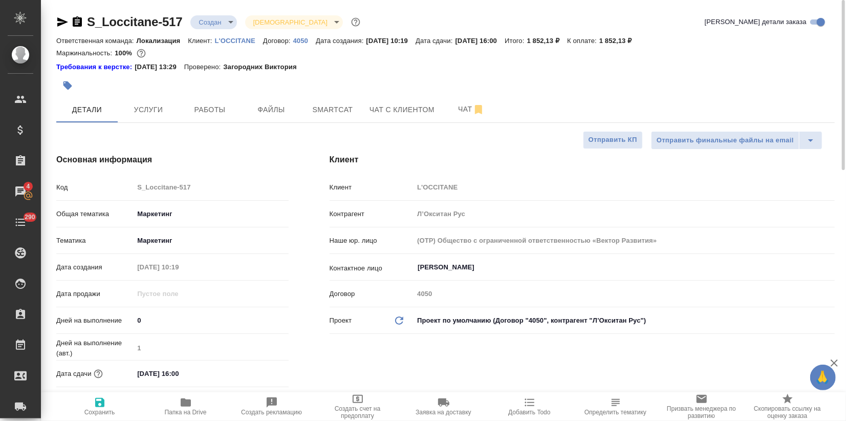
type textarea "x"
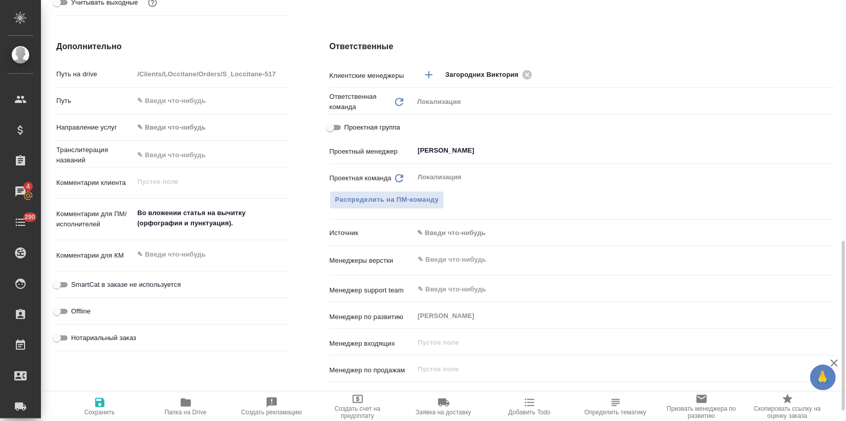
scroll to position [569, 0]
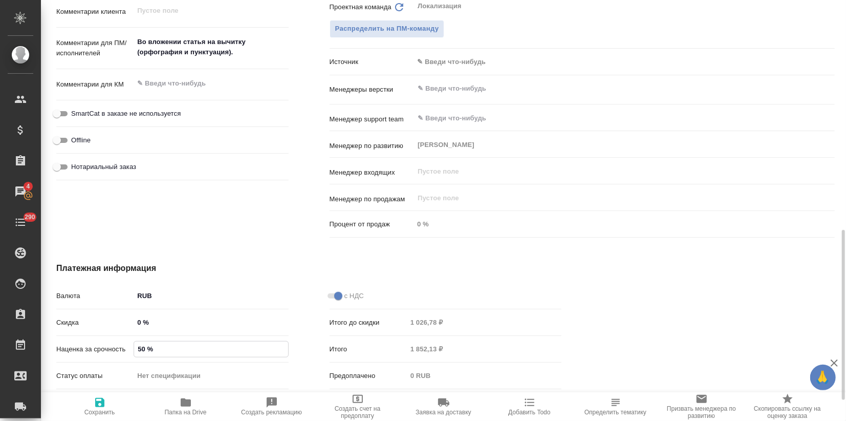
click at [140, 349] on input "50 %" at bounding box center [211, 348] width 154 height 15
type input "10 %"
type textarea "x"
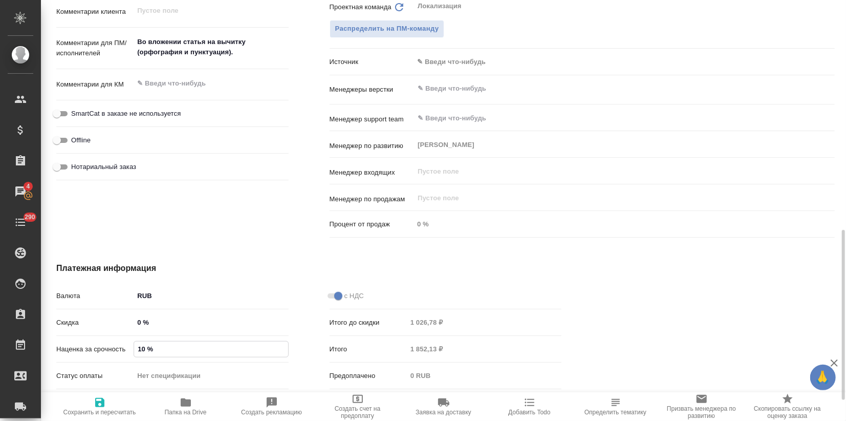
type textarea "x"
type input "100 %"
click at [98, 410] on span "Сохранить и пересчитать" at bounding box center [99, 411] width 73 height 7
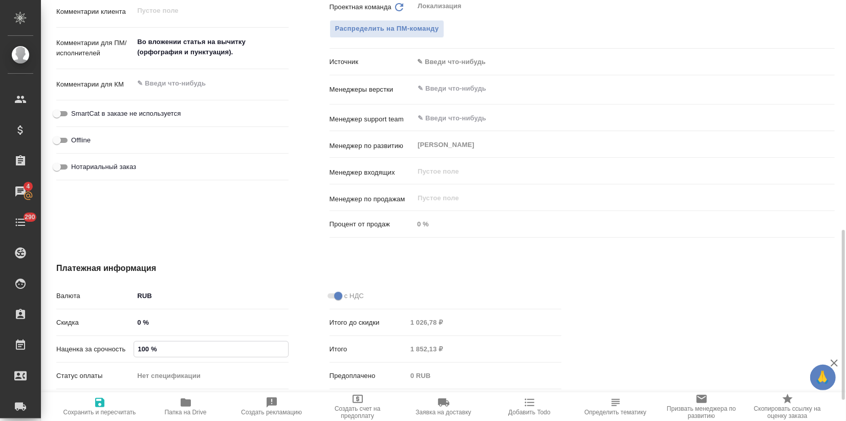
type textarea "x"
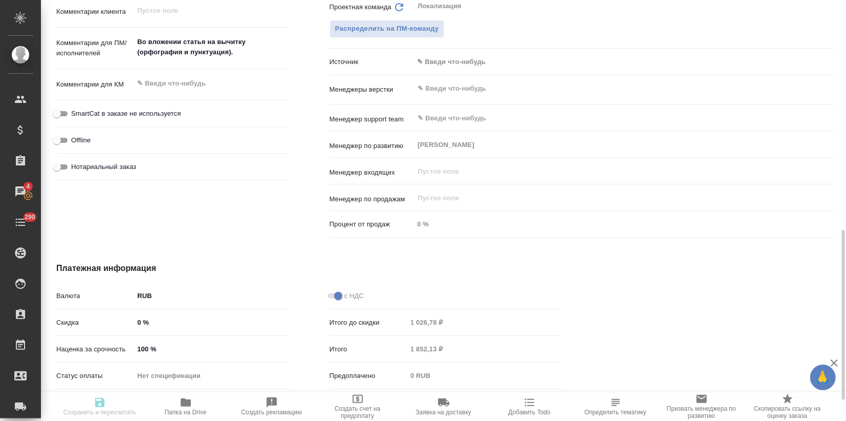
type textarea "x"
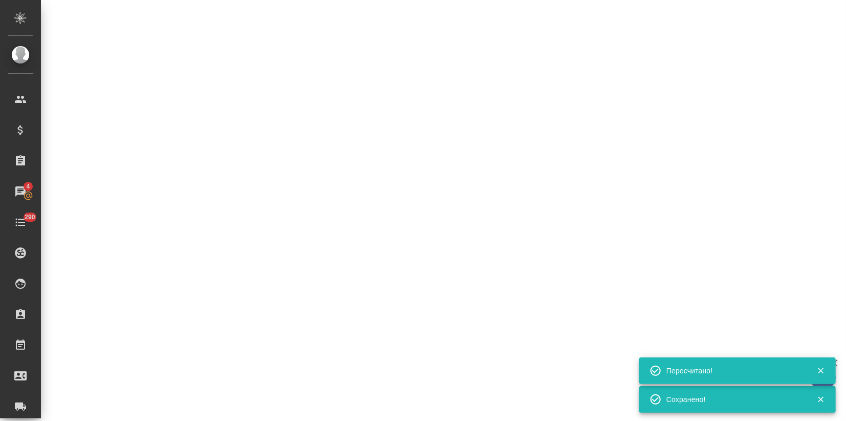
select select "RU"
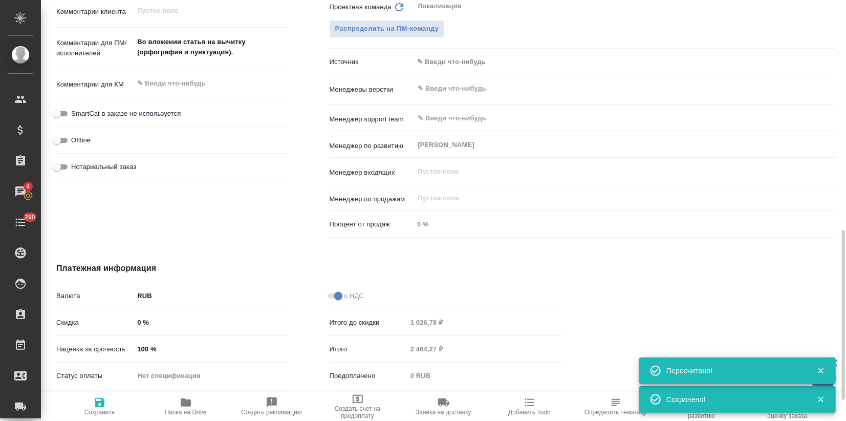
type textarea "x"
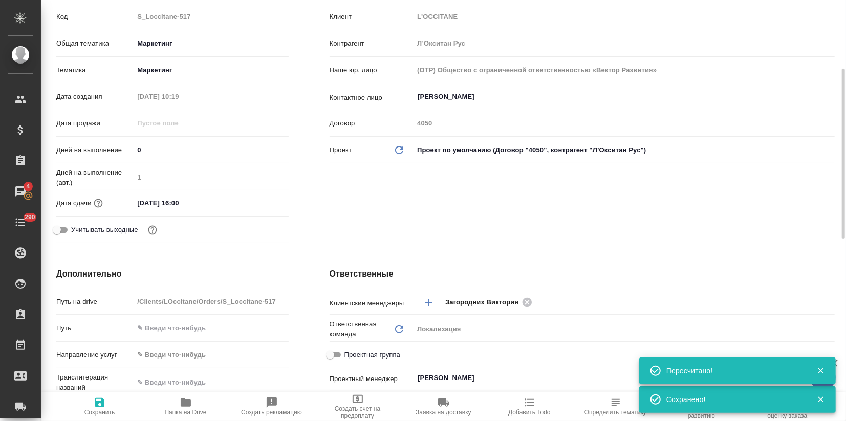
scroll to position [0, 0]
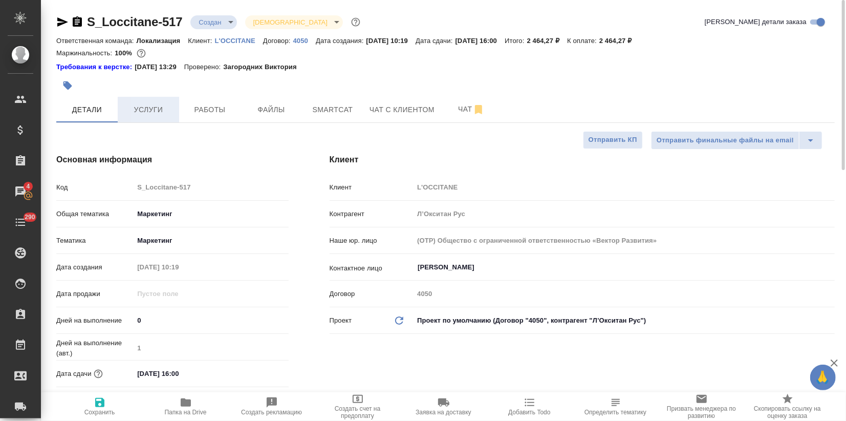
click at [164, 118] on button "Услуги" at bounding box center [148, 110] width 61 height 26
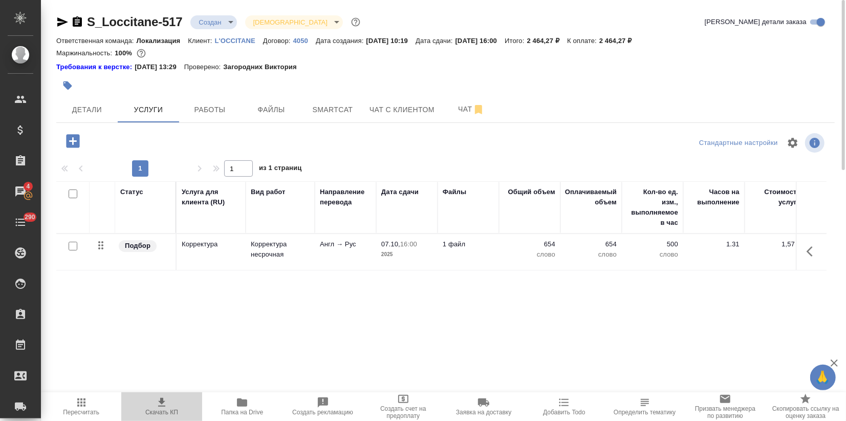
click at [156, 399] on icon "button" at bounding box center [162, 402] width 12 height 12
click at [87, 123] on div "S_Loccitane-517 Создан new Святая троица holyTrinity Кратко детали заказа Ответ…" at bounding box center [446, 213] width 790 height 427
click at [92, 117] on button "Детали" at bounding box center [86, 110] width 61 height 26
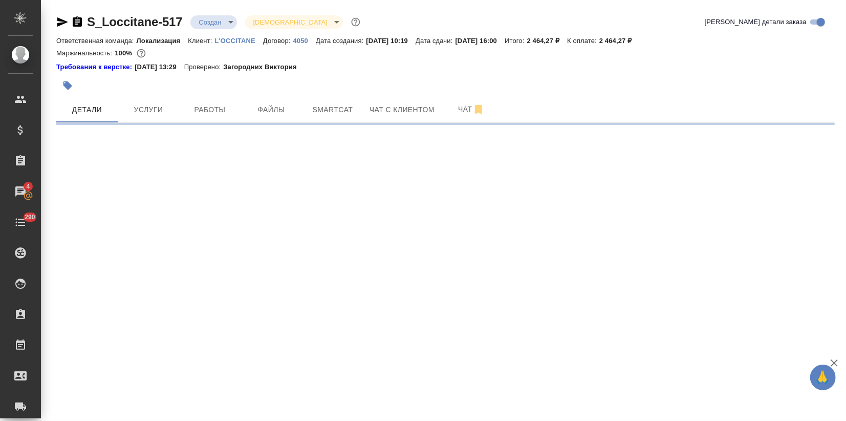
select select "RU"
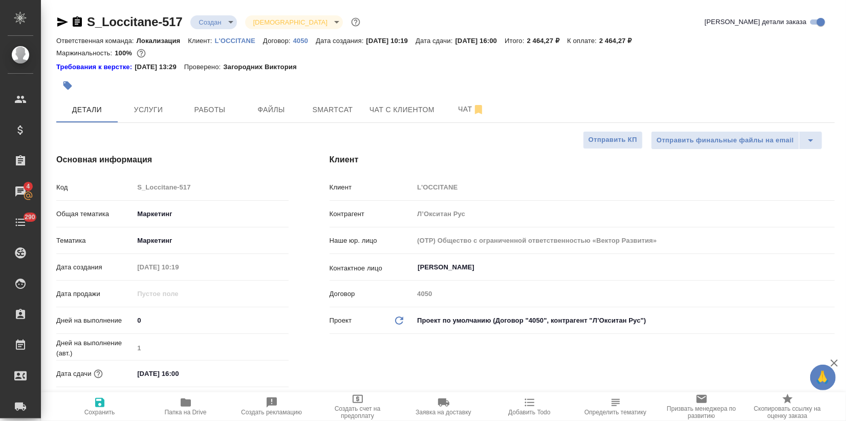
type textarea "x"
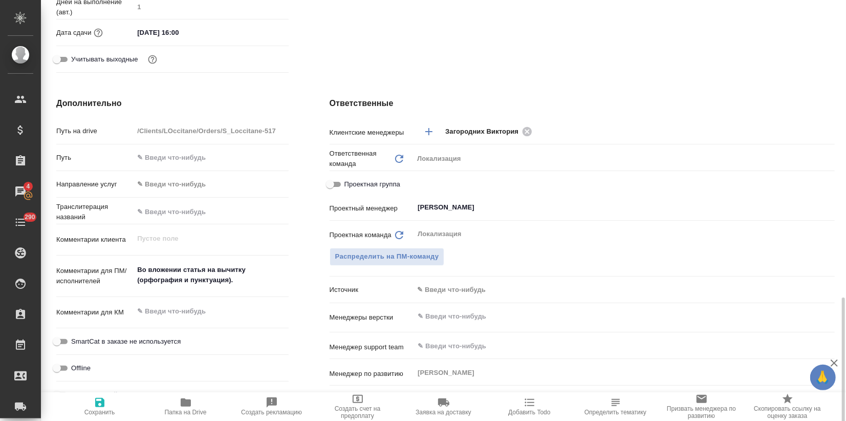
scroll to position [569, 0]
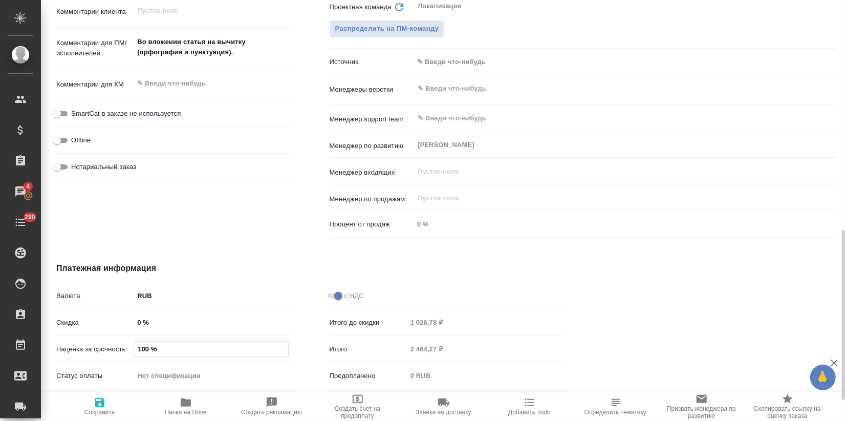
drag, startPoint x: 137, startPoint y: 349, endPoint x: 143, endPoint y: 352, distance: 6.2
click at [147, 349] on input "100 %" at bounding box center [211, 348] width 154 height 15
type input "0 %"
type textarea "x"
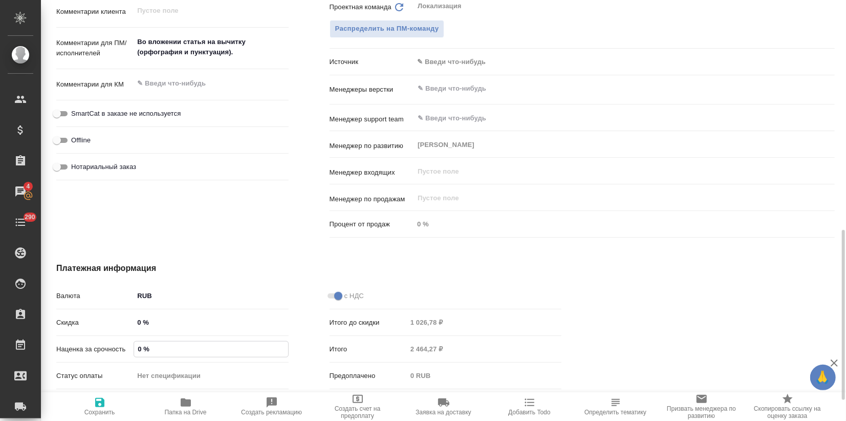
type textarea "x"
type input "0 %"
click at [107, 401] on span "Сохранить и пересчитать" at bounding box center [100, 405] width 74 height 19
type textarea "x"
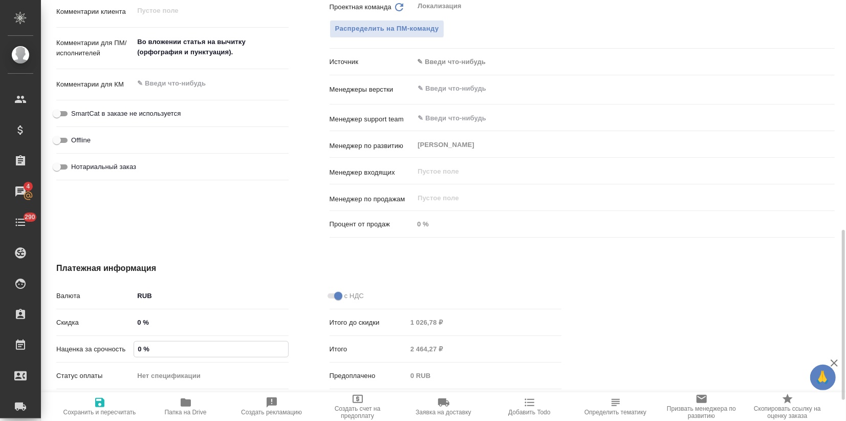
type textarea "x"
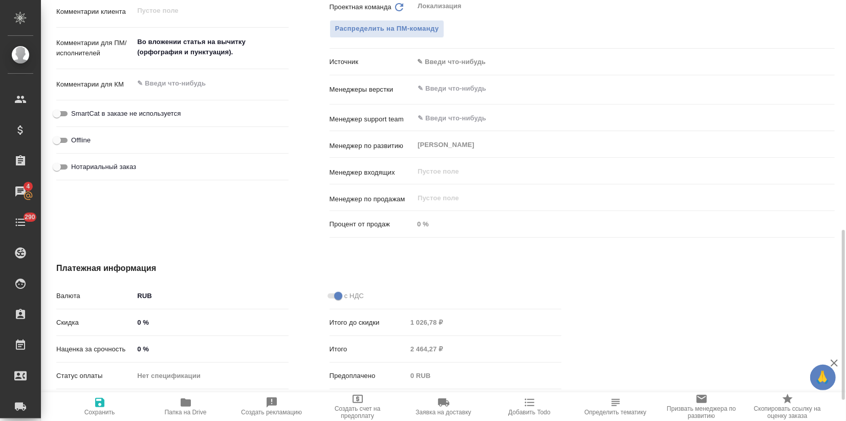
type textarea "x"
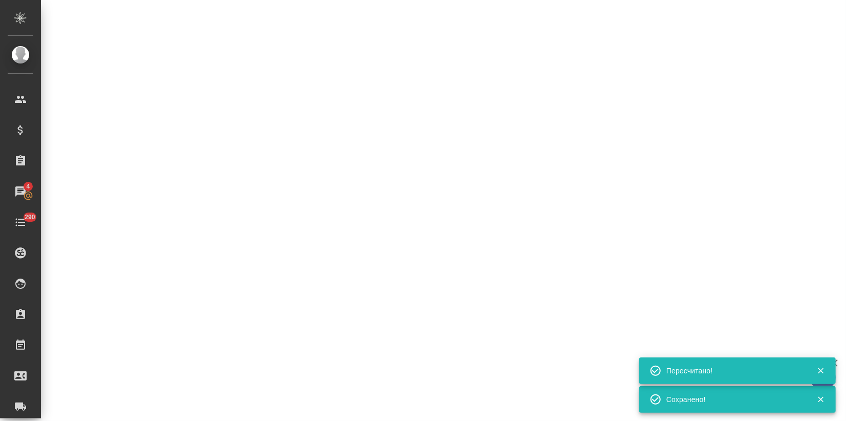
select select "RU"
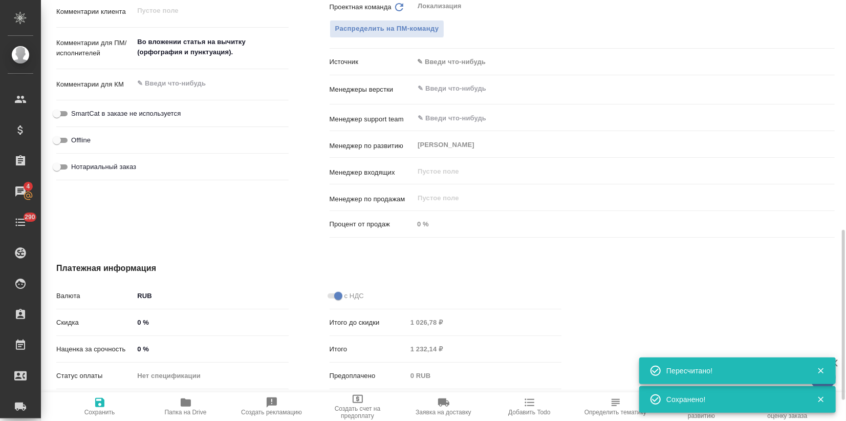
type textarea "x"
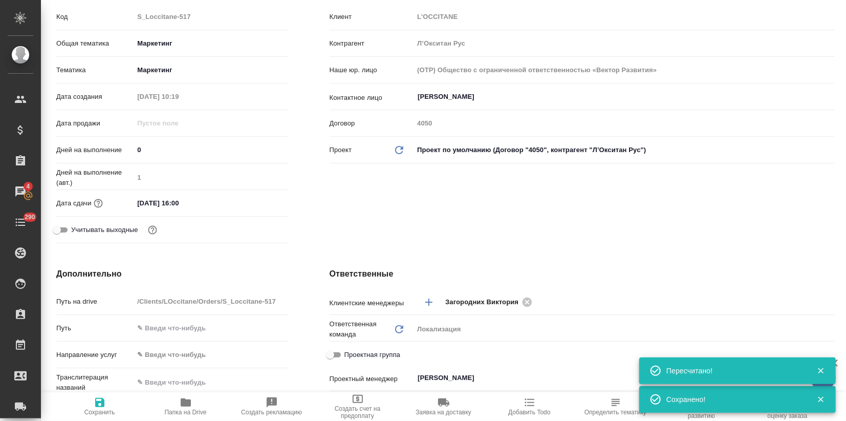
scroll to position [0, 0]
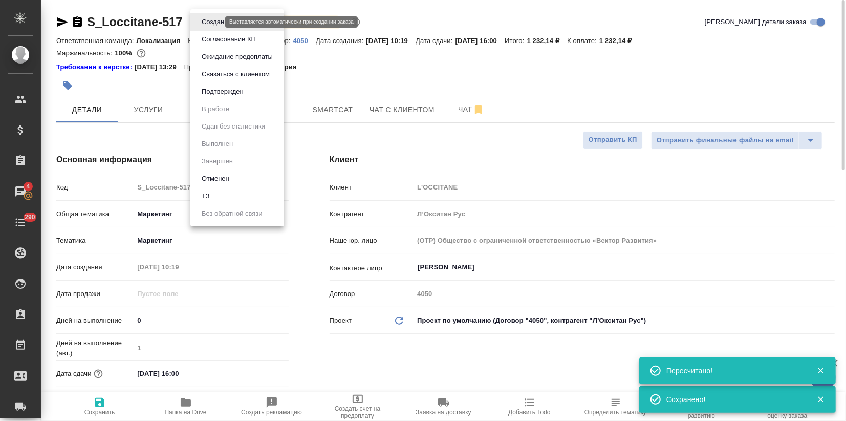
click at [211, 20] on body "🙏 .cls-1 fill:#fff; AWATERA Zagorodnikh Viktoria Клиенты Спецификации Заказы 4 …" at bounding box center [423, 210] width 846 height 421
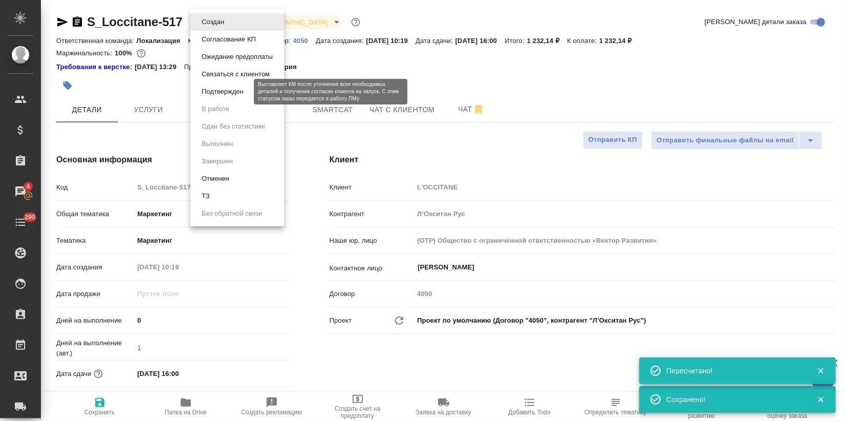
click at [228, 90] on button "Подтвержден" at bounding box center [223, 91] width 48 height 11
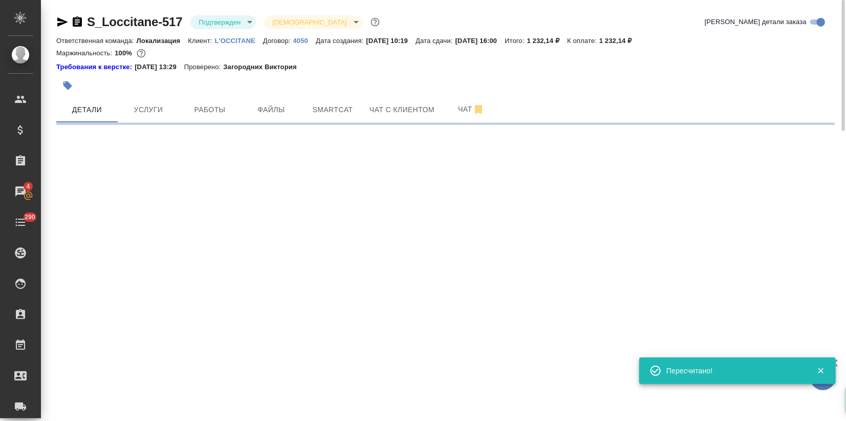
select select "RU"
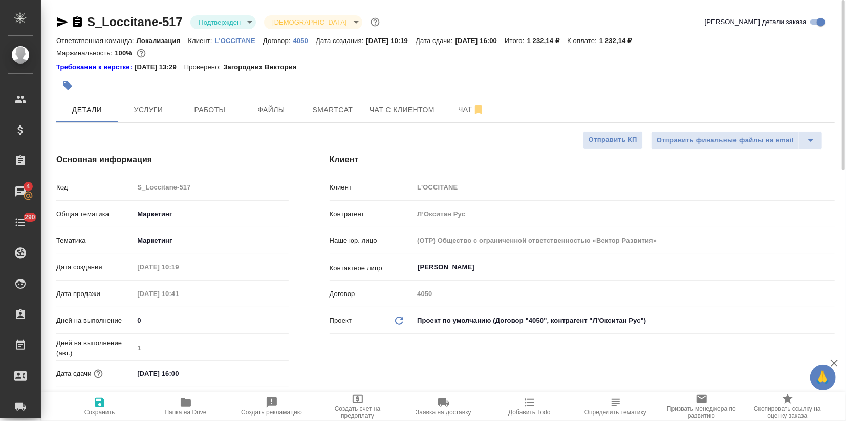
click at [68, 24] on icon "button" at bounding box center [62, 22] width 12 height 12
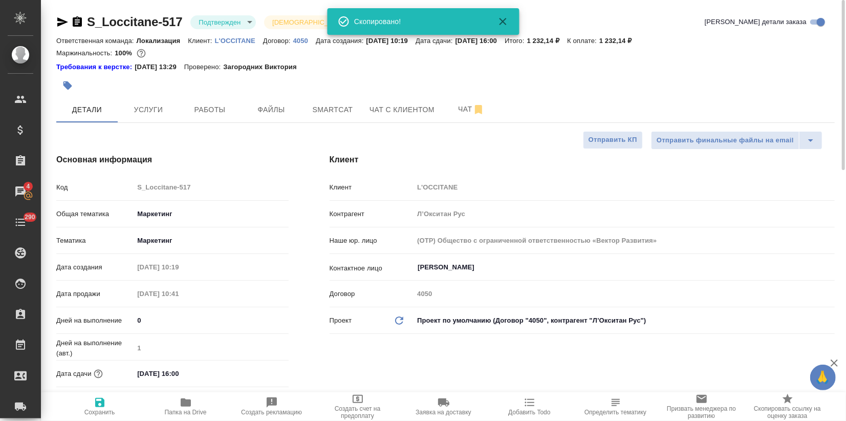
type textarea "x"
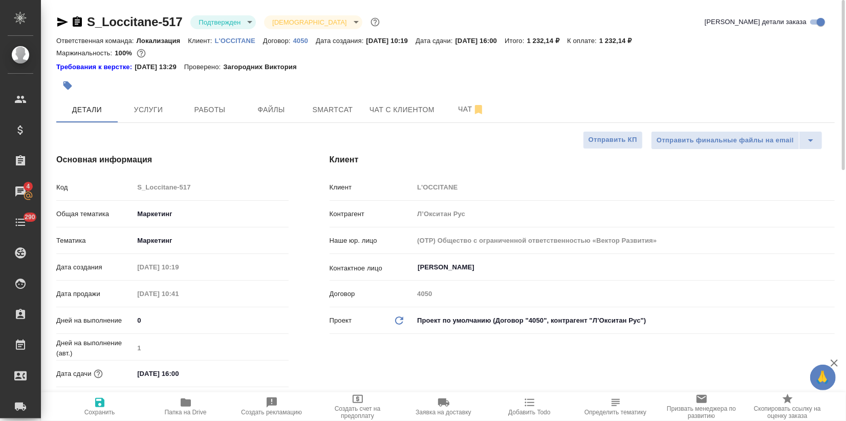
type textarea "x"
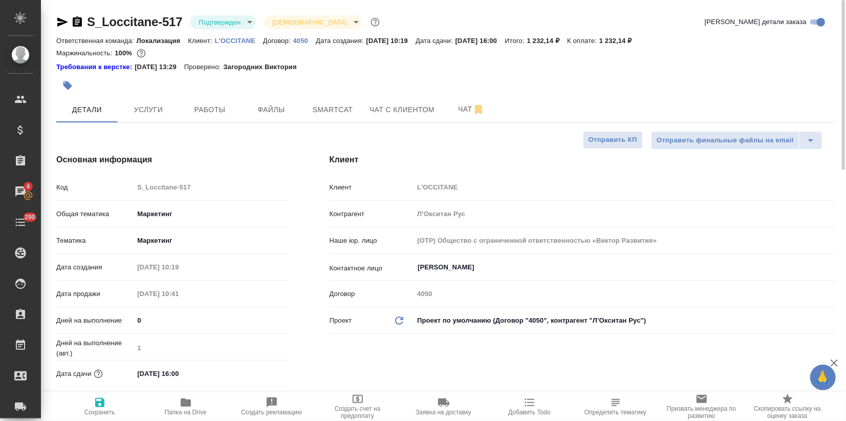
type textarea "x"
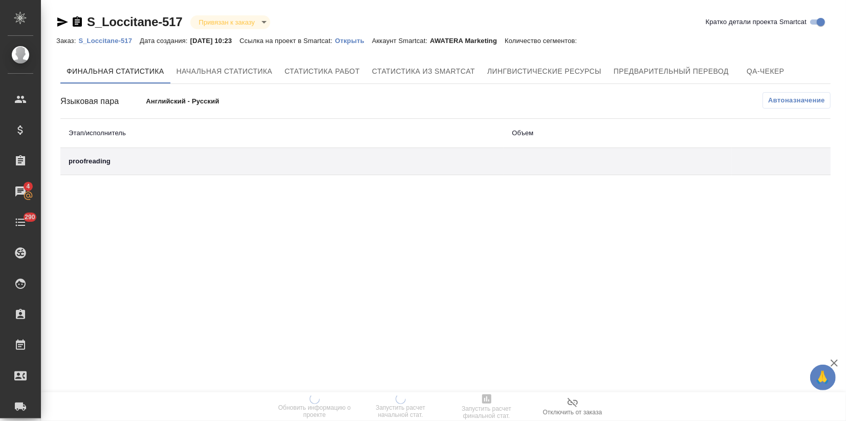
click at [156, 223] on div ".cls-1 fill:#fff; AWATERA Zagorodnikh Viktoria Клиенты Спецификации Заказы 4 Ча…" at bounding box center [423, 210] width 846 height 421
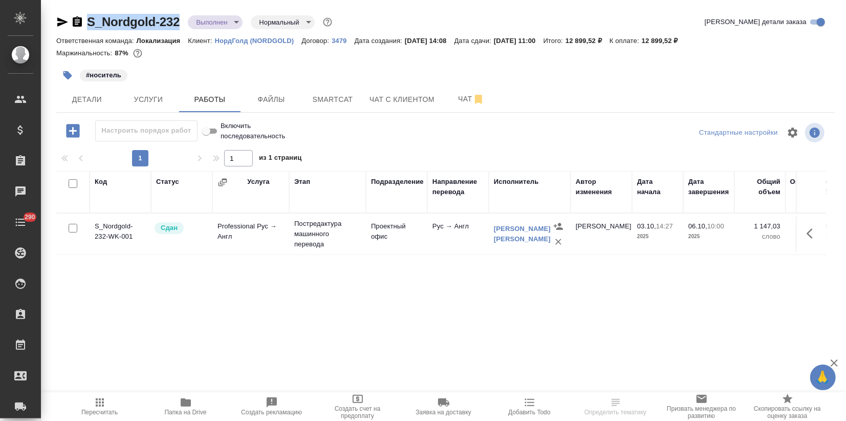
drag, startPoint x: 180, startPoint y: 20, endPoint x: 85, endPoint y: 27, distance: 94.9
click at [85, 27] on div "S_Nordgold-232 Выполнен completed Нормальный normal" at bounding box center [195, 22] width 278 height 16
copy link "S_Nordgold-232"
click at [195, 410] on span "Папка на Drive" at bounding box center [186, 411] width 42 height 7
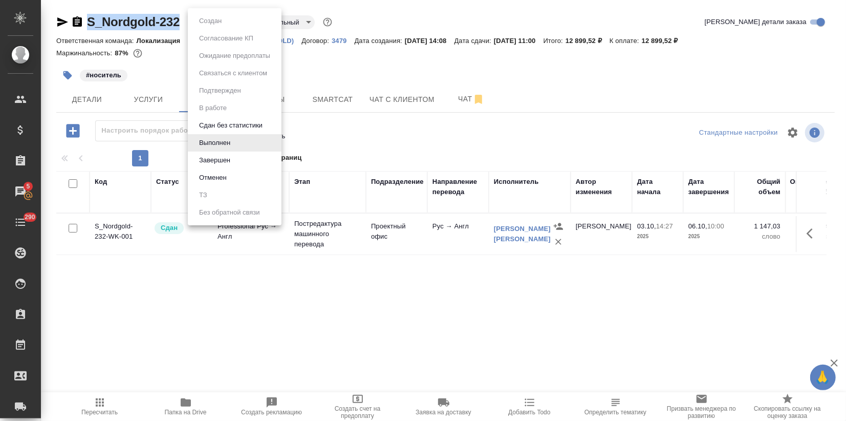
click at [212, 27] on body "🙏 .cls-1 fill:#fff; AWATERA Zagorodnikh Viktoria Клиенты Спецификации Заказы 5 …" at bounding box center [423, 210] width 846 height 421
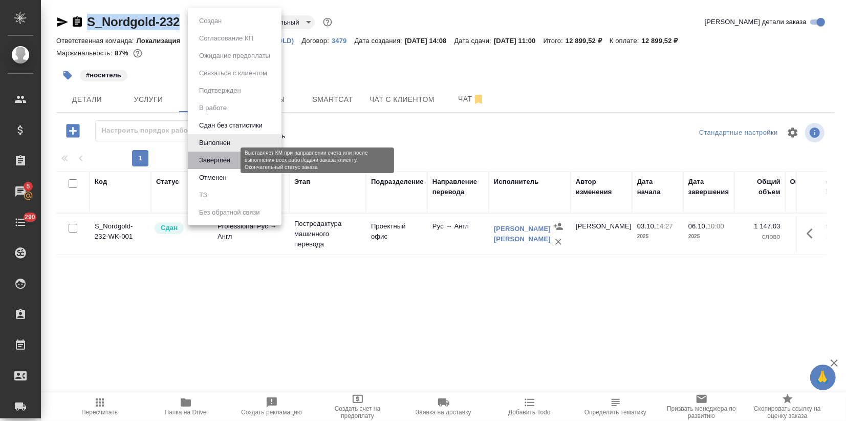
click at [231, 159] on button "Завершен" at bounding box center [214, 160] width 37 height 11
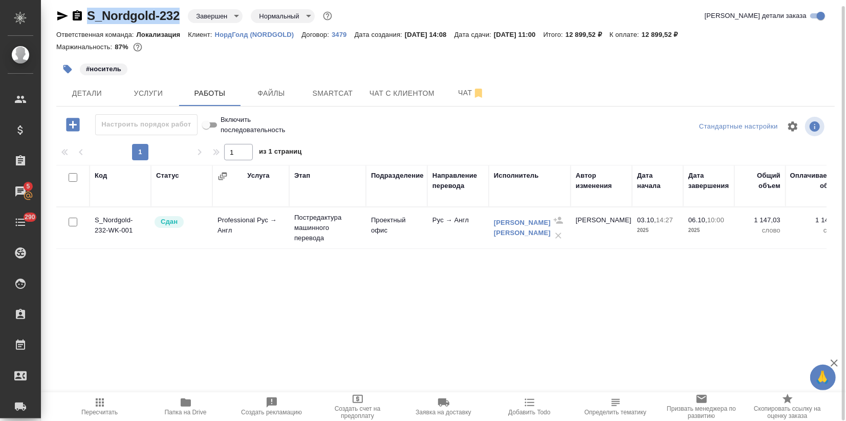
drag, startPoint x: 181, startPoint y: 14, endPoint x: 85, endPoint y: 12, distance: 96.2
click at [85, 12] on div "S_Nordgold-232 Завершен closed Нормальный normal" at bounding box center [195, 16] width 278 height 16
drag, startPoint x: 213, startPoint y: 31, endPoint x: 294, endPoint y: 33, distance: 80.9
click at [294, 33] on div "Ответственная команда: Локализация Клиент: НордГолд (NORDGOLD) Договор: 3479 Да…" at bounding box center [445, 34] width 778 height 12
copy p "НордГолд (NORDGOLD)"
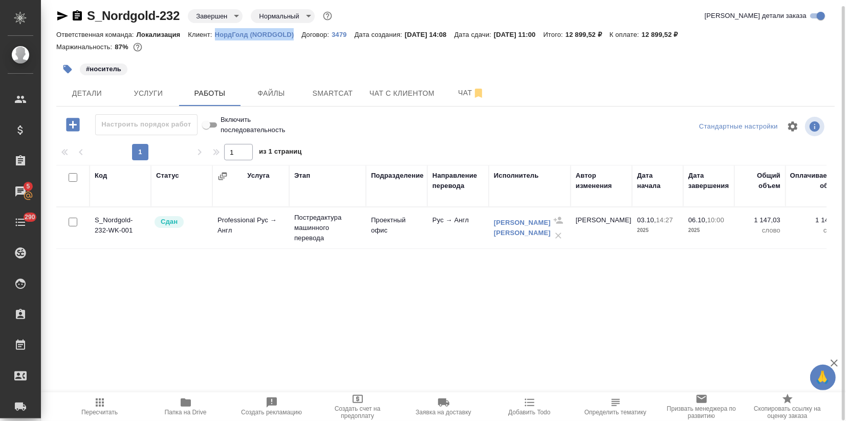
copy p "НордГолд (NORDGOLD)"
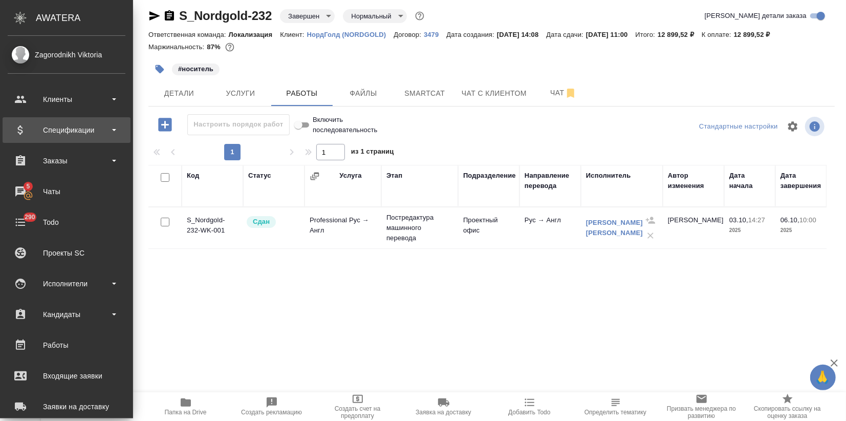
click at [23, 125] on div "Спецификации" at bounding box center [67, 129] width 118 height 15
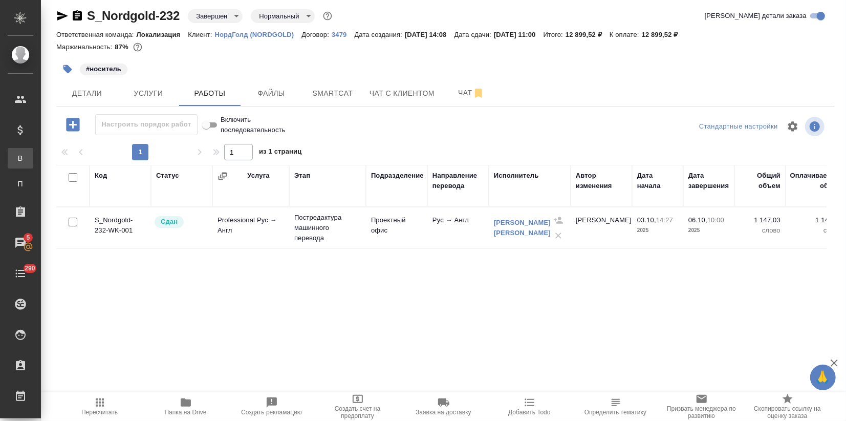
click at [15, 161] on div "Все спецификации" at bounding box center [7, 158] width 15 height 10
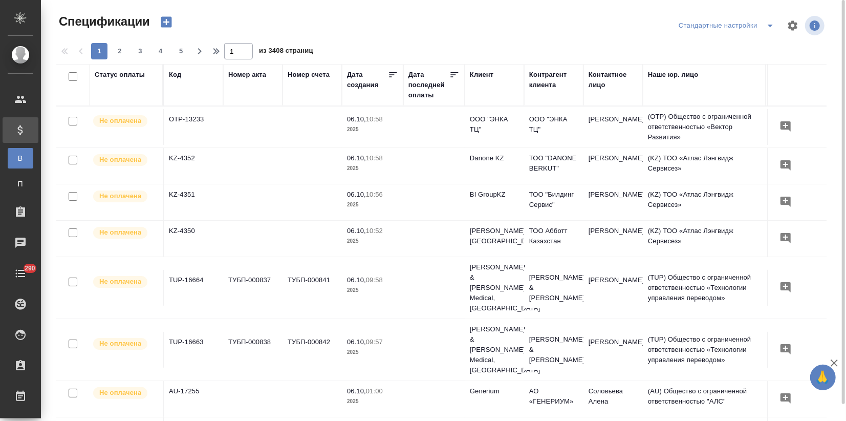
click at [162, 21] on icon "button" at bounding box center [166, 22] width 11 height 11
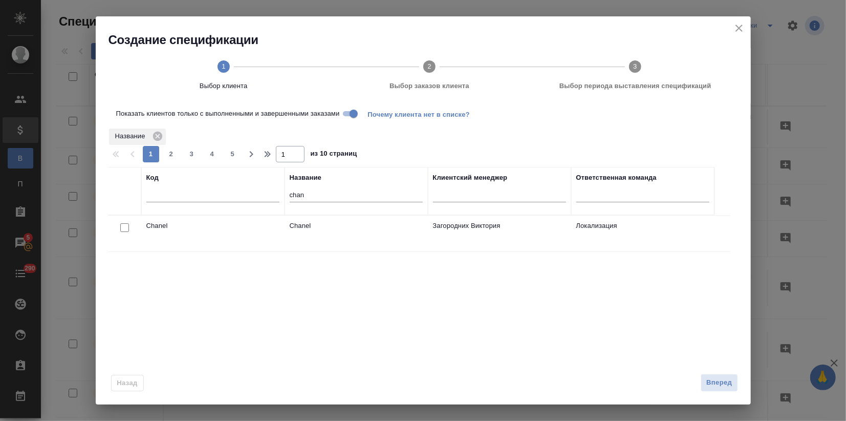
drag, startPoint x: 277, startPoint y: 193, endPoint x: 261, endPoint y: 190, distance: 16.7
click at [261, 190] on tr "Код Название chan Клиентский менеджер Ответственная команда" at bounding box center [411, 191] width 606 height 48
paste input "НордГолд (NORDGOLD)"
type input "НордГолд (NORDGOLD)"
click at [127, 224] on input "checkbox" at bounding box center [124, 227] width 9 height 9
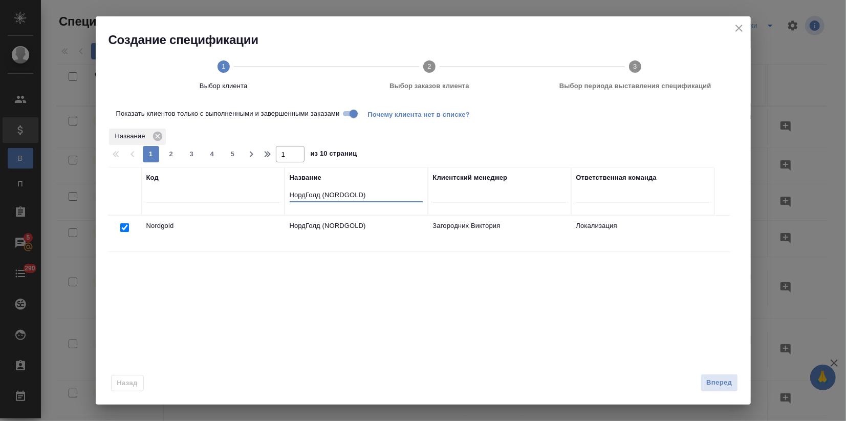
checkbox input "true"
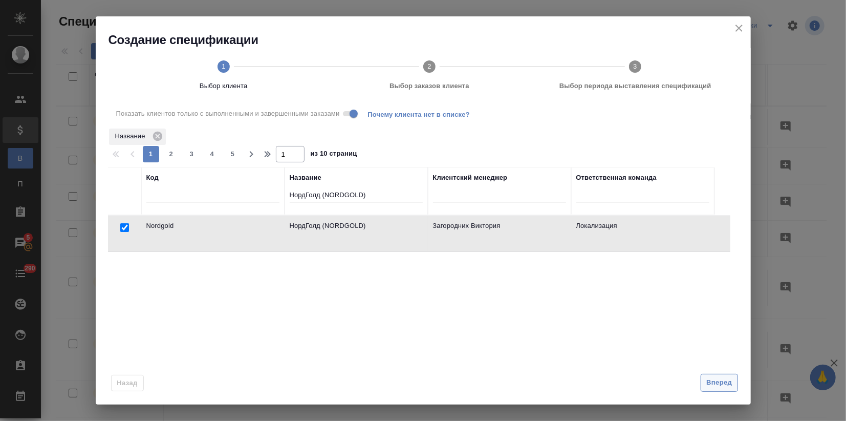
drag, startPoint x: 709, startPoint y: 387, endPoint x: 661, endPoint y: 376, distance: 49.3
click at [709, 387] on span "Вперед" at bounding box center [719, 383] width 26 height 12
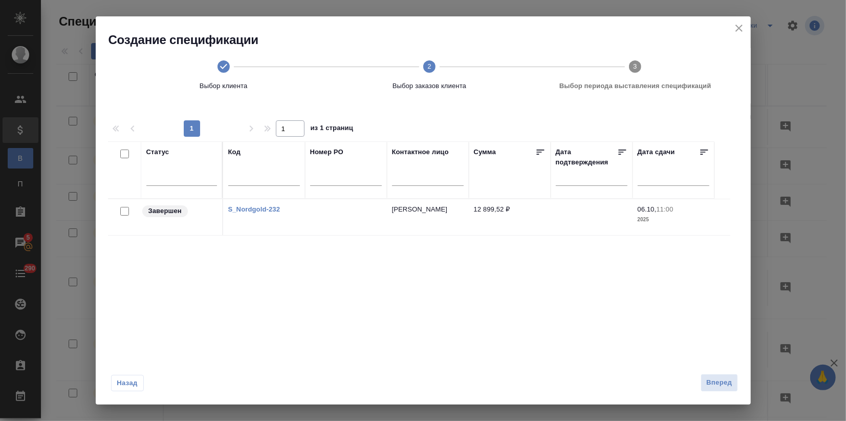
click at [121, 205] on div at bounding box center [124, 211] width 23 height 14
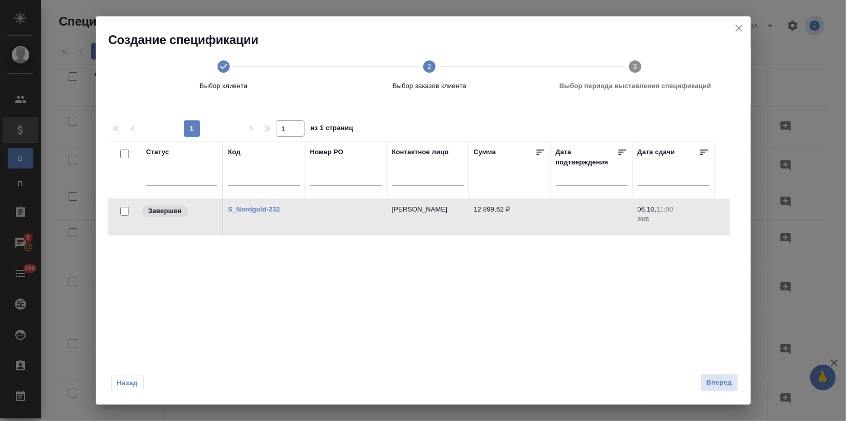
click at [116, 210] on div at bounding box center [124, 211] width 23 height 14
click at [123, 212] on input "checkbox" at bounding box center [124, 211] width 9 height 9
checkbox input "true"
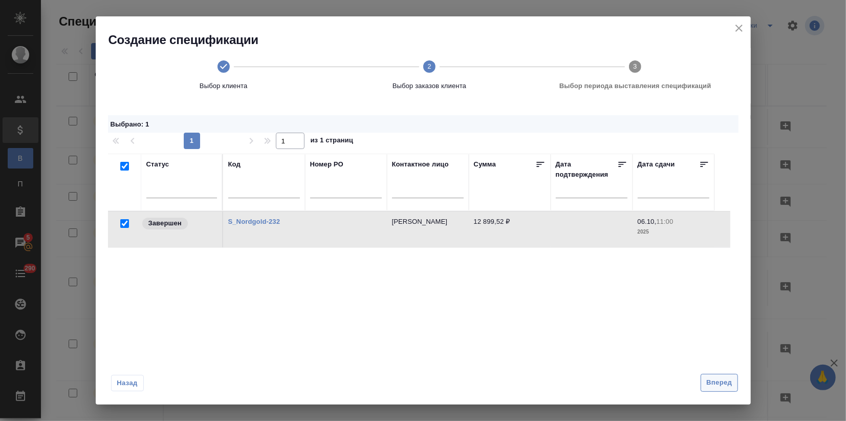
click at [709, 386] on span "Вперед" at bounding box center [719, 383] width 26 height 12
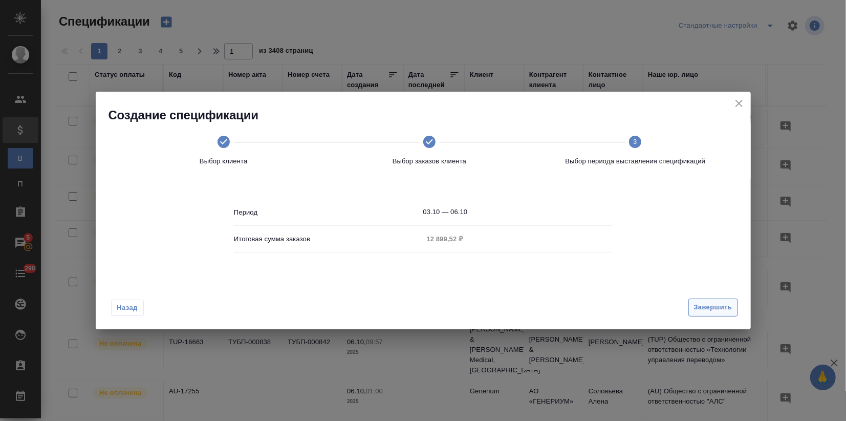
click at [713, 307] on span "Завершить" at bounding box center [713, 307] width 38 height 12
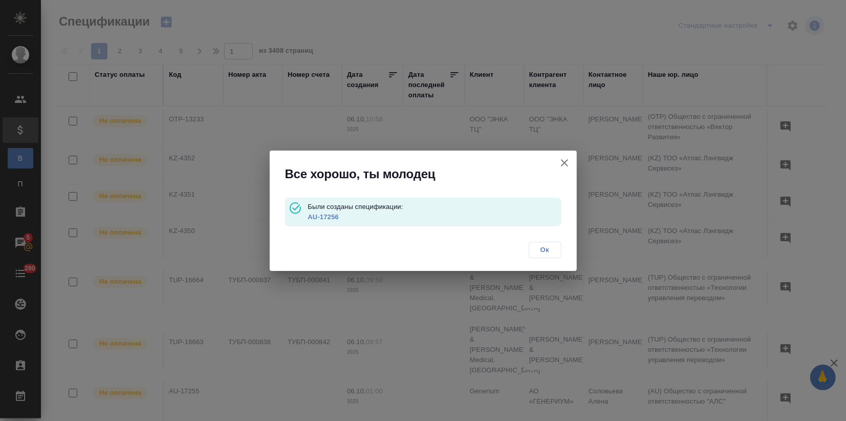
click at [322, 213] on link "AU-17256" at bounding box center [323, 217] width 31 height 8
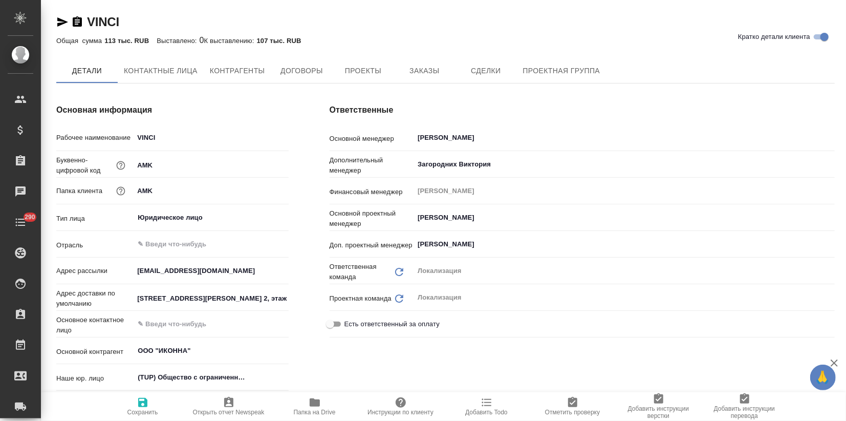
drag, startPoint x: 414, startPoint y: 72, endPoint x: 414, endPoint y: 83, distance: 10.7
click at [414, 72] on span "Заказы" at bounding box center [424, 70] width 49 height 13
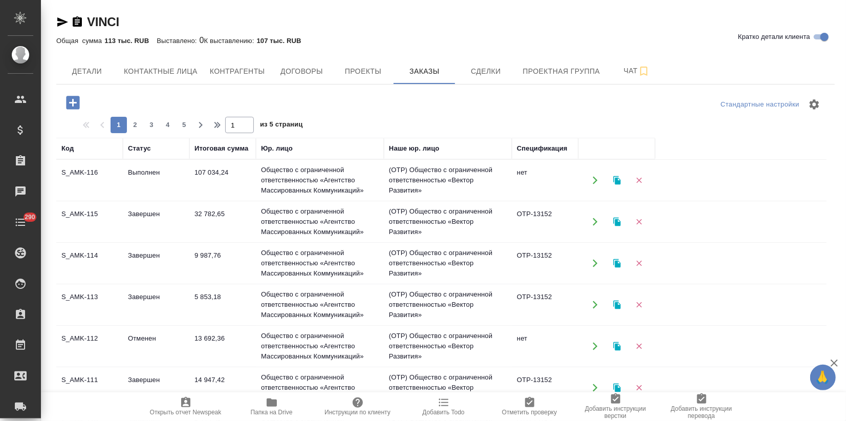
click at [254, 183] on td "107 034,24" at bounding box center [222, 180] width 67 height 36
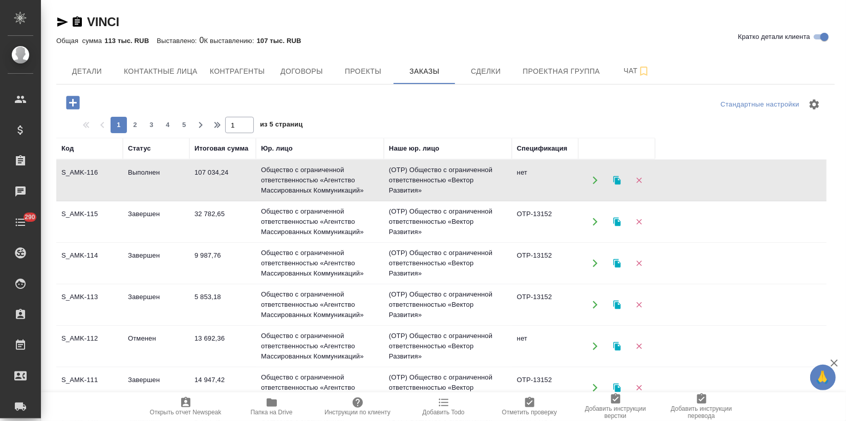
click at [254, 183] on td "107 034,24" at bounding box center [222, 180] width 67 height 36
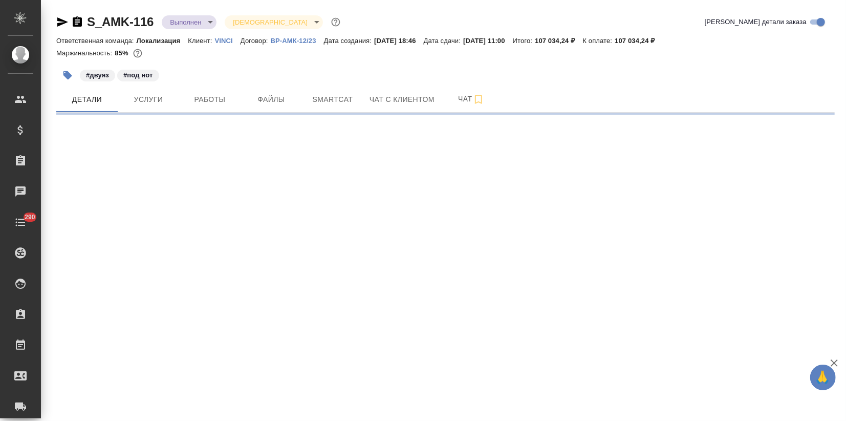
select select "RU"
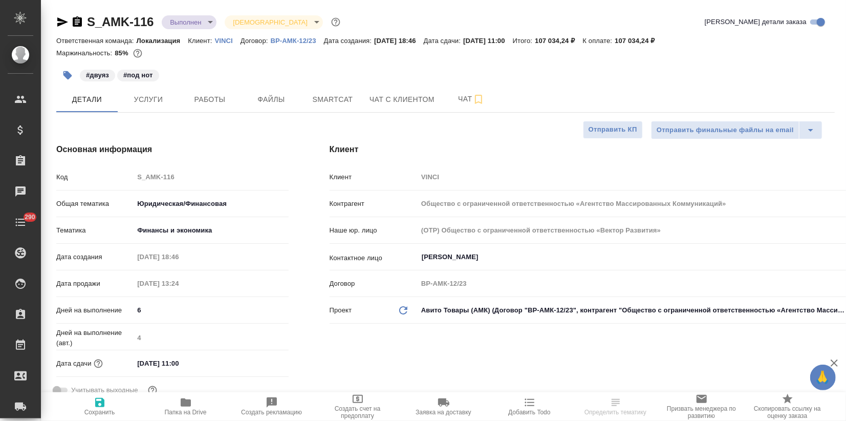
type textarea "x"
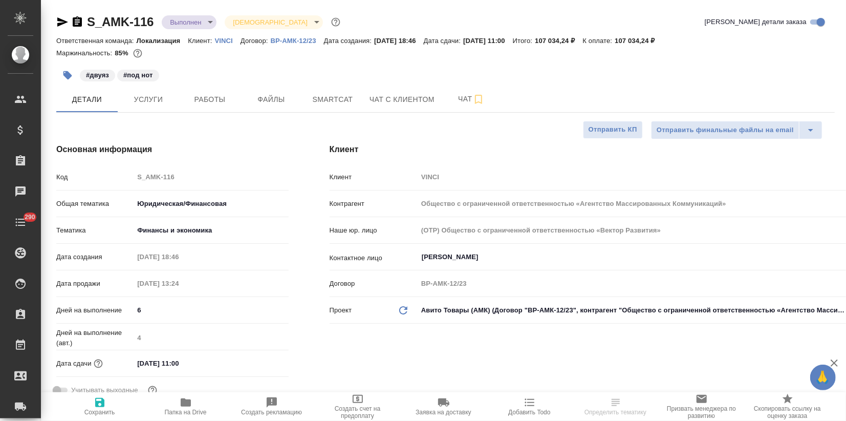
type textarea "x"
drag, startPoint x: 156, startPoint y: 19, endPoint x: 84, endPoint y: 18, distance: 71.7
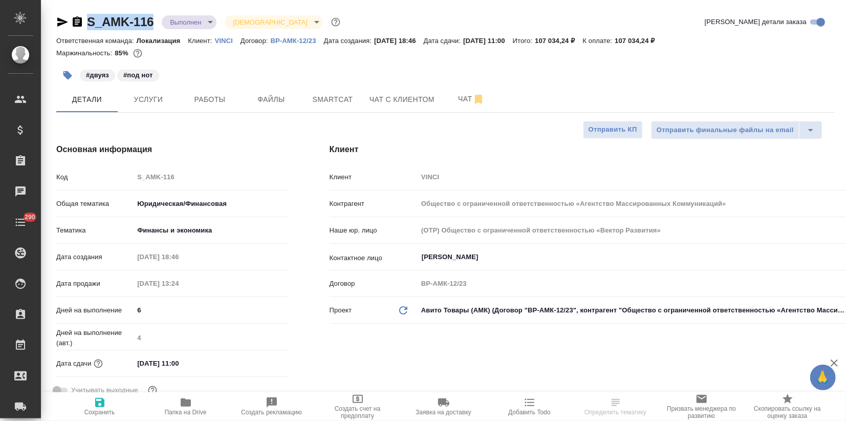
click at [84, 18] on div "S_AMK-116 Выполнен completed [DEMOGRAPHIC_DATA] holyTrinity" at bounding box center [199, 22] width 286 height 16
copy link "S_AMK-116"
type textarea "x"
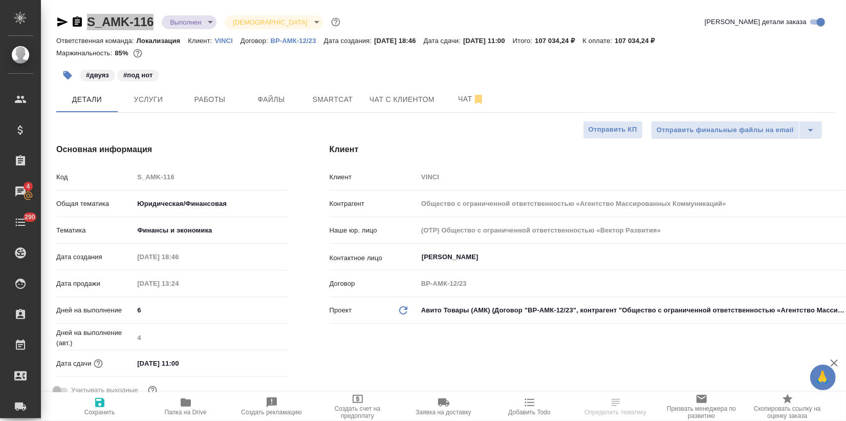
select select "RU"
type textarea "x"
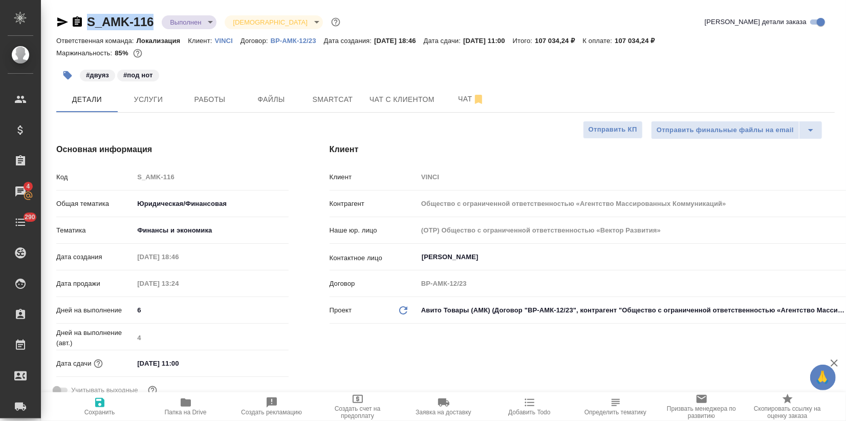
type textarea "x"
click at [188, 404] on icon "button" at bounding box center [186, 402] width 10 height 8
type textarea "x"
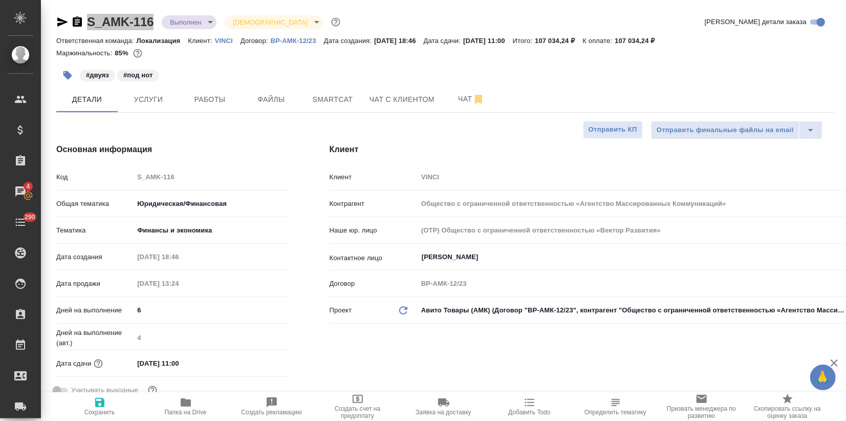
type textarea "x"
copy link "S_AMK-116"
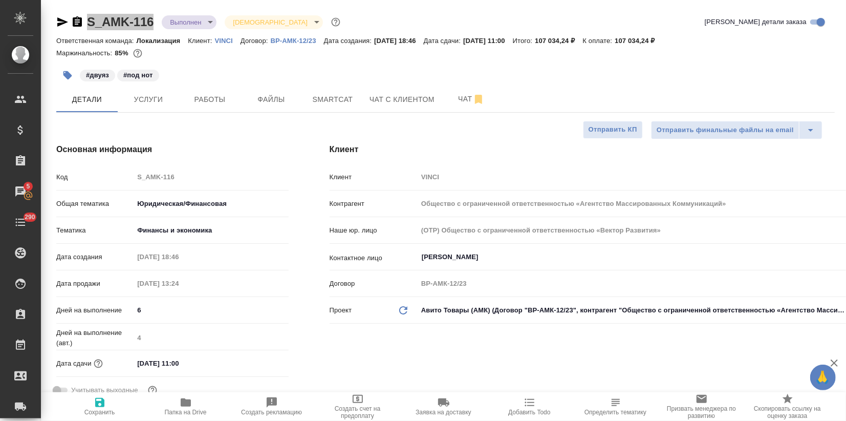
type textarea "x"
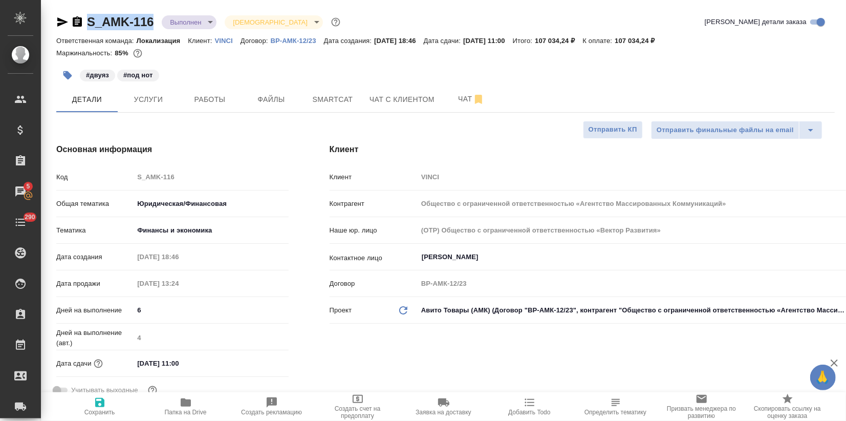
type textarea "x"
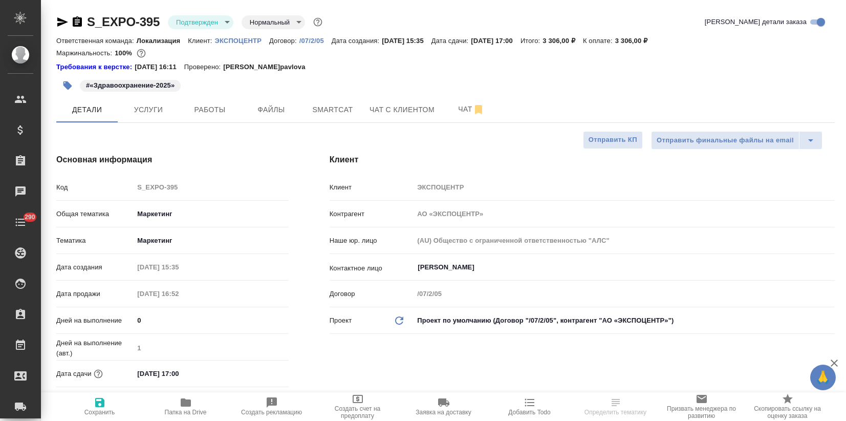
select select "RU"
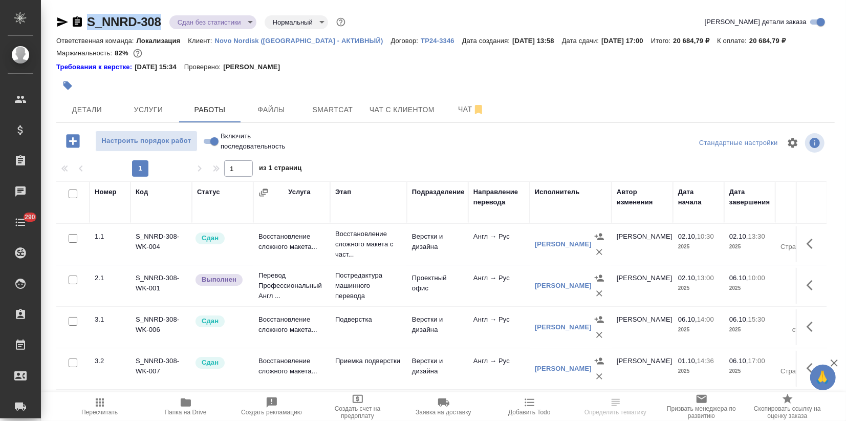
drag, startPoint x: 164, startPoint y: 22, endPoint x: 88, endPoint y: 16, distance: 75.9
click at [88, 16] on div "S_NNRD-308 Сдан без статистики distributed Нормальный normal" at bounding box center [201, 22] width 291 height 16
copy link "S_NNRD-308"
click at [187, 402] on icon "button" at bounding box center [186, 402] width 10 height 8
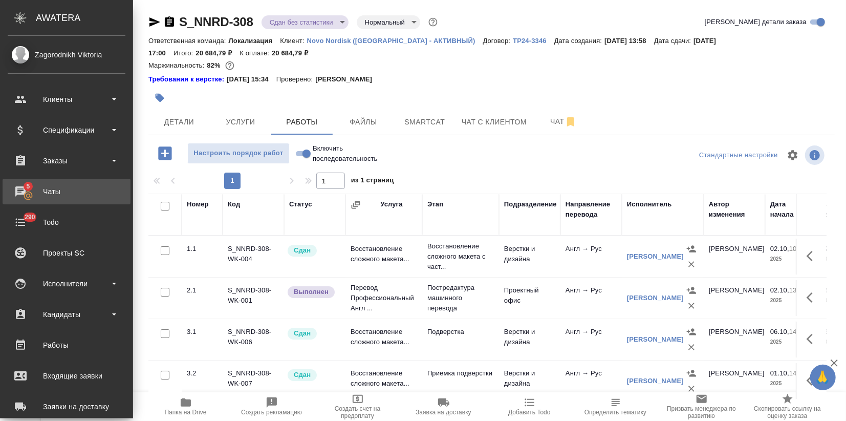
click at [32, 192] on div "Чаты" at bounding box center [67, 191] width 118 height 15
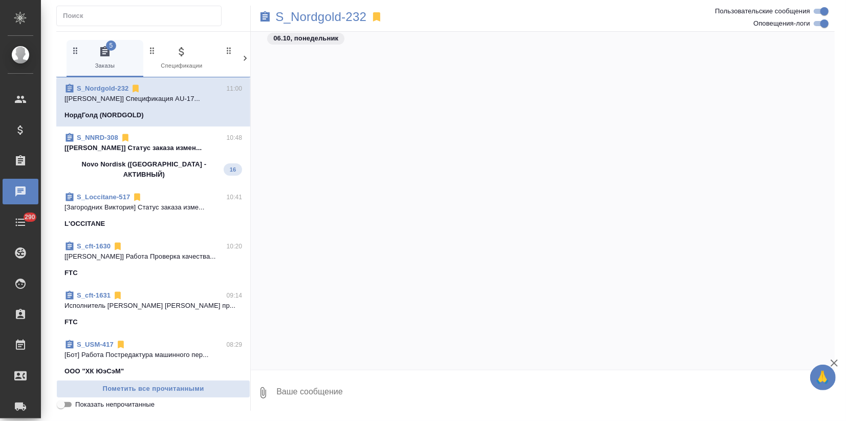
scroll to position [1016, 0]
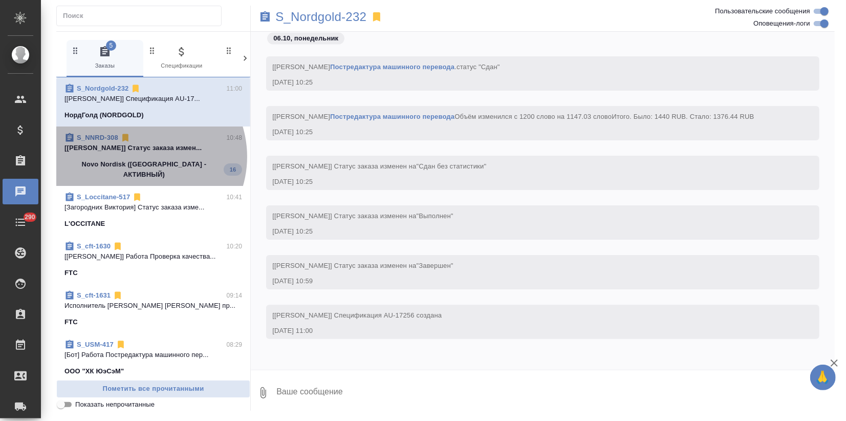
click at [142, 157] on span "S_NNRD-308 10:48 [Сергеева Анастасия] Статус заказа измен... Novo Nordisk (РФ -…" at bounding box center [153, 156] width 178 height 47
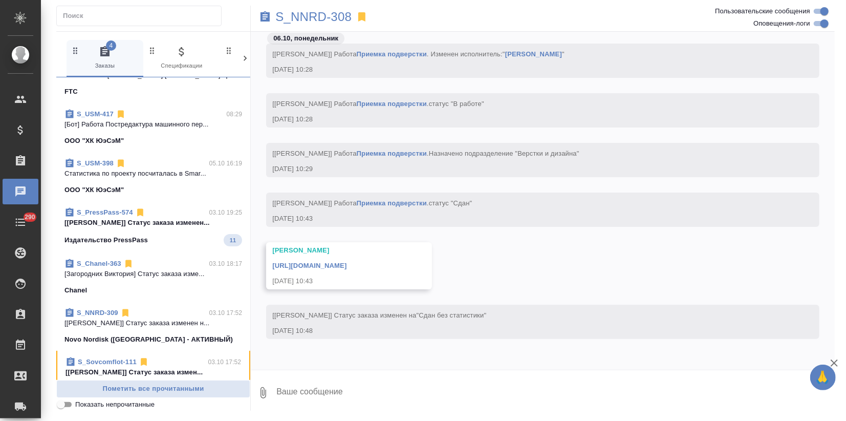
scroll to position [227, 0]
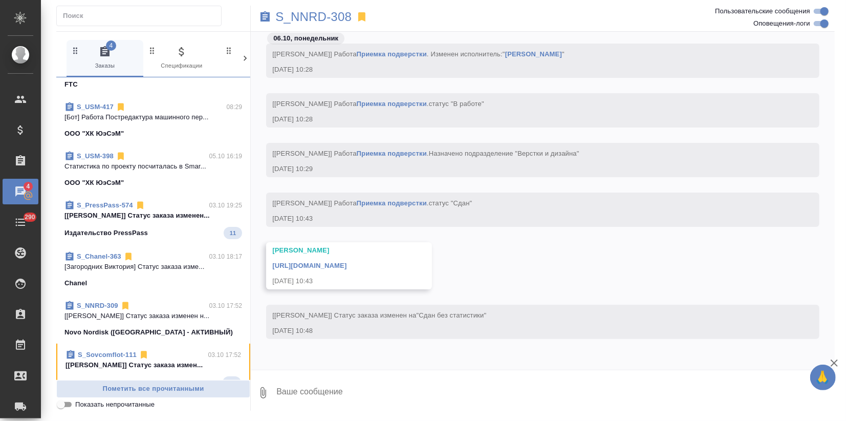
click at [98, 356] on link "S_Sovcomflot-111" at bounding box center [107, 355] width 59 height 8
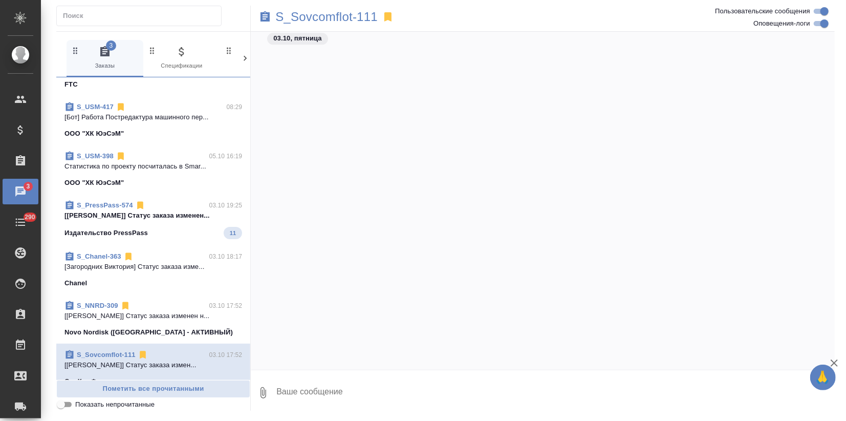
scroll to position [0, 0]
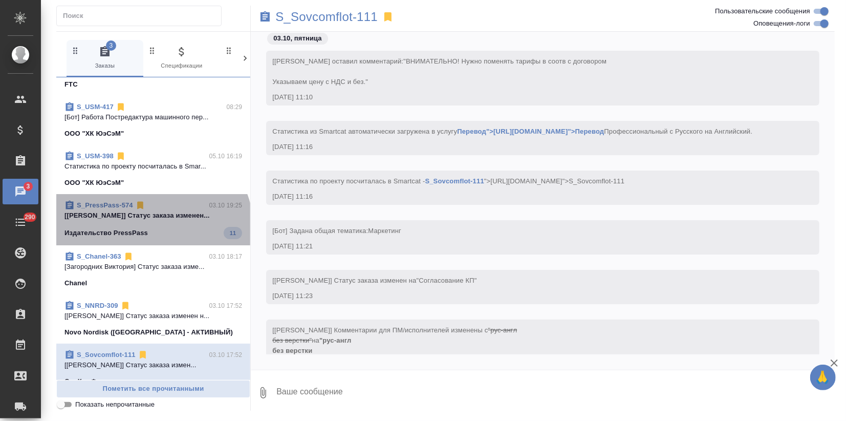
click at [151, 229] on div "Издательство PressPass 11" at bounding box center [153, 233] width 178 height 12
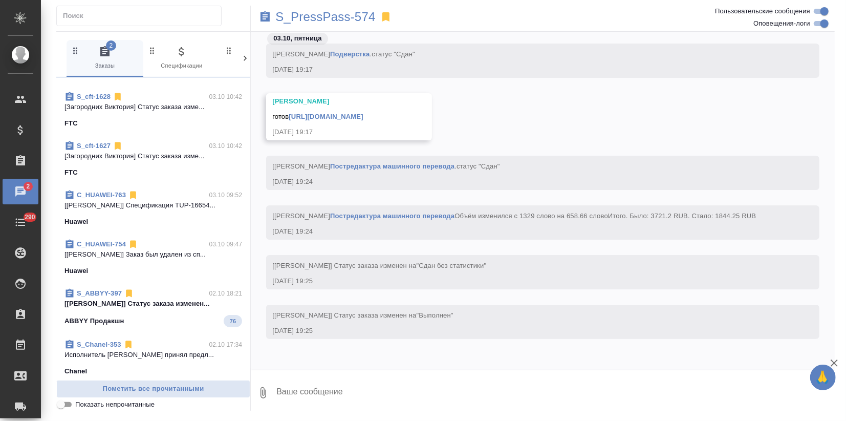
scroll to position [1194, 0]
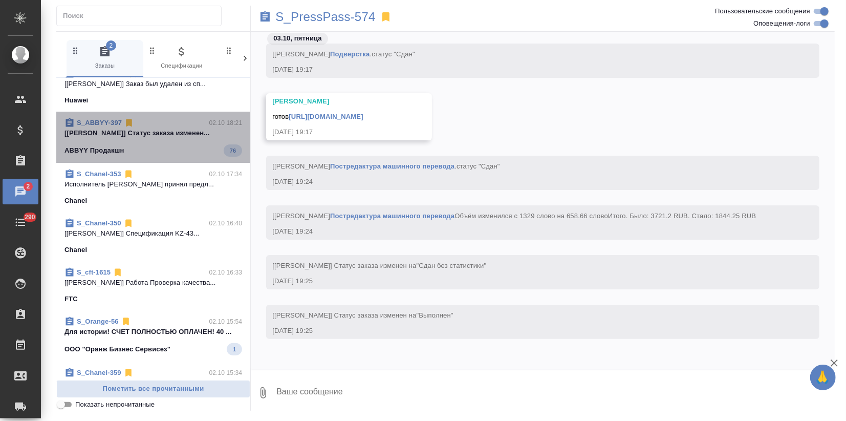
click at [172, 147] on div "ABBYY Продакшн 76" at bounding box center [153, 150] width 178 height 12
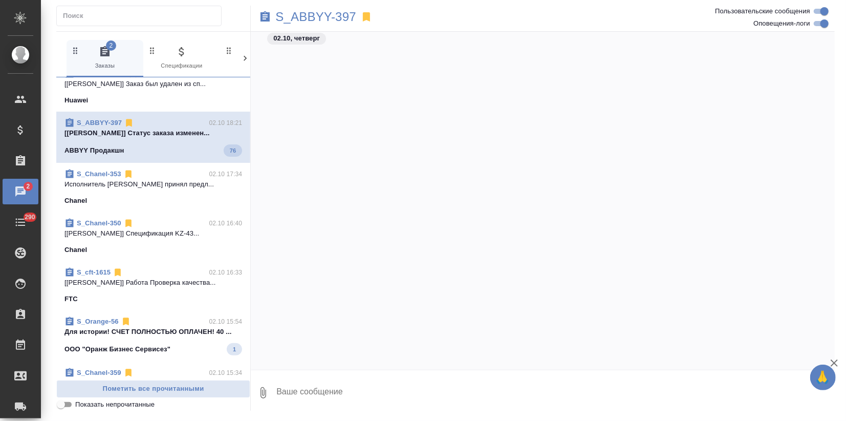
scroll to position [7411, 0]
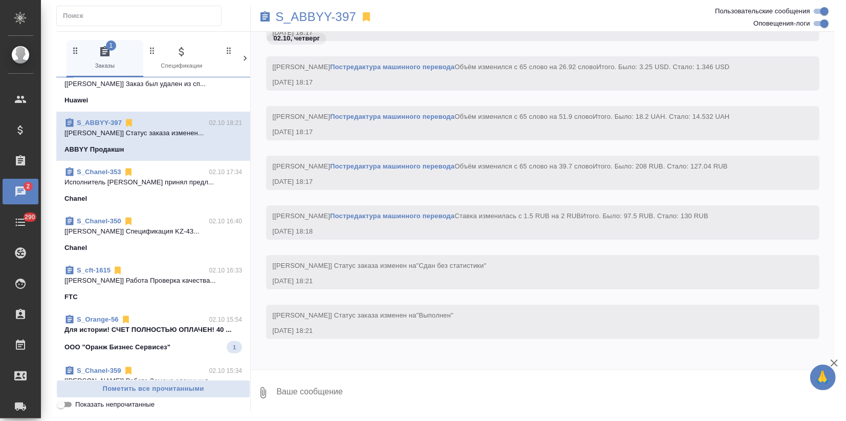
click at [134, 340] on span "S_Orange-56 02.10 15:54 Для истории! СЧЕТ ПОЛНОСТЬЮ ОПЛАЧЕН! 40 ... ООО "Оранж …" at bounding box center [153, 333] width 178 height 39
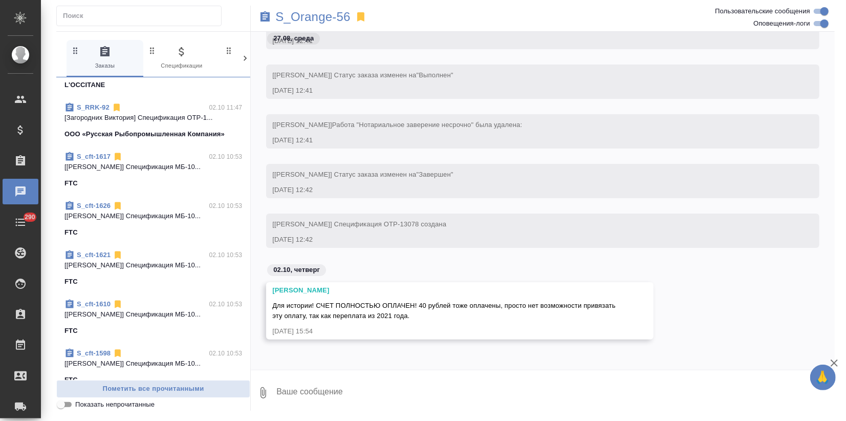
scroll to position [1592, 0]
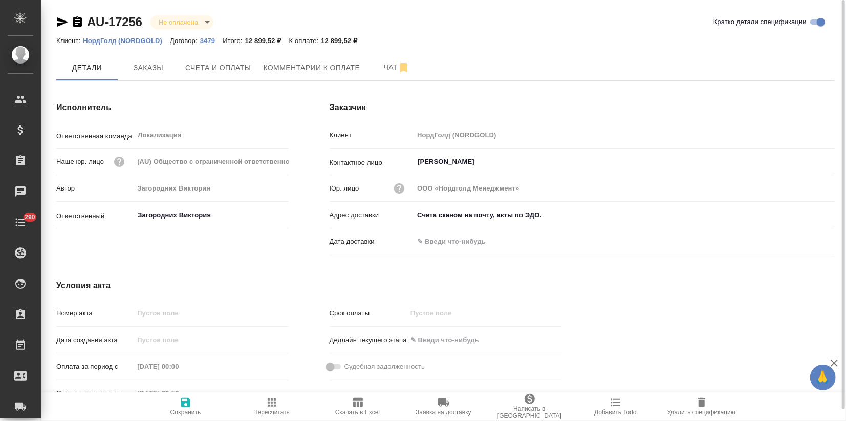
click at [127, 41] on p "НордГолд (NORDGOLD)" at bounding box center [126, 41] width 87 height 8
click at [143, 73] on span "Заказы" at bounding box center [148, 67] width 49 height 13
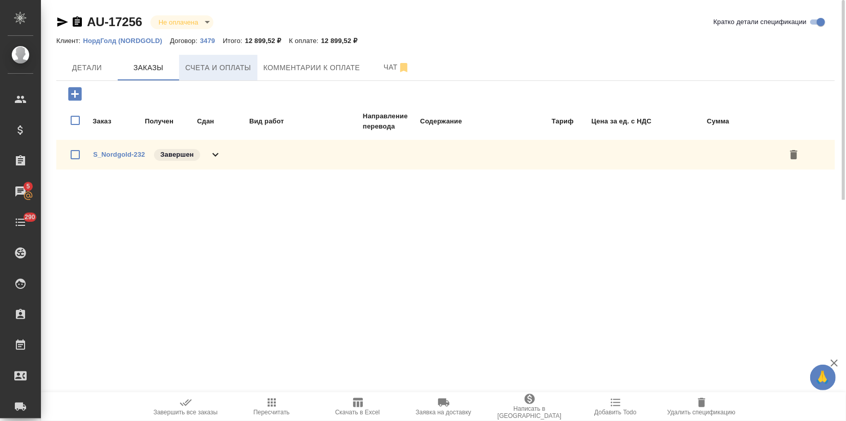
click at [240, 76] on button "Счета и оплаты" at bounding box center [218, 68] width 78 height 26
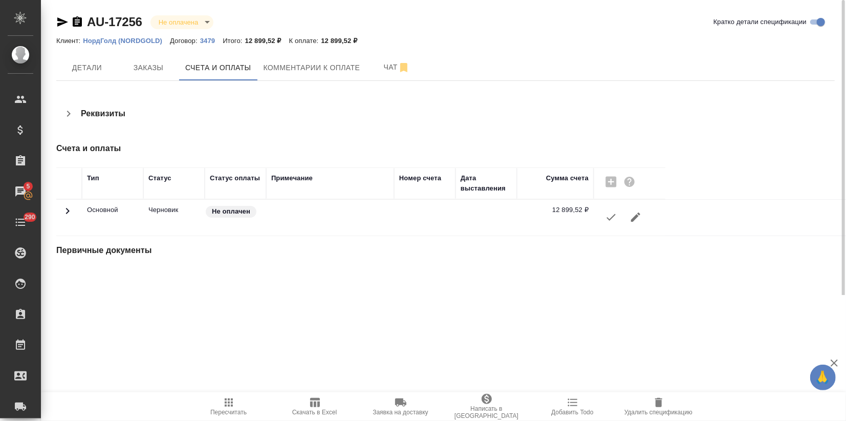
click at [608, 213] on icon "button" at bounding box center [611, 217] width 12 height 12
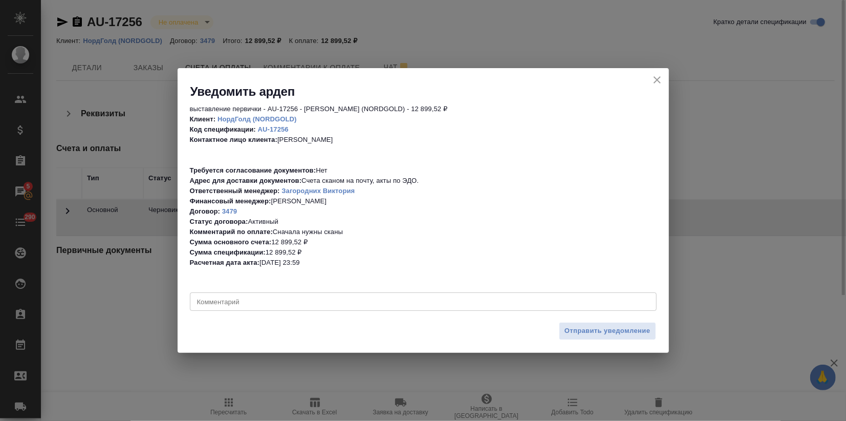
click at [592, 338] on button "Отправить уведомление" at bounding box center [607, 331] width 97 height 18
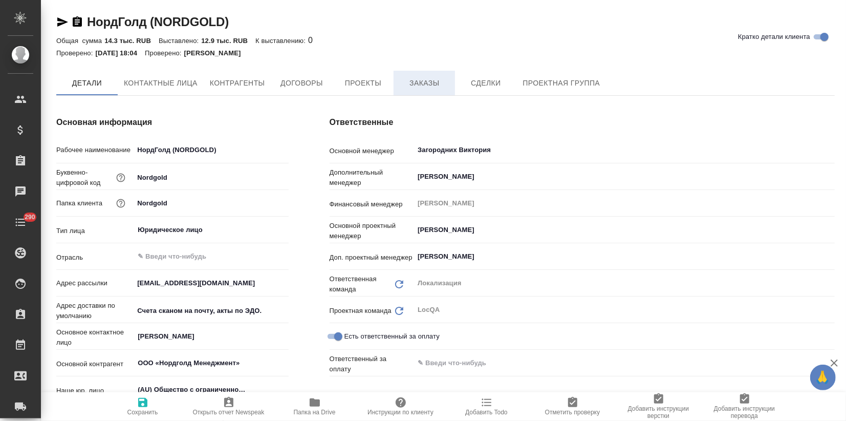
type textarea "x"
click at [416, 82] on span "Заказы" at bounding box center [424, 83] width 49 height 13
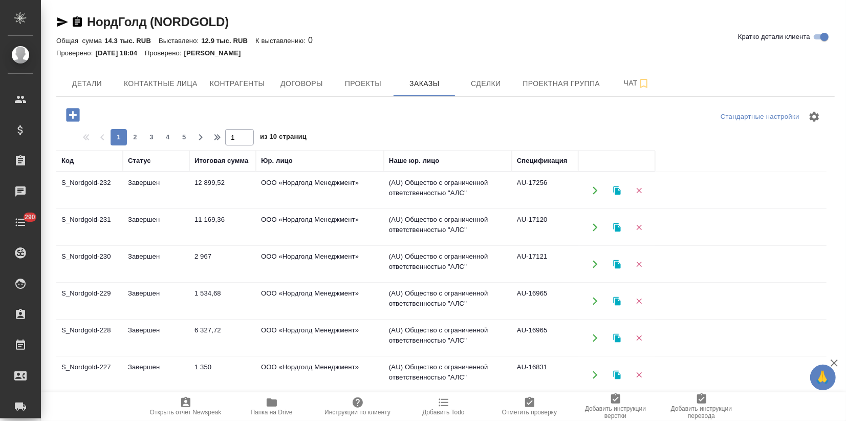
click at [153, 187] on td "Завершен" at bounding box center [156, 190] width 67 height 36
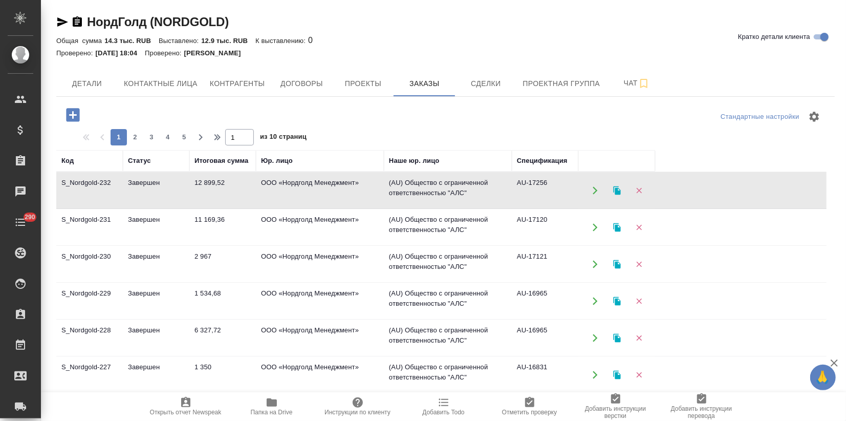
click at [153, 187] on td "Завершен" at bounding box center [156, 190] width 67 height 36
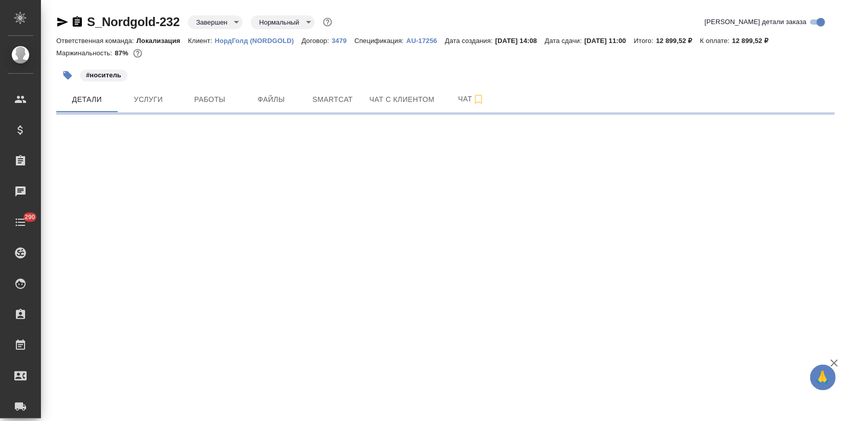
select select "RU"
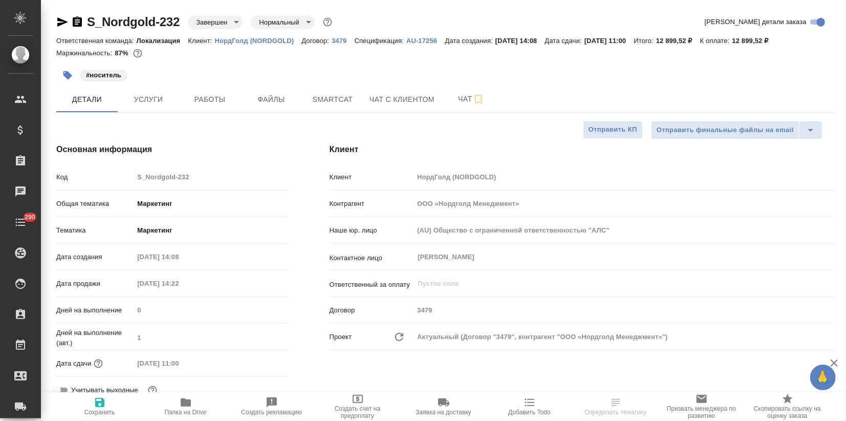
type textarea "x"
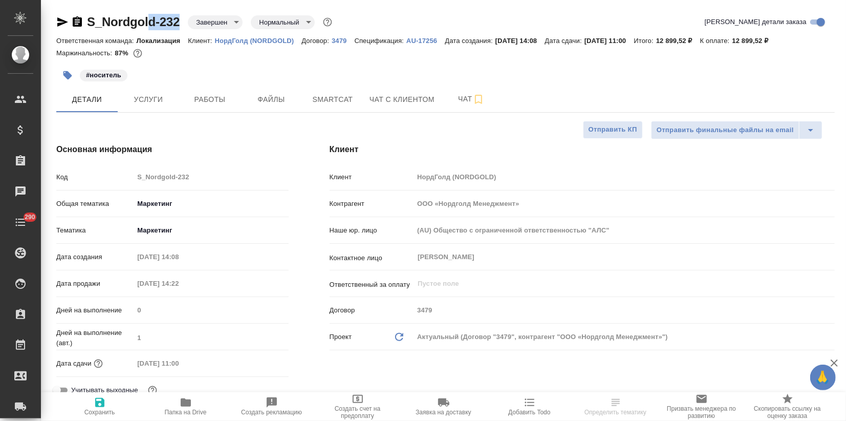
type textarea "x"
drag, startPoint x: 185, startPoint y: 21, endPoint x: 62, endPoint y: 19, distance: 122.8
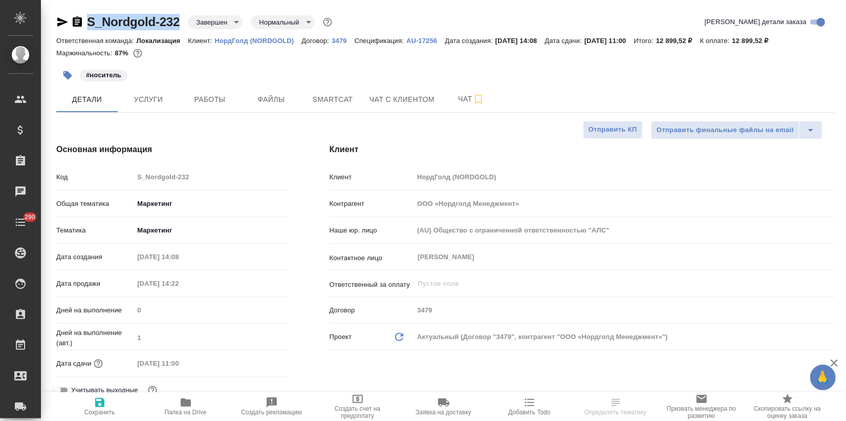
click at [62, 19] on div "S_Nordgold-232 Завершен closed Нормальный normal" at bounding box center [195, 22] width 278 height 16
copy link "S_Nordgold-232"
type textarea "x"
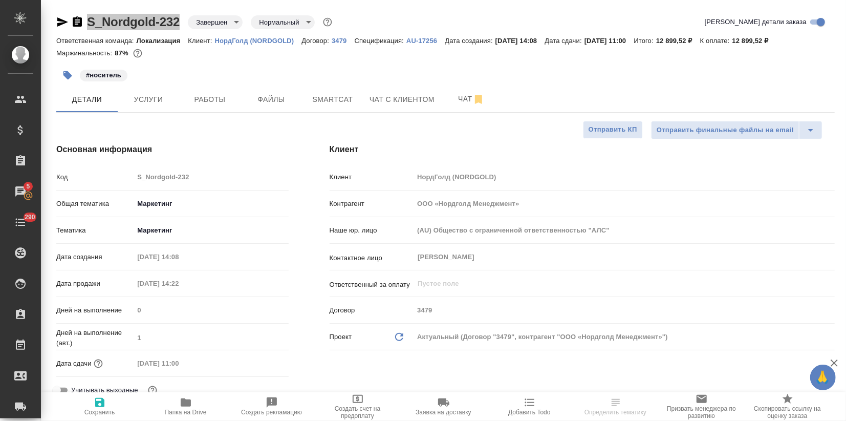
select select "RU"
type textarea "x"
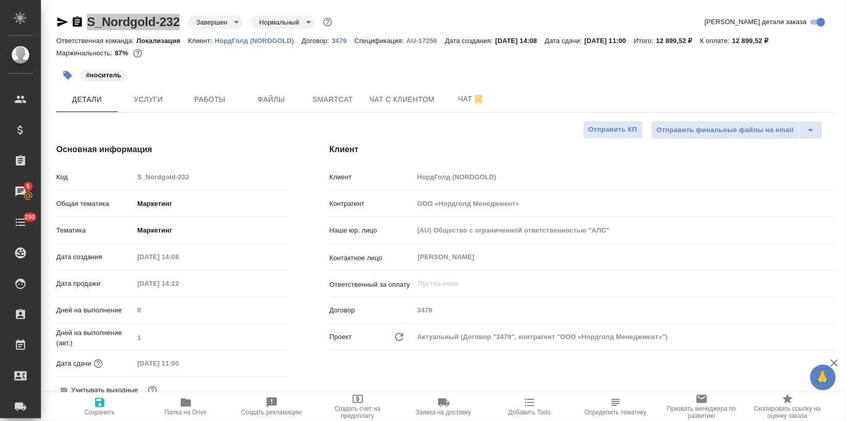
type textarea "x"
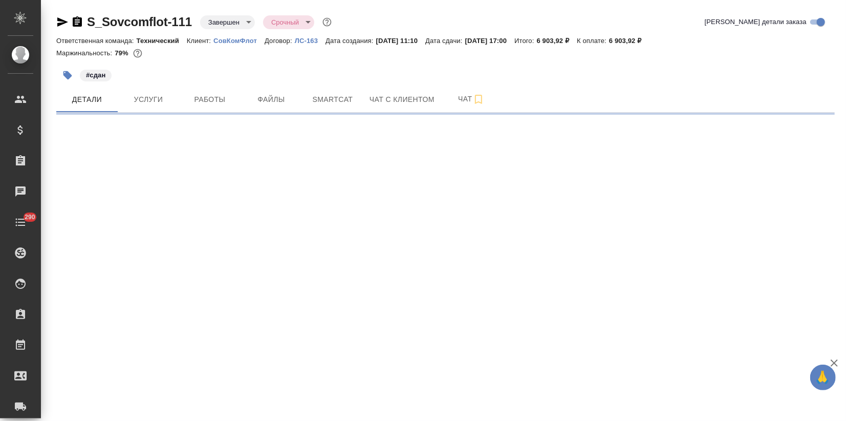
select select "RU"
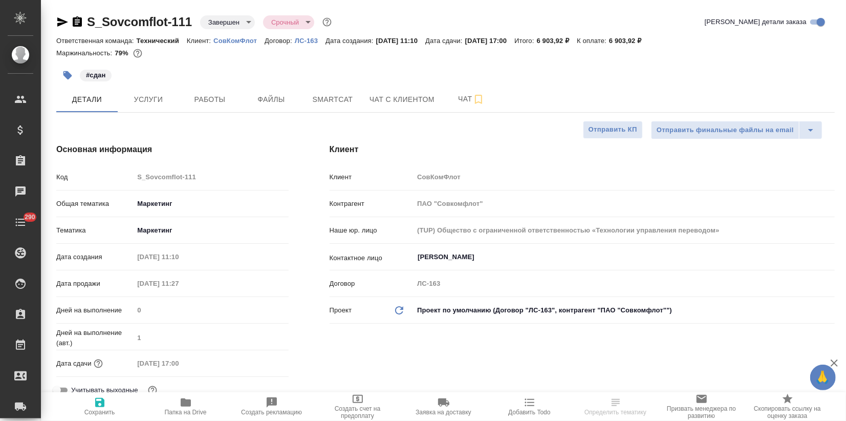
type textarea "x"
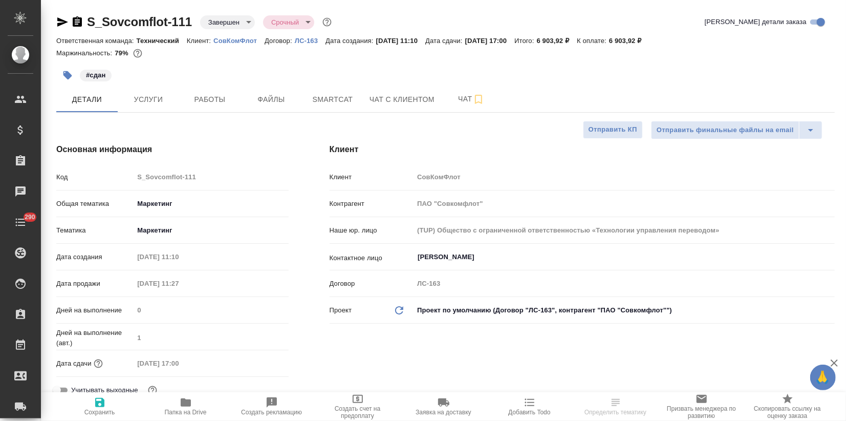
type textarea "x"
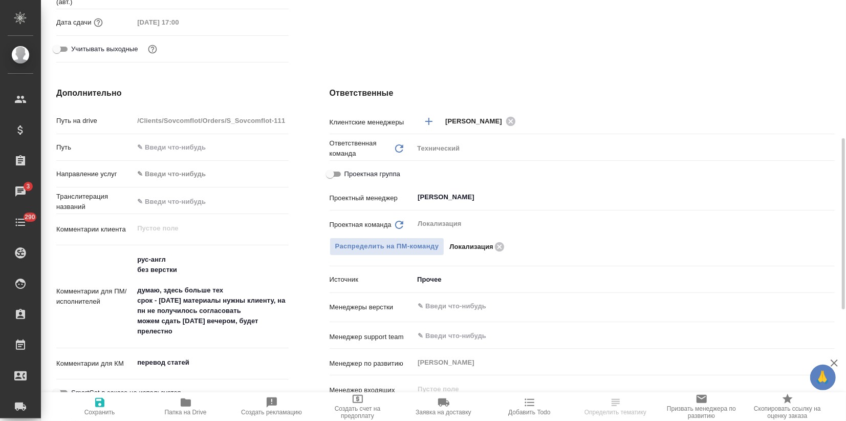
scroll to position [57, 0]
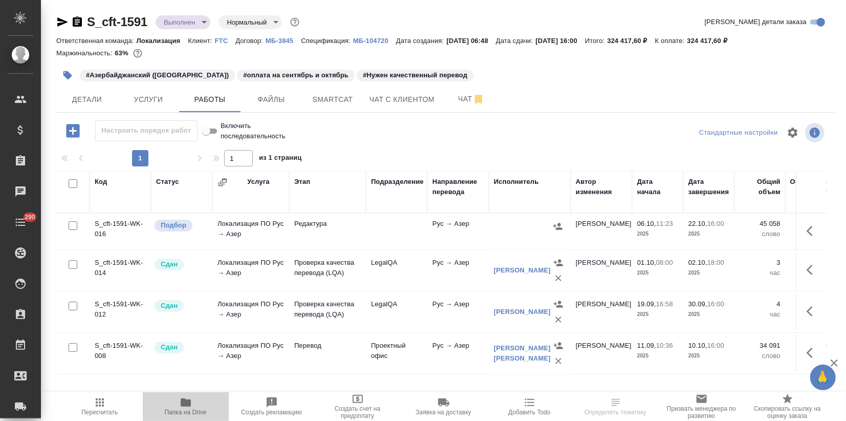
click at [195, 401] on span "Папка на Drive" at bounding box center [186, 405] width 74 height 19
drag, startPoint x: 150, startPoint y: 19, endPoint x: 68, endPoint y: 22, distance: 81.9
click at [64, 20] on div "S_cft-1591 Выполнен completed Нормальный normal" at bounding box center [178, 22] width 245 height 16
copy link "S_cft-1591"
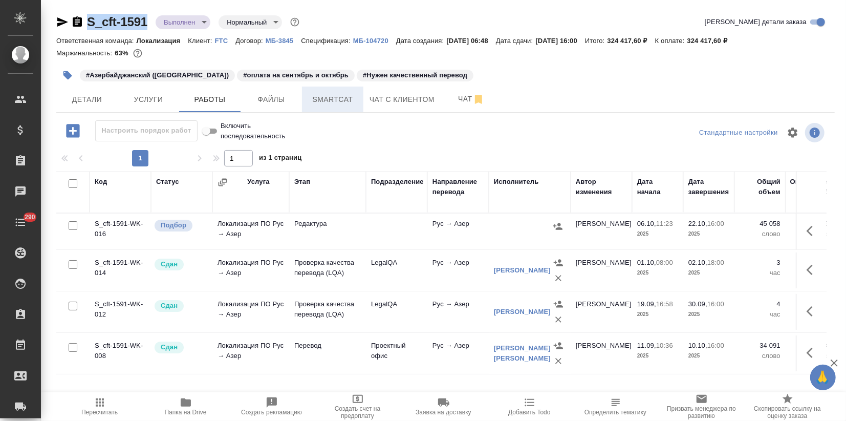
click at [308, 102] on span "Smartcat" at bounding box center [332, 99] width 49 height 13
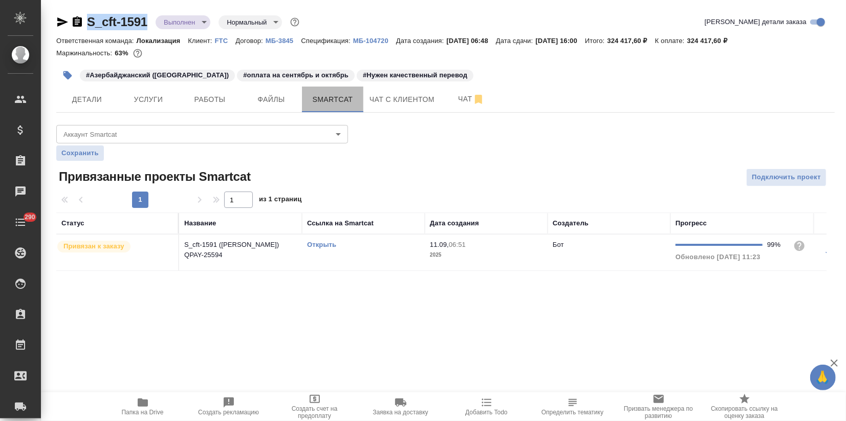
drag, startPoint x: 308, startPoint y: 102, endPoint x: 74, endPoint y: 414, distance: 389.2
click at [33, 388] on div ".cls-1 fill:#fff; AWATERA Zagorodnikh Viktoria Клиенты Спецификации Заказы 0 Ча…" at bounding box center [423, 210] width 846 height 421
click at [232, 248] on p "S_cft-1591 (ЮЛ-ЗК) QPAY-25594" at bounding box center [240, 250] width 113 height 20
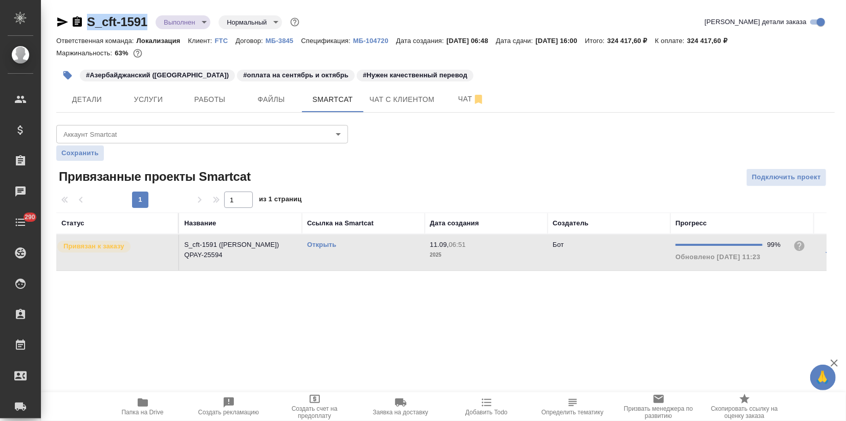
click at [316, 241] on link "Открыть" at bounding box center [321, 245] width 29 height 8
click at [198, 23] on body "🙏 .cls-1 fill:#fff; AWATERA Zagorodnikh Viktoria Клиенты Спецификации Заказы 0 …" at bounding box center [423, 210] width 846 height 421
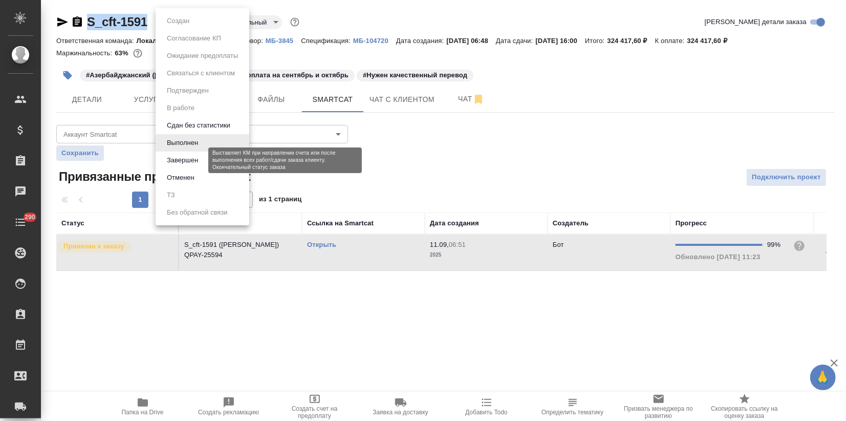
click at [186, 160] on button "Завершен" at bounding box center [182, 160] width 37 height 11
